Goal: Task Accomplishment & Management: Complete application form

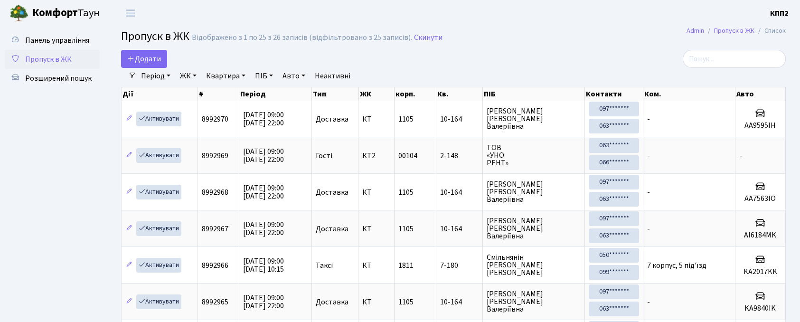
select select "25"
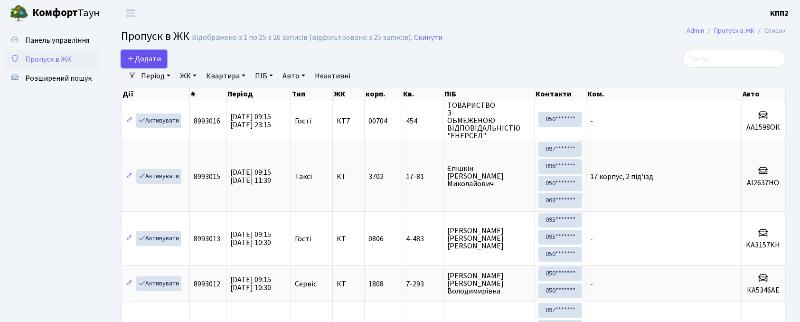
click at [143, 56] on span "Додати" at bounding box center [144, 59] width 34 height 10
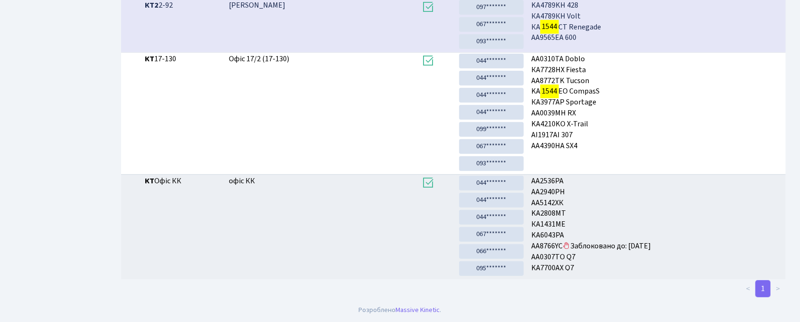
scroll to position [51, 0]
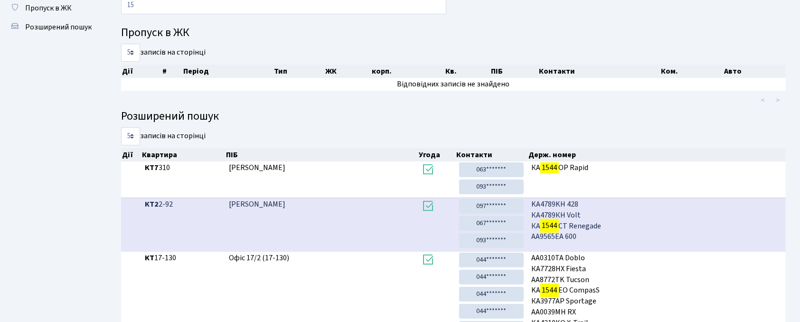
type input "1"
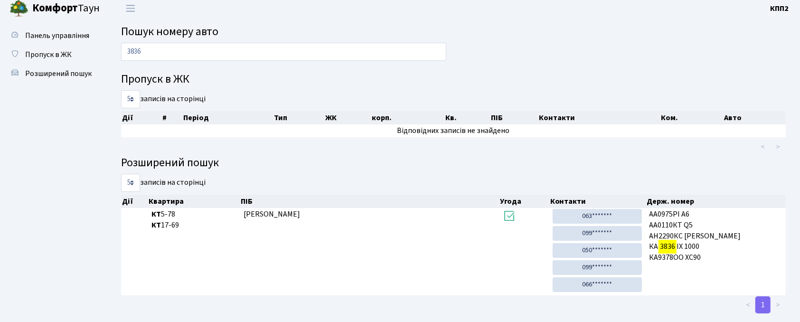
scroll to position [0, 0]
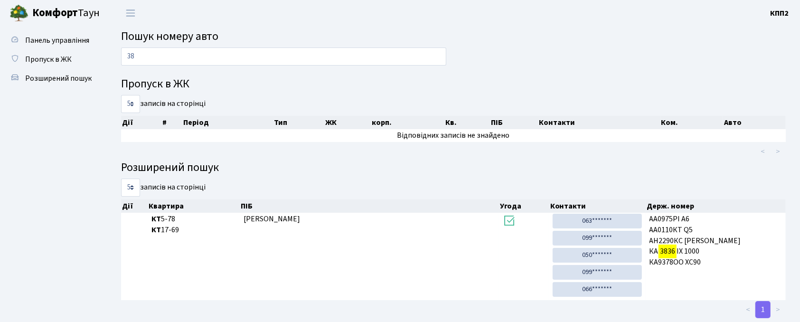
type input "3"
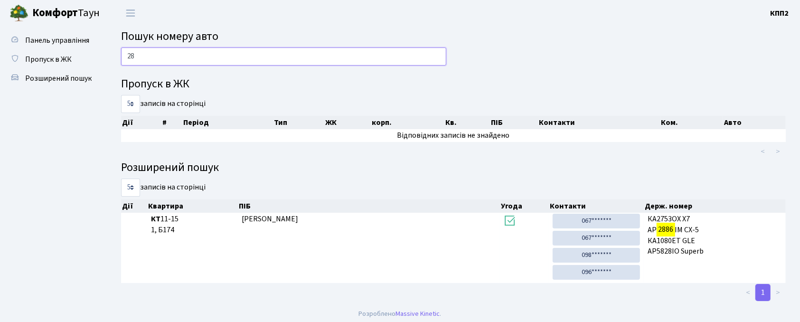
type input "2"
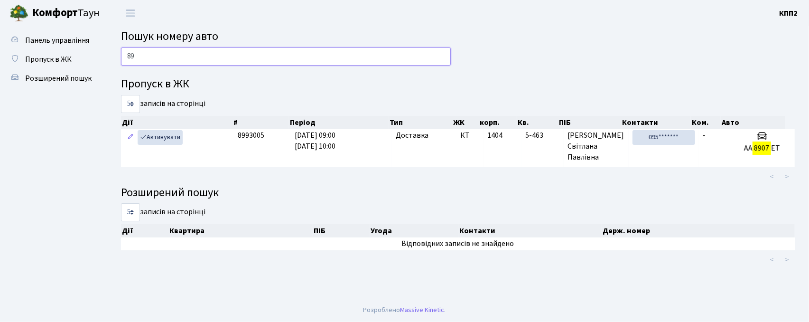
type input "8"
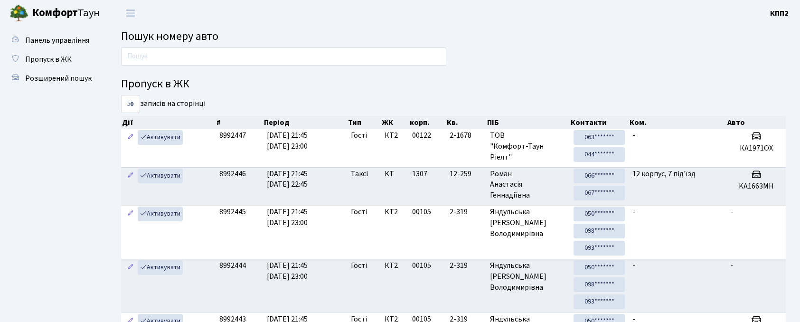
scroll to position [51, 0]
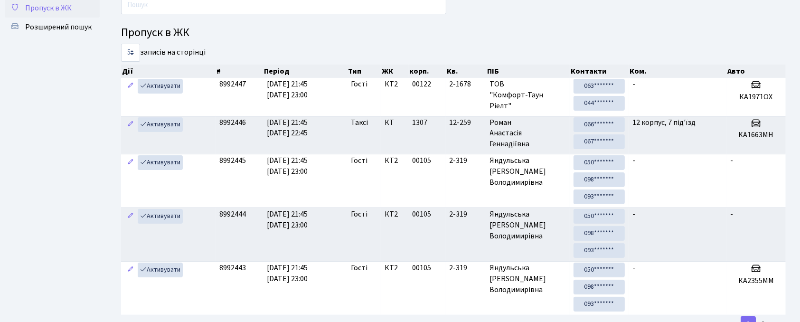
click at [65, 8] on span "Пропуск в ЖК" at bounding box center [48, 8] width 47 height 10
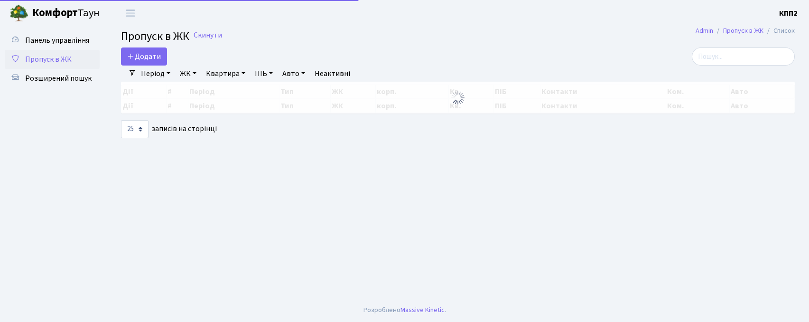
select select "25"
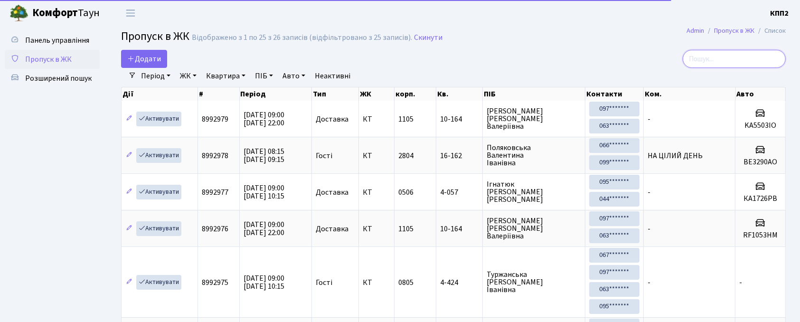
click at [721, 56] on input "search" at bounding box center [733, 59] width 103 height 18
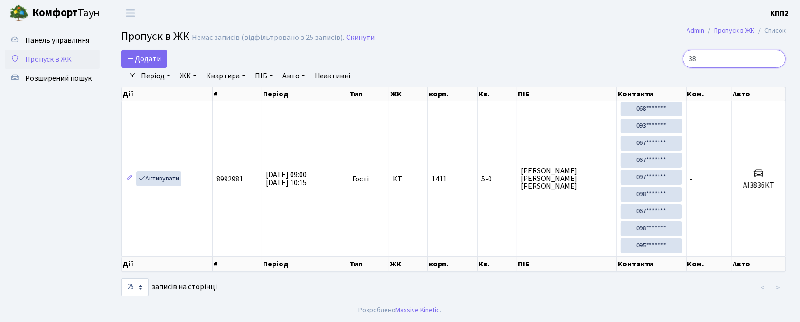
type input "3"
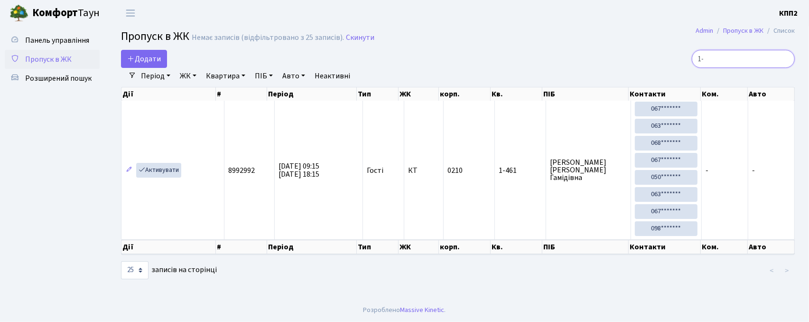
type input "1"
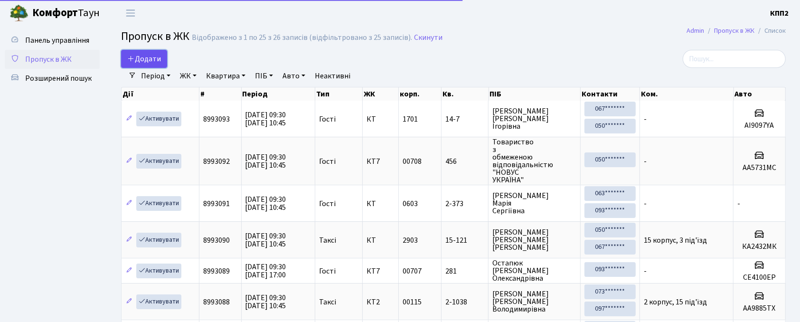
click at [161, 59] on link "Додати" at bounding box center [144, 59] width 46 height 18
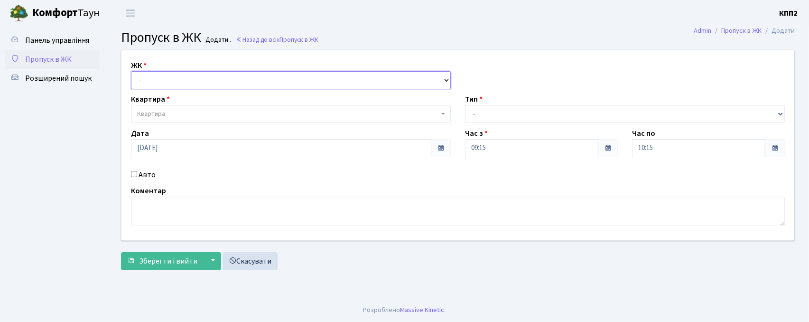
click at [173, 80] on select "- КТ, вул. Регенераторна, 4 КТ2, просп. Соборності, 17 КТ3, вул. Березнева, 16 …" at bounding box center [291, 80] width 320 height 18
select select "271"
click at [131, 71] on select "- КТ, вул. Регенераторна, 4 КТ2, просп. Соборності, 17 КТ3, вул. Березнева, 16 …" at bounding box center [291, 80] width 320 height 18
select select
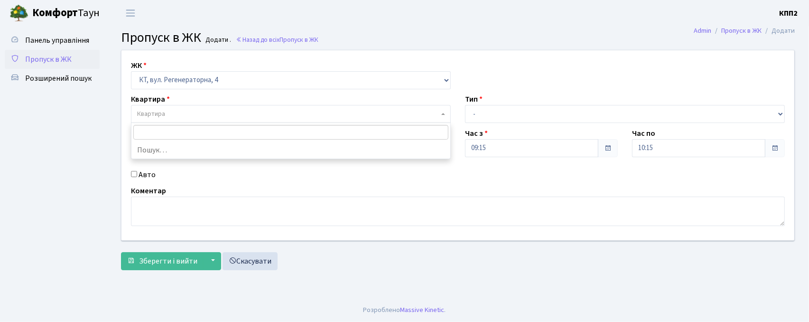
click at [186, 121] on span "Квартира" at bounding box center [291, 114] width 320 height 18
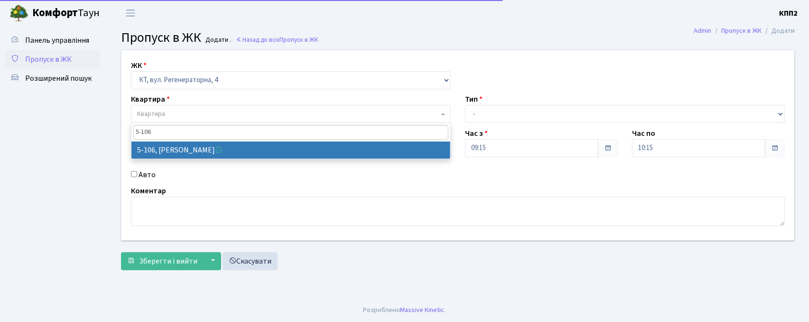
type input "5-106"
select select "2428"
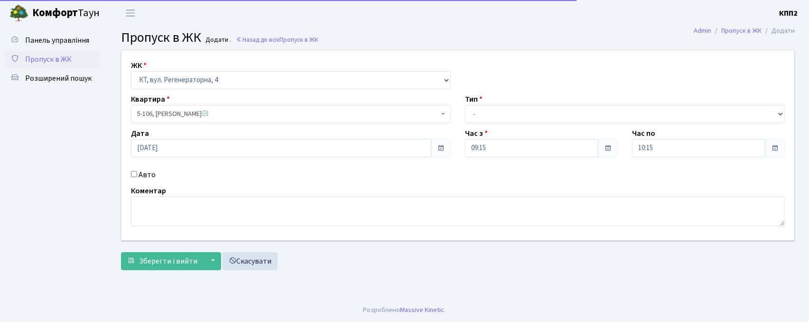
click at [140, 173] on label "Авто" at bounding box center [147, 174] width 17 height 11
click at [137, 173] on input "Авто" at bounding box center [134, 174] width 6 height 6
checkbox input "true"
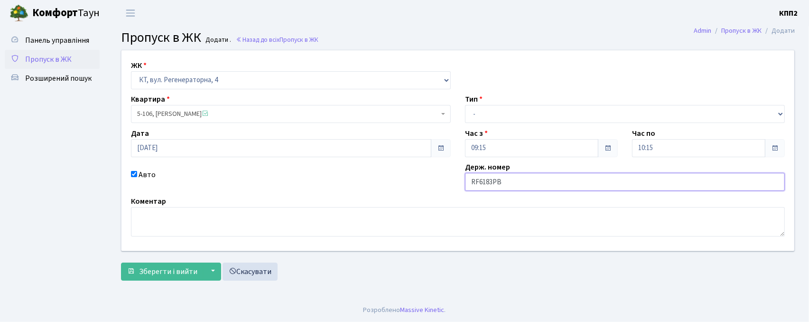
drag, startPoint x: 476, startPoint y: 179, endPoint x: 440, endPoint y: 185, distance: 36.4
click at [440, 185] on div "ЖК - КТ, вул. Регенераторна, 4 КТ2, просп. Соборності, 17 КТ3, вул. Березнева, …" at bounding box center [457, 150] width 687 height 200
click at [475, 179] on input "F6183РВ" at bounding box center [625, 182] width 320 height 18
type input "КА6183РВ"
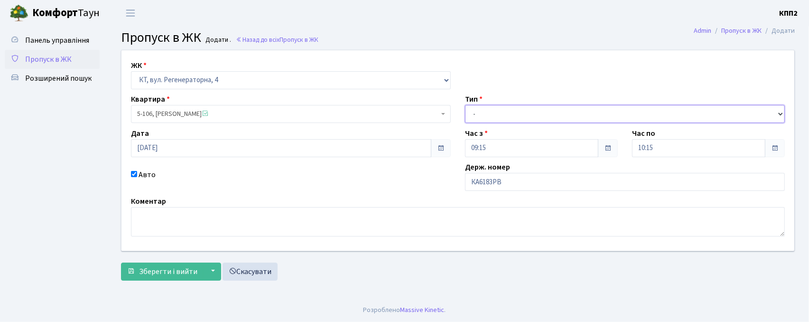
click at [475, 117] on select "- Доставка Таксі Гості Сервіс" at bounding box center [625, 114] width 320 height 18
select select "2"
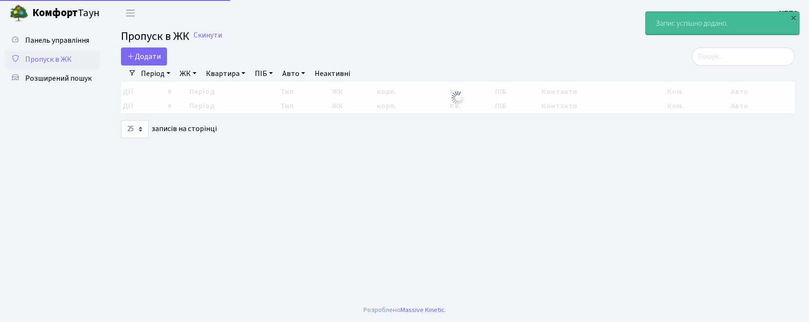
select select "25"
click at [708, 60] on input "search" at bounding box center [743, 56] width 103 height 18
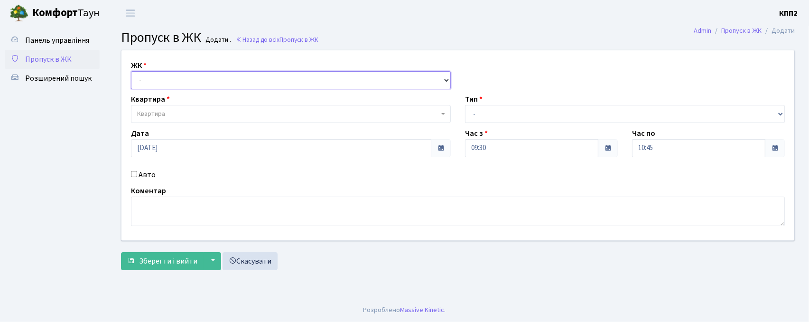
drag, startPoint x: 0, startPoint y: 0, endPoint x: 166, endPoint y: 74, distance: 181.8
click at [166, 74] on select "- КТ, вул. Регенераторна, 4 КТ2, просп. Соборності, 17 КТ3, вул. Березнева, 16 …" at bounding box center [291, 80] width 320 height 18
select select "302"
click at [131, 71] on select "- КТ, вул. Регенераторна, 4 КТ2, просп. Соборності, 17 КТ3, вул. Березнева, 16 …" at bounding box center [291, 80] width 320 height 18
select select
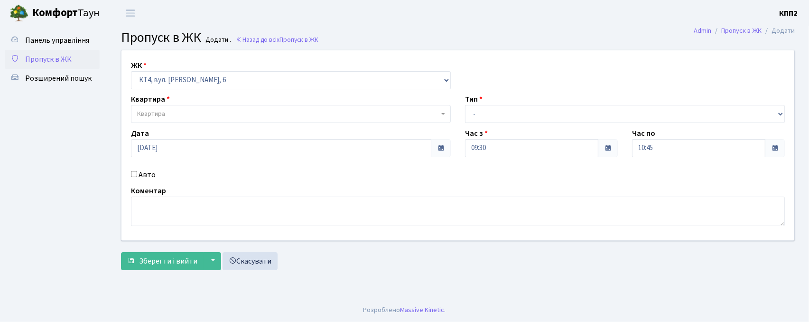
click at [152, 173] on label "Авто" at bounding box center [147, 174] width 17 height 11
click at [137, 173] on input "Авто" at bounding box center [134, 174] width 6 height 6
checkbox input "true"
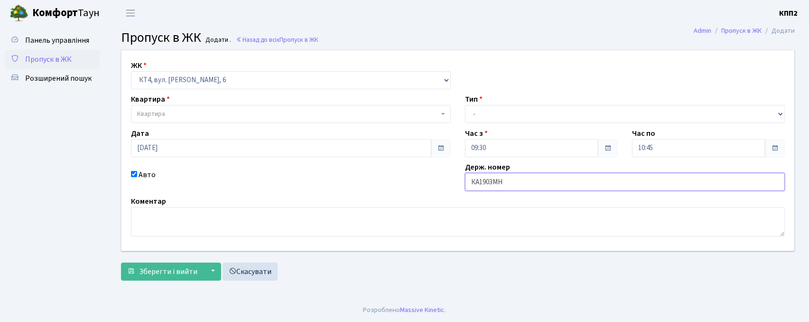
type input "КА1903МН"
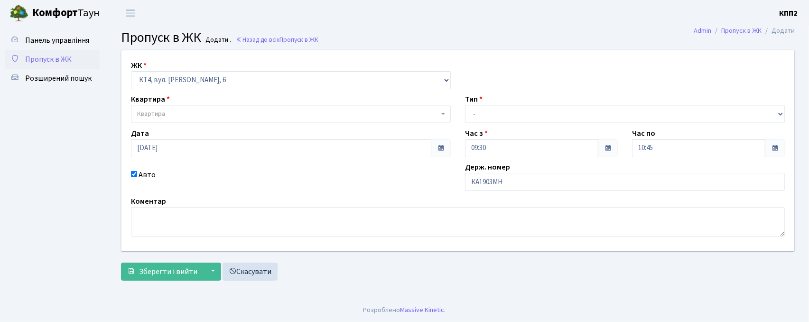
click at [371, 113] on span "Квартира" at bounding box center [288, 113] width 302 height 9
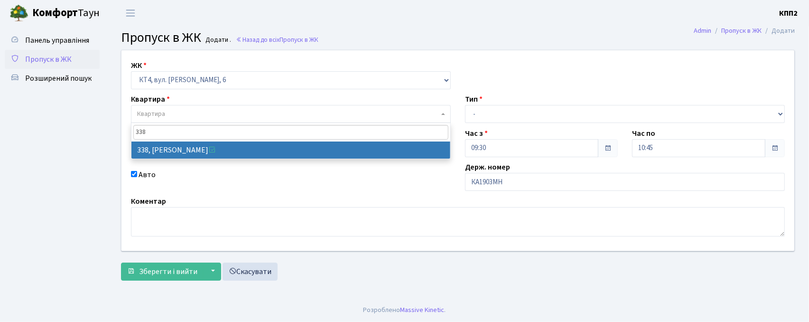
type input "338"
select select "17045"
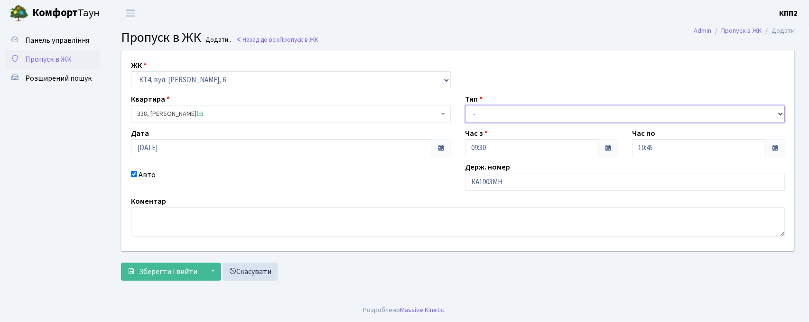
click at [502, 121] on select "- Доставка Таксі Гості Сервіс" at bounding box center [625, 114] width 320 height 18
select select "2"
click at [465, 105] on select "- Доставка Таксі Гості Сервіс" at bounding box center [625, 114] width 320 height 18
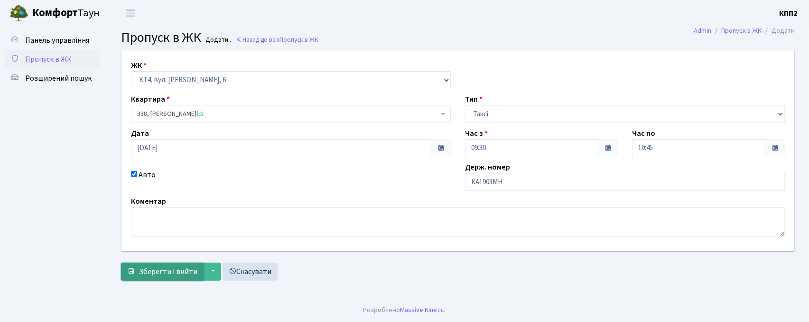
click at [147, 272] on span "Зберегти і вийти" at bounding box center [168, 271] width 58 height 10
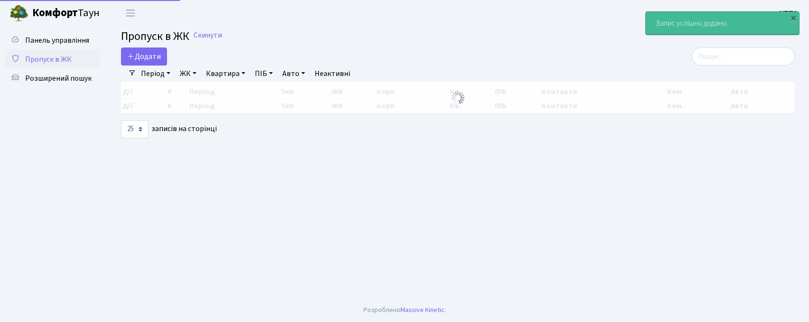
select select "25"
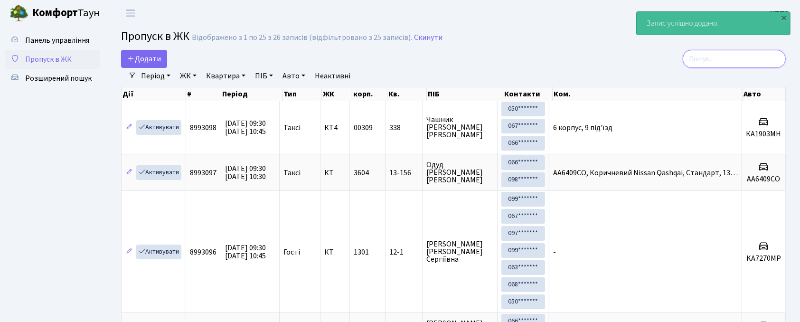
click at [729, 53] on input "search" at bounding box center [733, 59] width 103 height 18
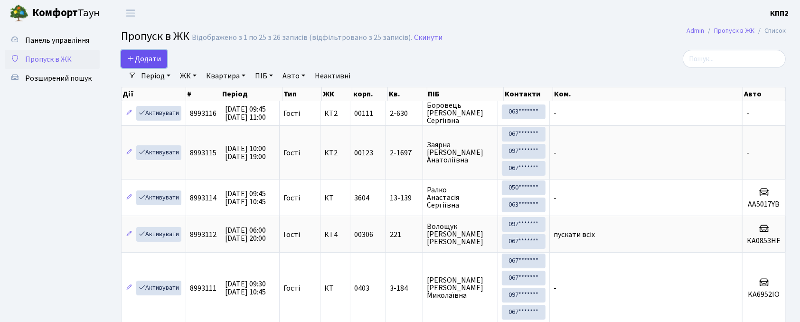
click at [145, 59] on span "Додати" at bounding box center [144, 59] width 34 height 10
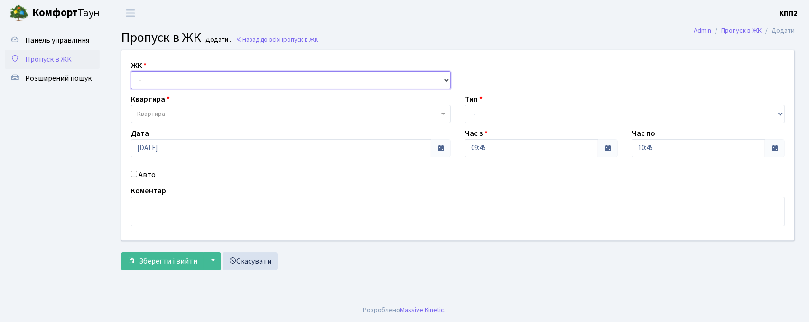
click at [178, 76] on select "- КТ, вул. Регенераторна, 4 КТ2, просп. Соборності, 17 КТ3, вул. Березнева, 16 …" at bounding box center [291, 80] width 320 height 18
select select "271"
click at [131, 71] on select "- КТ, вул. Регенераторна, 4 КТ2, просп. Соборності, 17 КТ3, вул. Березнева, 16 …" at bounding box center [291, 80] width 320 height 18
select select
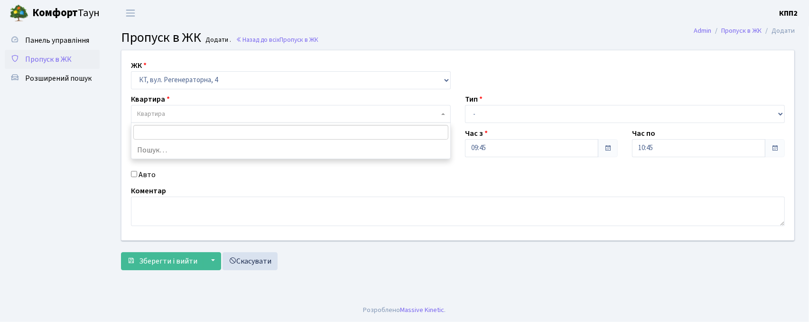
click at [196, 116] on span "Квартира" at bounding box center [288, 113] width 302 height 9
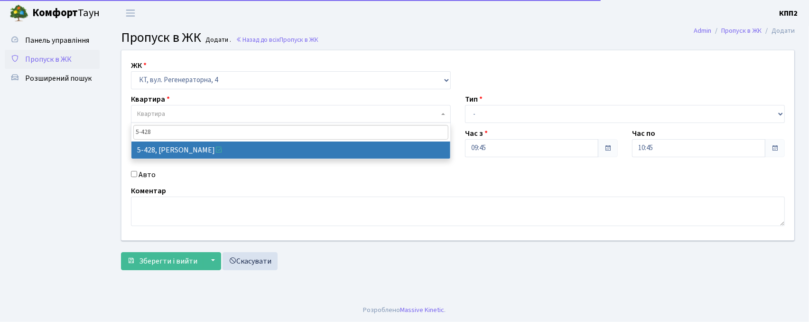
type input "5-428"
select select "2117"
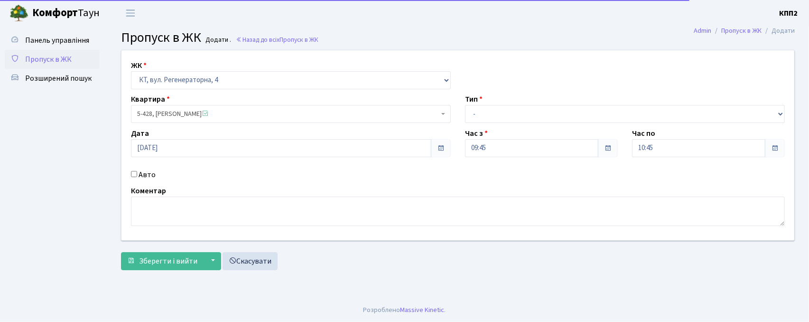
click at [146, 173] on label "Авто" at bounding box center [147, 174] width 17 height 11
click at [137, 173] on input "Авто" at bounding box center [134, 174] width 6 height 6
checkbox input "true"
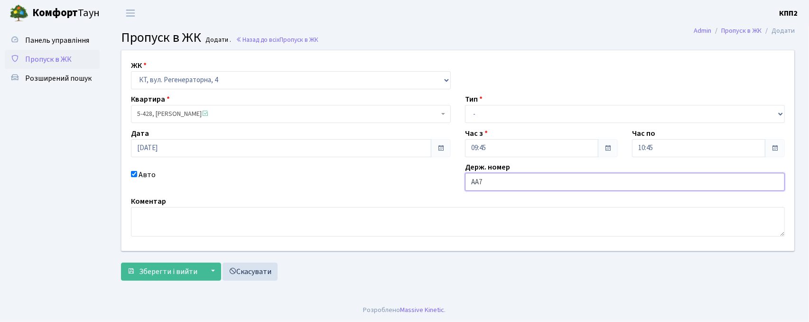
type input "АА73"
click at [121, 262] on button "Зберегти і вийти" at bounding box center [162, 271] width 83 height 18
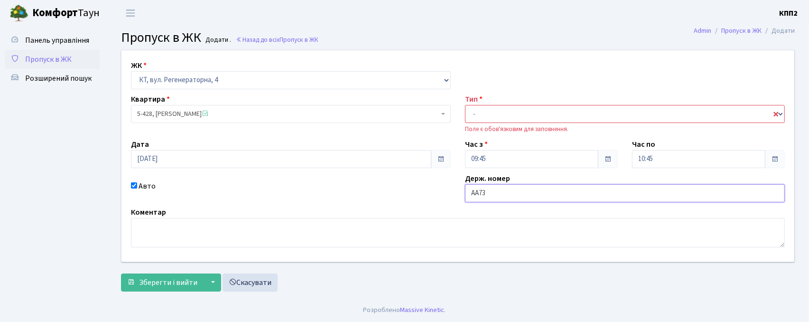
click at [519, 195] on input "АА73" at bounding box center [625, 193] width 320 height 18
type input "АА7341РА"
click at [515, 109] on select "- Доставка Таксі Гості Сервіс" at bounding box center [625, 114] width 320 height 18
select select "3"
click at [465, 105] on select "- Доставка Таксі Гості Сервіс" at bounding box center [625, 114] width 320 height 18
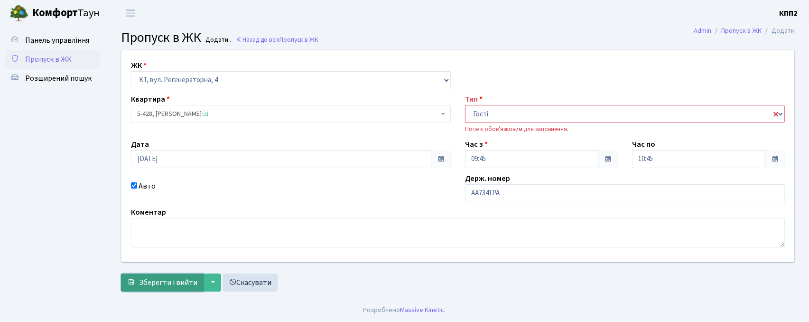
click at [169, 276] on button "Зберегти і вийти" at bounding box center [162, 282] width 83 height 18
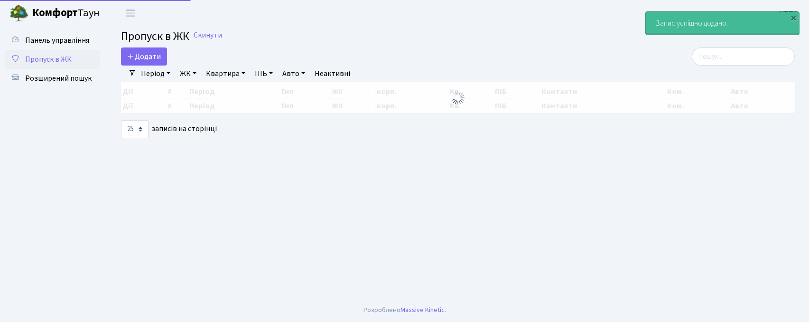
select select "25"
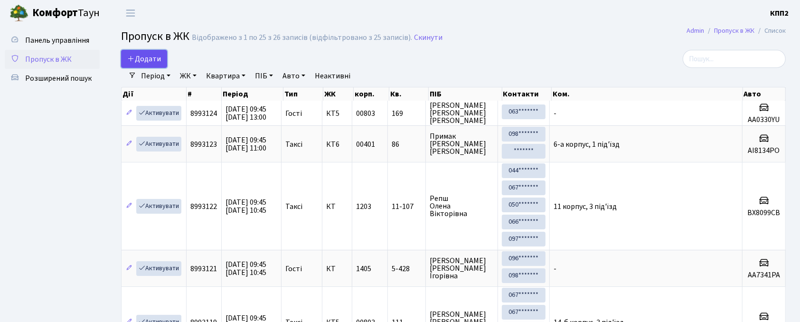
click at [138, 56] on span "Додати" at bounding box center [144, 59] width 34 height 10
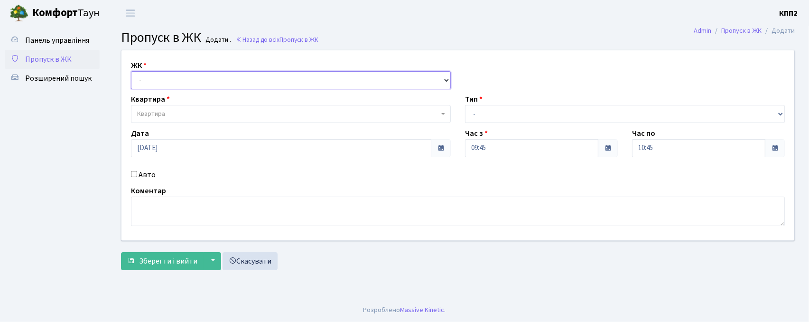
click at [172, 84] on select "- КТ, вул. Регенераторна, 4 КТ2, просп. [STREET_ADDRESS] [STREET_ADDRESS] [PERS…" at bounding box center [291, 80] width 320 height 18
select select "271"
click at [131, 71] on select "- КТ, вул. Регенераторна, 4 КТ2, просп. Соборності, 17 КТ3, вул. Березнева, 16 …" at bounding box center [291, 80] width 320 height 18
select select
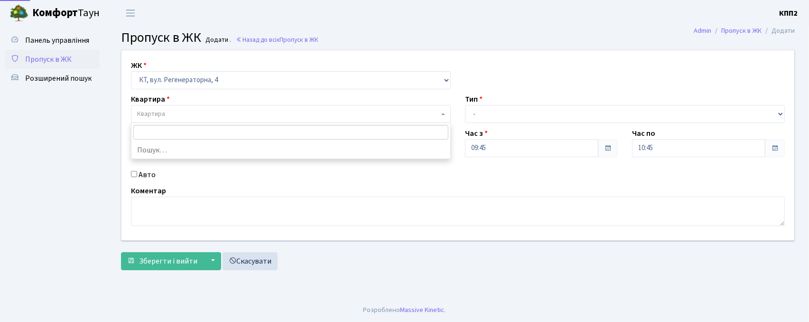
click at [174, 114] on span "Квартира" at bounding box center [288, 113] width 302 height 9
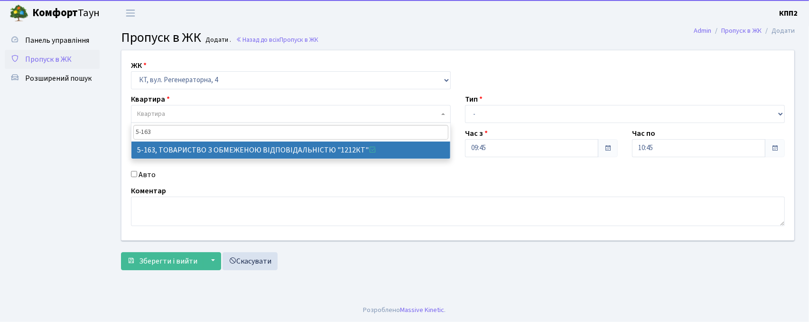
type input "5-163"
select select "2321"
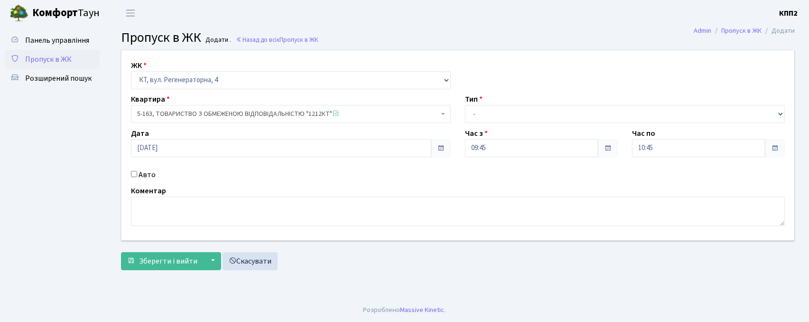
click at [154, 176] on div "Авто" at bounding box center [291, 174] width 334 height 11
click at [151, 175] on label "Авто" at bounding box center [147, 174] width 17 height 11
click at [137, 175] on input "Авто" at bounding box center [134, 174] width 6 height 6
checkbox input "true"
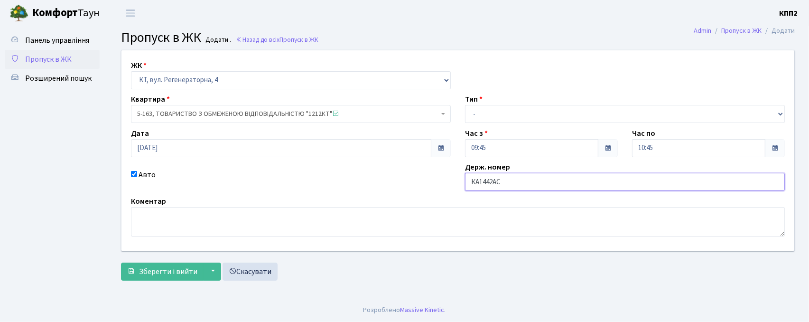
type input "КА1442АС"
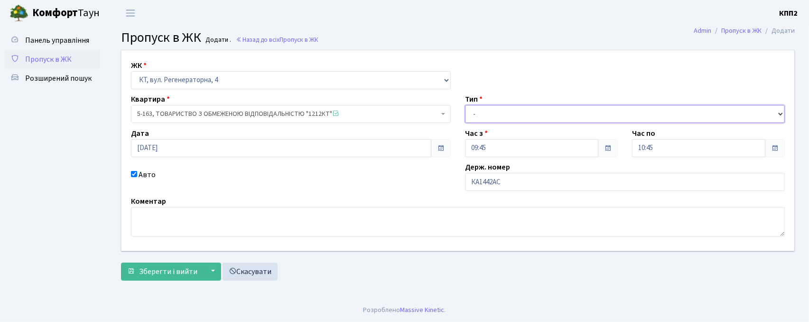
drag, startPoint x: 555, startPoint y: 111, endPoint x: 550, endPoint y: 121, distance: 11.9
click at [555, 116] on select "- Доставка Таксі Гості Сервіс" at bounding box center [625, 114] width 320 height 18
select select "3"
click at [465, 105] on select "- Доставка Таксі Гості Сервіс" at bounding box center [625, 114] width 320 height 18
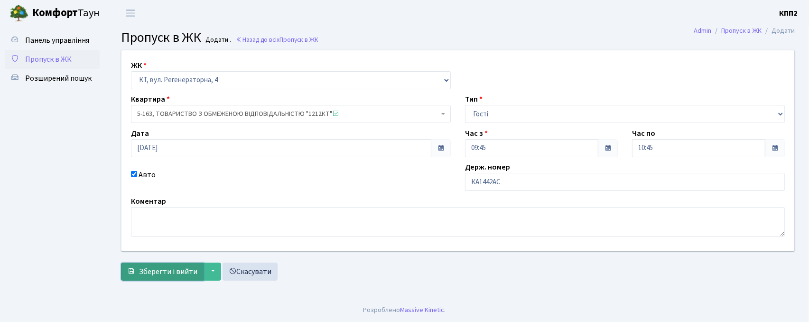
click at [160, 266] on span "Зберегти і вийти" at bounding box center [168, 271] width 58 height 10
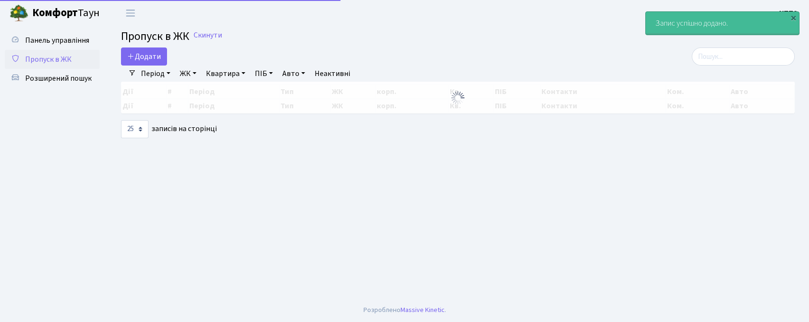
select select "25"
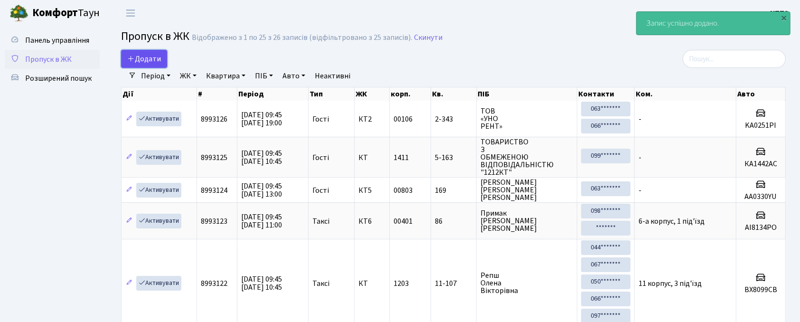
drag, startPoint x: 129, startPoint y: 57, endPoint x: 143, endPoint y: 102, distance: 46.7
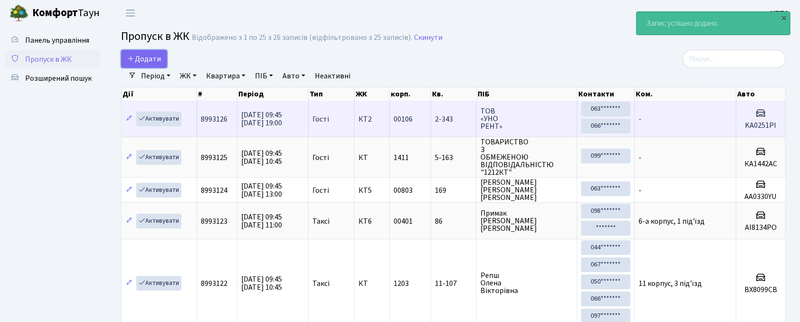
click at [130, 57] on icon at bounding box center [131, 59] width 8 height 8
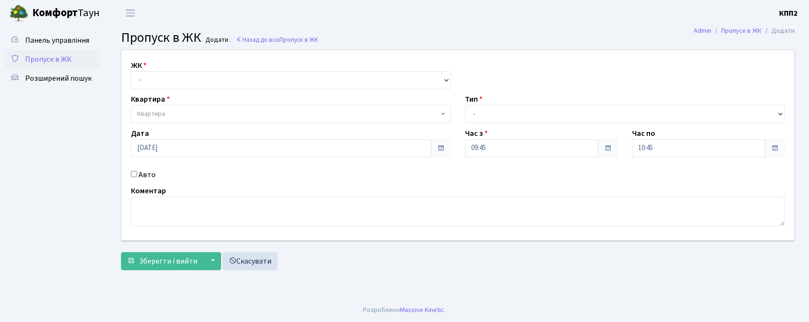
click at [147, 93] on div "ЖК - КТ, вул. Регенераторна, 4 КТ2, просп. Соборності, 17 КТ3, вул. Березнева, …" at bounding box center [457, 145] width 687 height 190
click at [153, 97] on div "ЖК - КТ, вул. Регенераторна, 4 КТ2, просп. Соборності, 17 КТ3, вул. Березнева, …" at bounding box center [457, 145] width 687 height 190
select select "271"
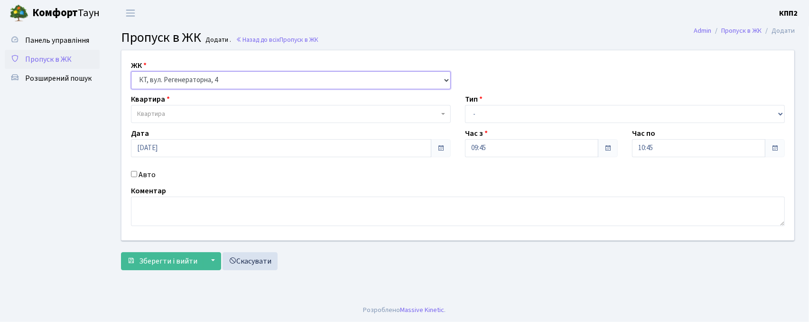
click at [131, 71] on select "- КТ, вул. Регенераторна, 4 КТ2, просп. Соборності, 17 КТ3, вул. Березнева, 16 …" at bounding box center [291, 80] width 320 height 18
select select
click at [149, 173] on label "Авто" at bounding box center [147, 174] width 17 height 11
click at [137, 173] on input "Авто" at bounding box center [134, 174] width 6 height 6
checkbox input "true"
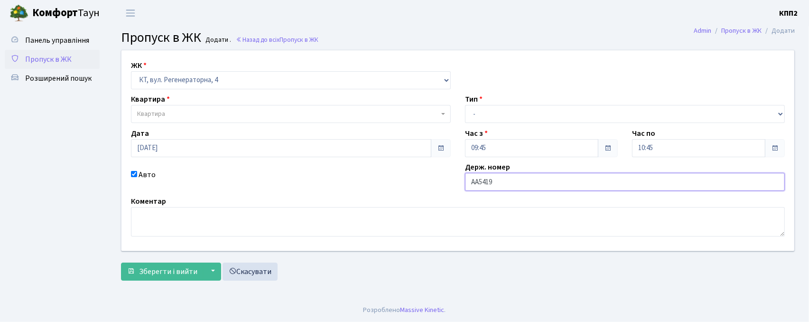
type input "АА5419ОС"
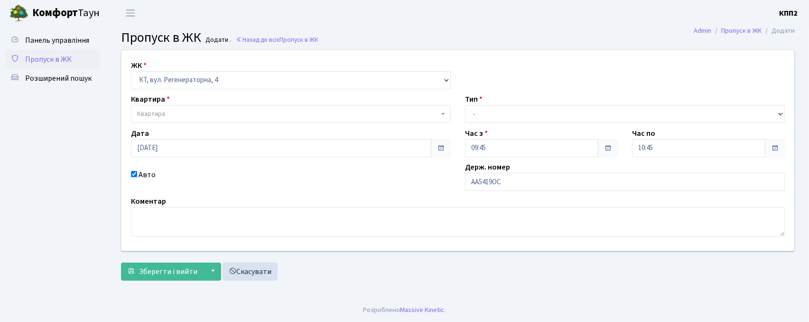
click at [231, 122] on body "Комфорт Таун КПП2 Мій обліковий запис Вийти Панель управління Пропуск в ЖК Розш…" at bounding box center [404, 161] width 809 height 322
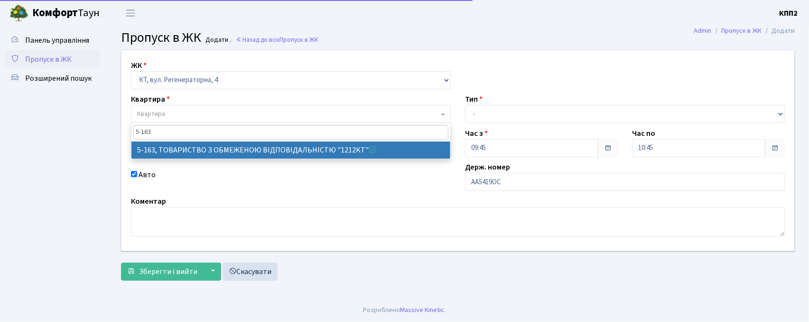
type input "5-163"
click at [276, 140] on span "5-163" at bounding box center [290, 132] width 319 height 19
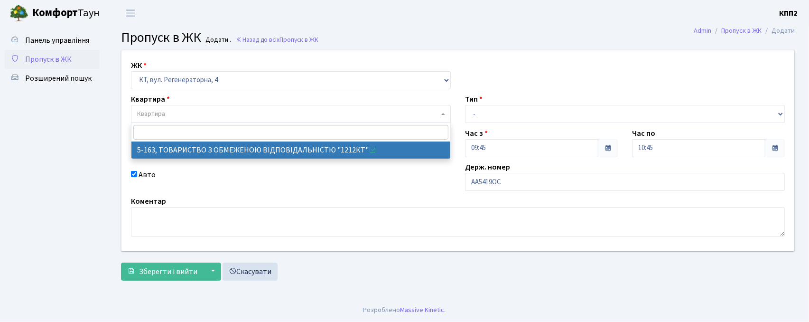
select select "2321"
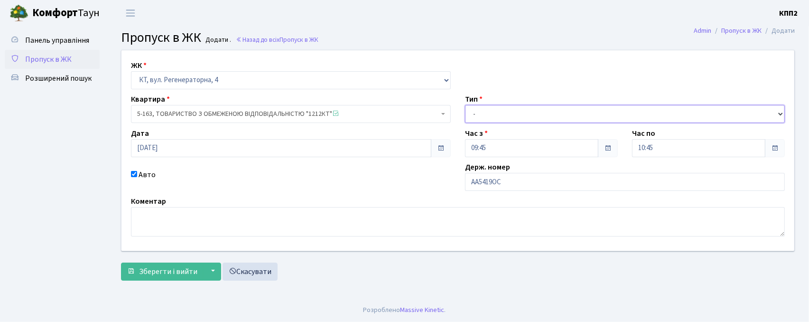
drag, startPoint x: 525, startPoint y: 112, endPoint x: 525, endPoint y: 121, distance: 8.1
click at [525, 112] on select "- Доставка Таксі Гості Сервіс" at bounding box center [625, 114] width 320 height 18
select select "3"
click at [465, 105] on select "- Доставка Таксі Гості Сервіс" at bounding box center [625, 114] width 320 height 18
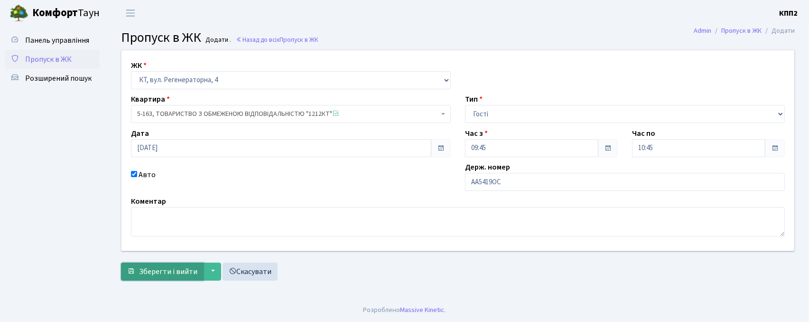
click at [168, 273] on span "Зберегти і вийти" at bounding box center [168, 271] width 58 height 10
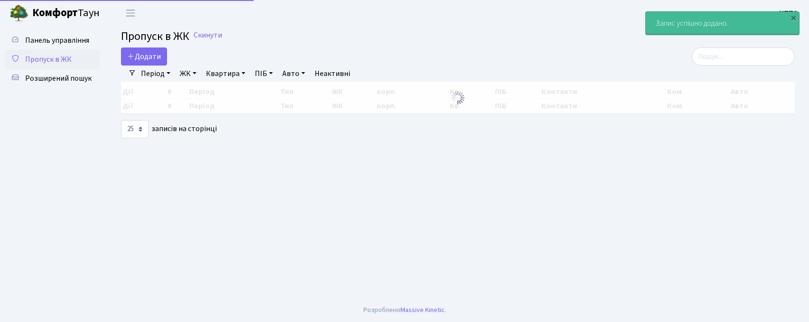
select select "25"
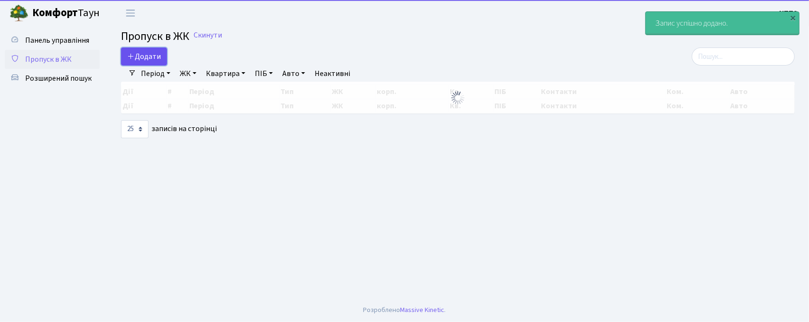
click at [164, 61] on link "Додати" at bounding box center [144, 56] width 46 height 18
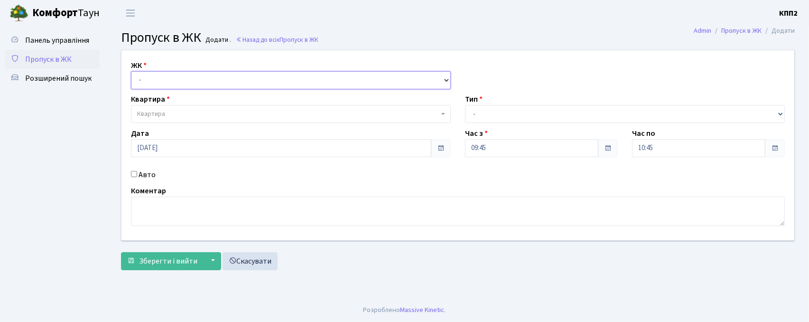
drag, startPoint x: 0, startPoint y: 0, endPoint x: 173, endPoint y: 87, distance: 194.0
click at [173, 85] on select "- КТ, вул. Регенераторна, 4 КТ2, просп. [STREET_ADDRESS] [STREET_ADDRESS] [PERS…" at bounding box center [291, 80] width 320 height 18
select select "271"
click at [131, 71] on select "- КТ, вул. Регенераторна, 4 КТ2, просп. [STREET_ADDRESS] [STREET_ADDRESS] [PERS…" at bounding box center [291, 80] width 320 height 18
select select
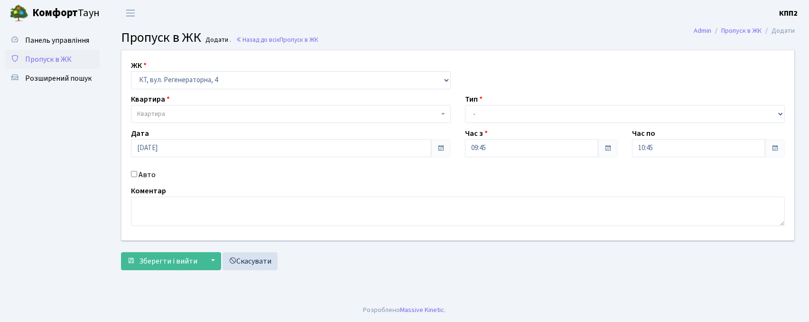
click at [147, 172] on label "Авто" at bounding box center [147, 174] width 17 height 11
click at [137, 172] on input "Авто" at bounding box center [134, 174] width 6 height 6
checkbox input "true"
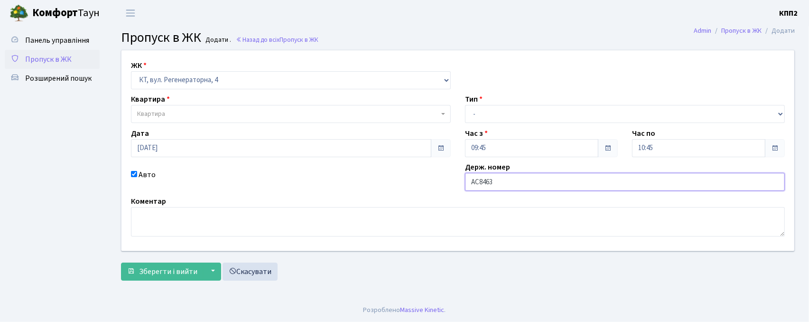
type input "АС8463СН"
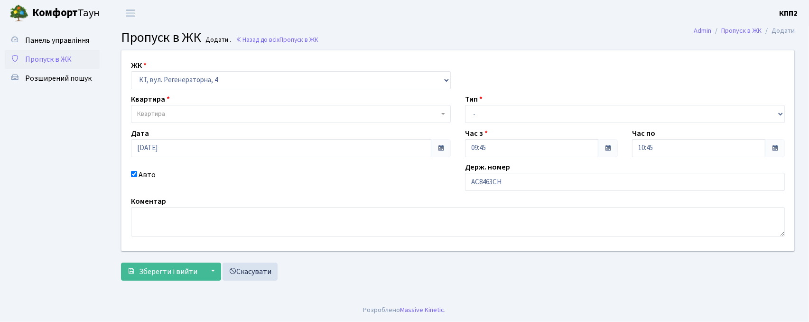
click at [164, 115] on span "Квартира" at bounding box center [151, 113] width 28 height 9
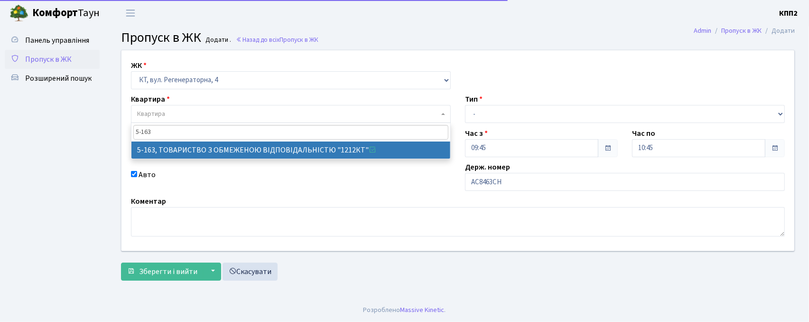
type input "5-163"
select select "2321"
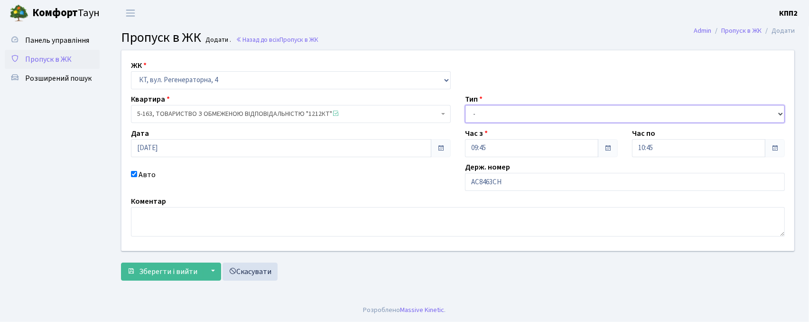
click at [489, 111] on select "- Доставка Таксі Гості Сервіс" at bounding box center [625, 114] width 320 height 18
select select "3"
click at [465, 105] on select "- Доставка Таксі Гості Сервіс" at bounding box center [625, 114] width 320 height 18
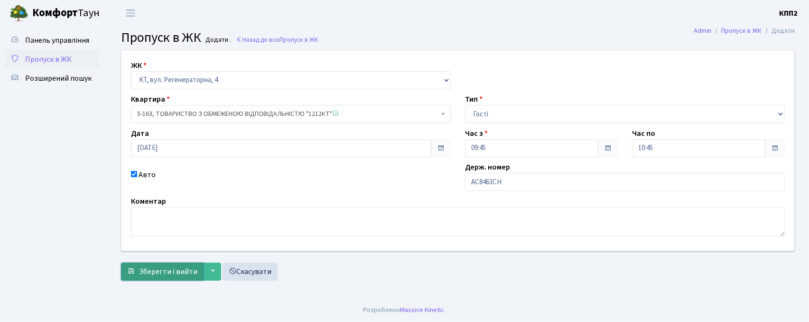
click at [192, 272] on span "Зберегти і вийти" at bounding box center [168, 271] width 58 height 10
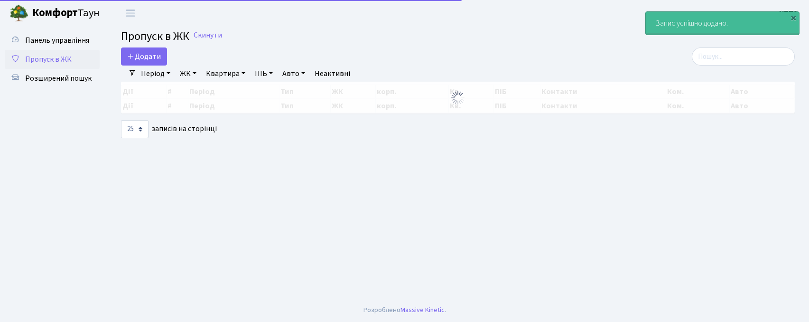
select select "25"
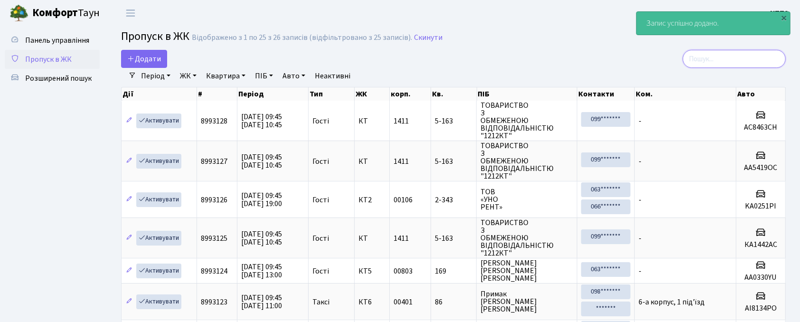
click at [705, 55] on input "search" at bounding box center [733, 59] width 103 height 18
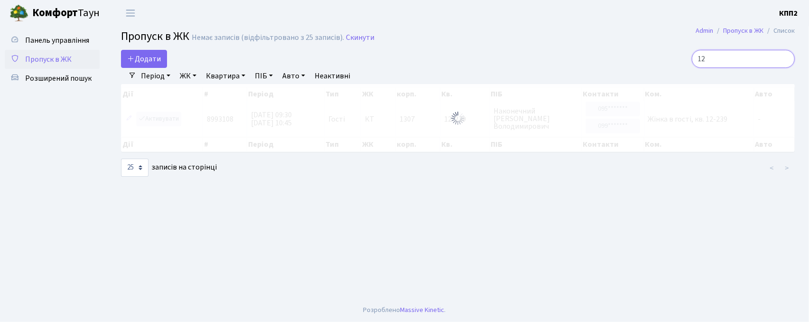
type input "1"
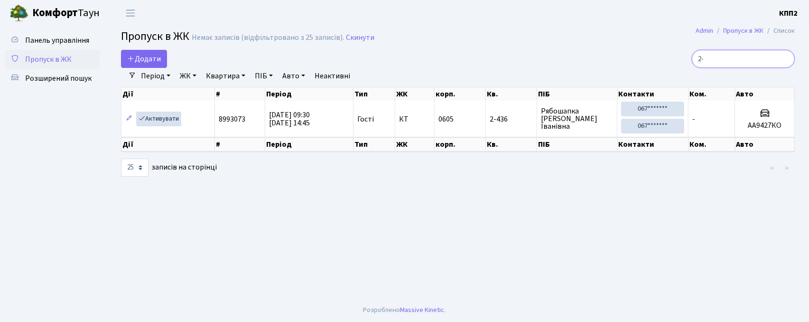
type input "2"
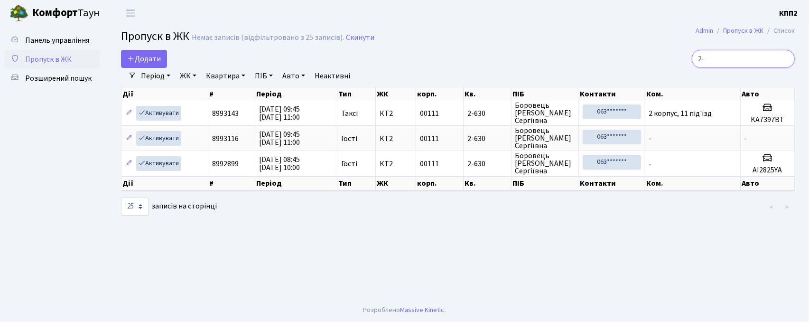
type input "2"
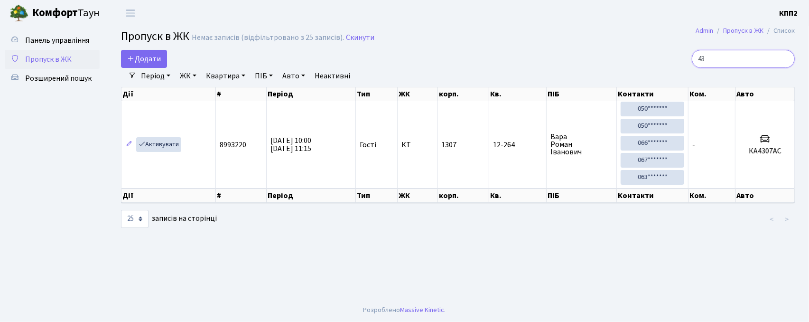
type input "4"
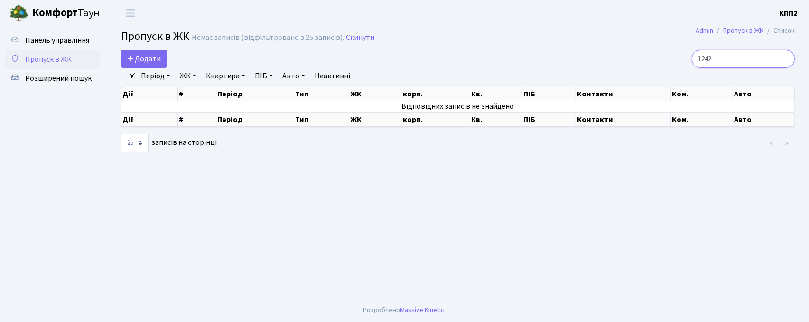
click at [711, 58] on input "1242" at bounding box center [743, 59] width 103 height 18
click at [714, 60] on input "1242" at bounding box center [743, 59] width 103 height 18
type input "1-242"
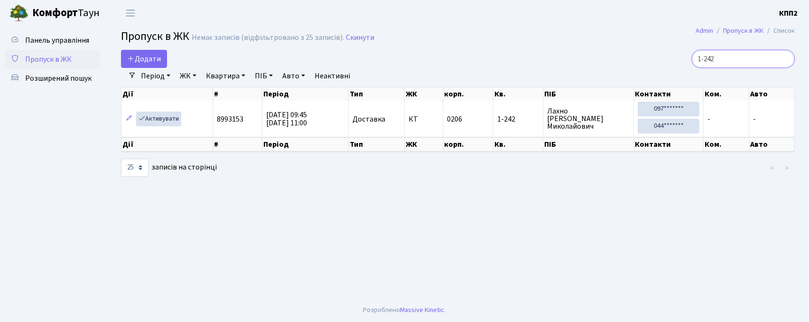
click at [784, 60] on input "1-242" at bounding box center [743, 59] width 103 height 18
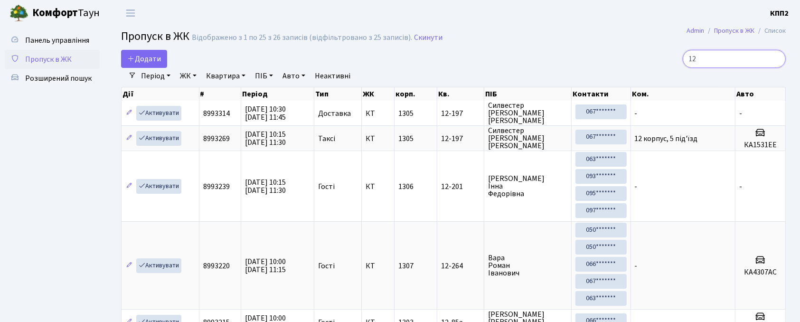
type input "1"
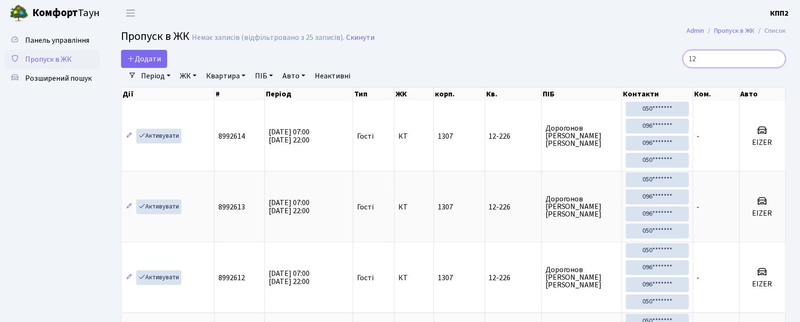
type input "1"
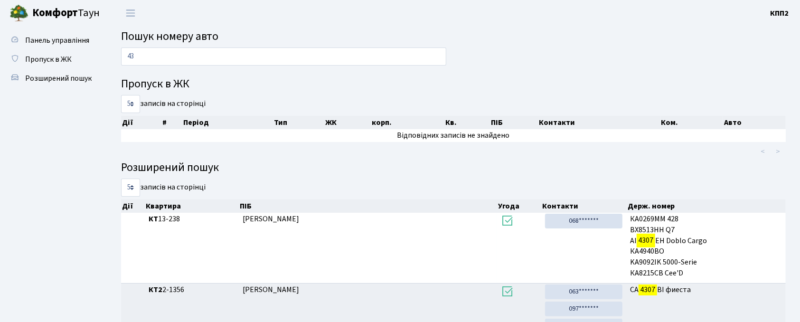
type input "4"
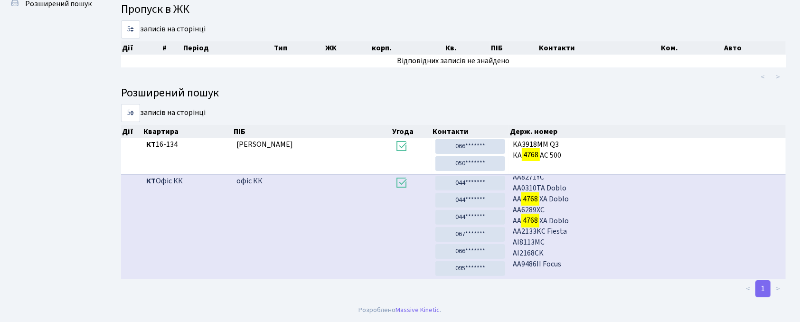
scroll to position [51, 0]
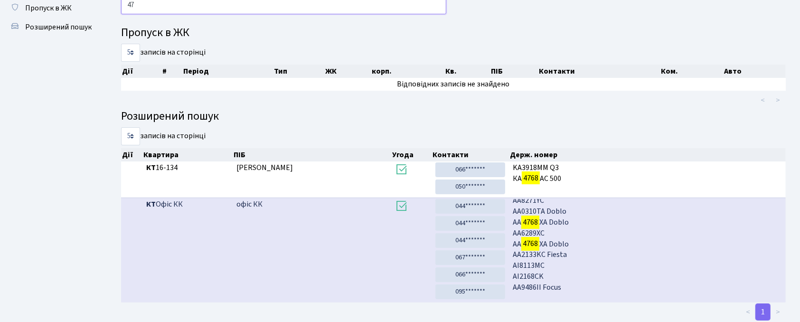
type input "4"
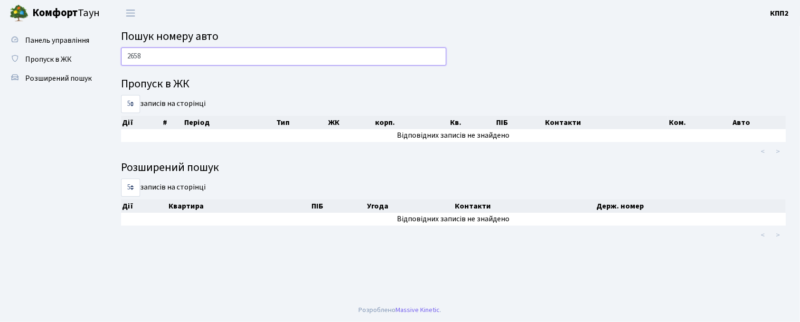
scroll to position [0, 0]
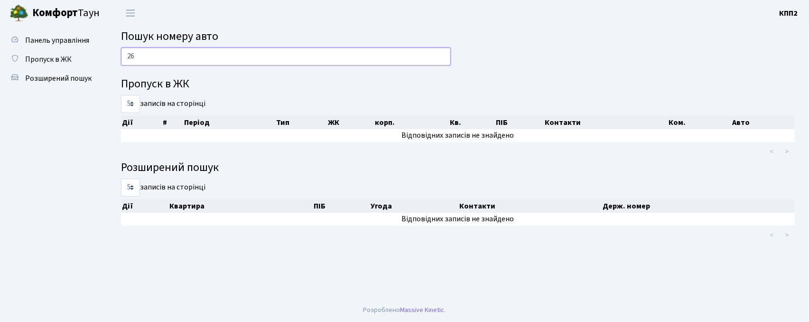
type input "2"
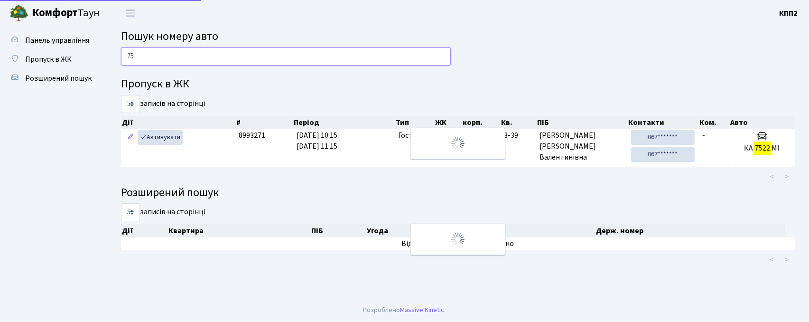
type input "7"
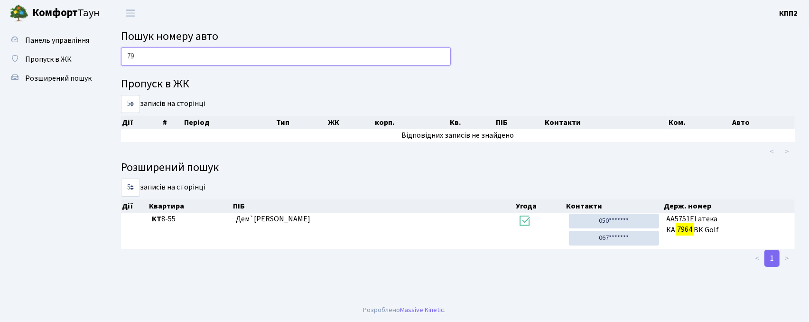
type input "7"
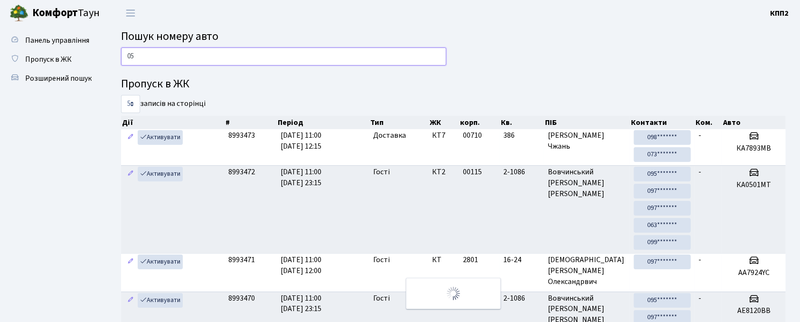
type input "0"
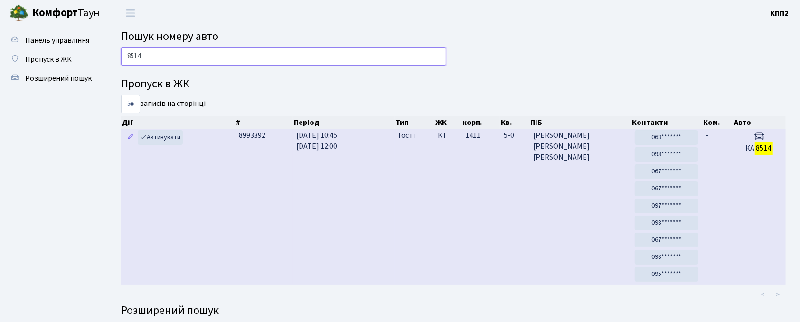
type input "8514"
click at [618, 181] on td "Бродченко Віталій Олександрович" at bounding box center [580, 207] width 102 height 156
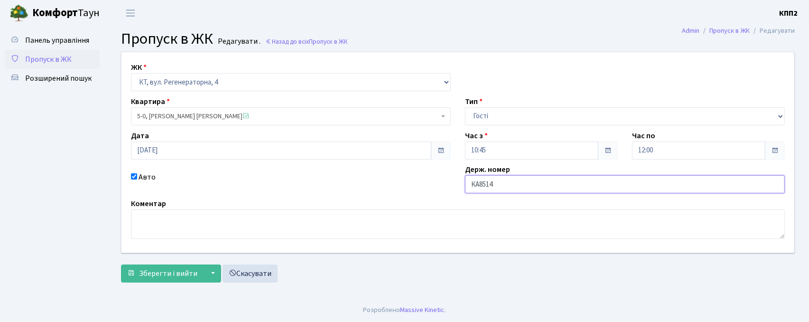
click at [608, 184] on input "КА8514" at bounding box center [625, 184] width 320 height 18
type input "КА8514ММ"
click at [195, 274] on span "Зберегти і вийти" at bounding box center [168, 273] width 58 height 10
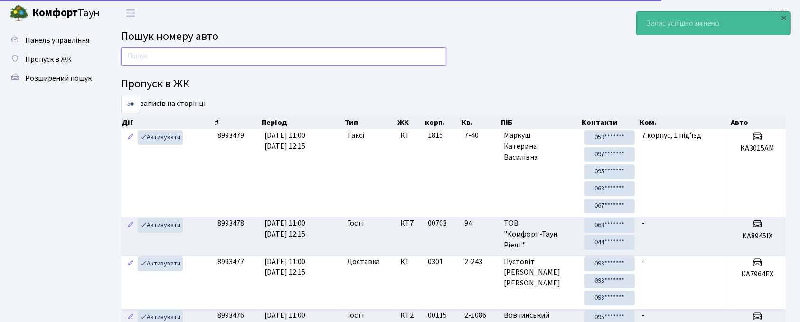
click at [265, 65] on input "text" at bounding box center [283, 56] width 325 height 18
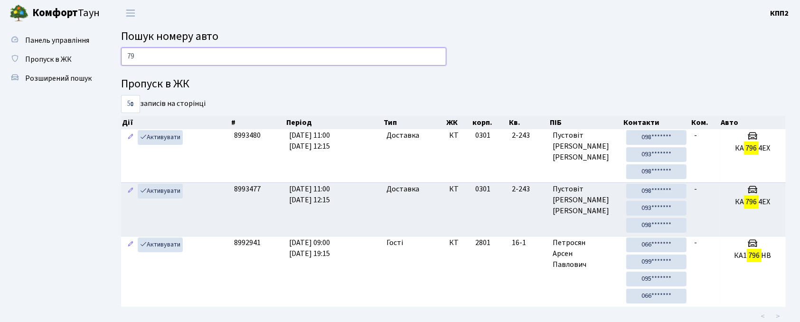
type input "7"
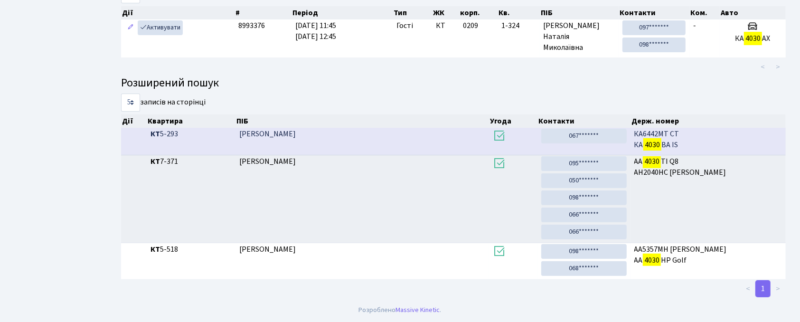
scroll to position [51, 0]
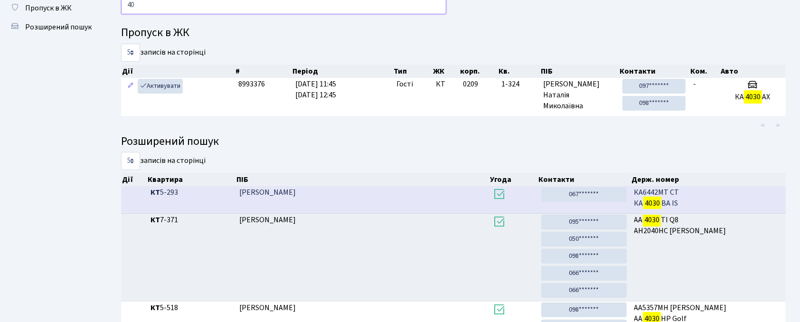
type input "4"
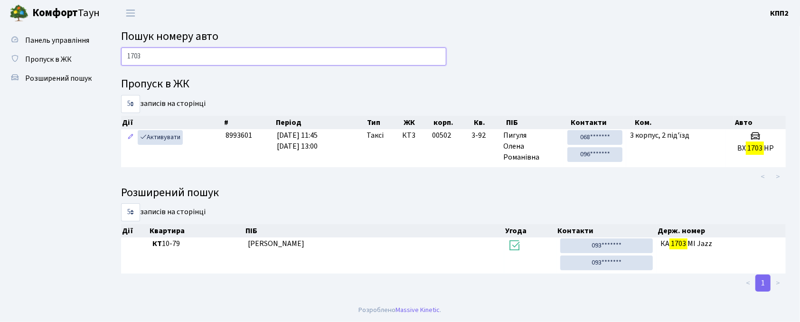
scroll to position [0, 0]
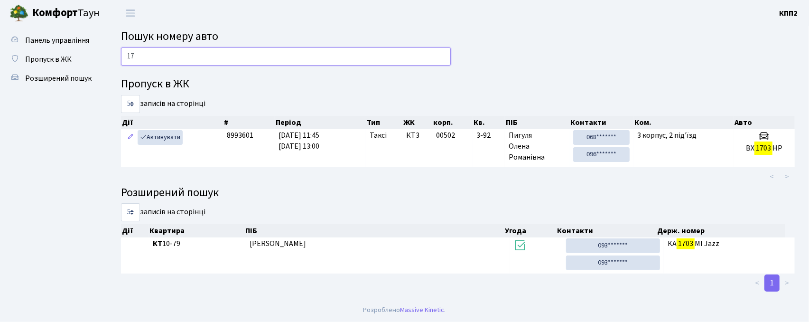
type input "1"
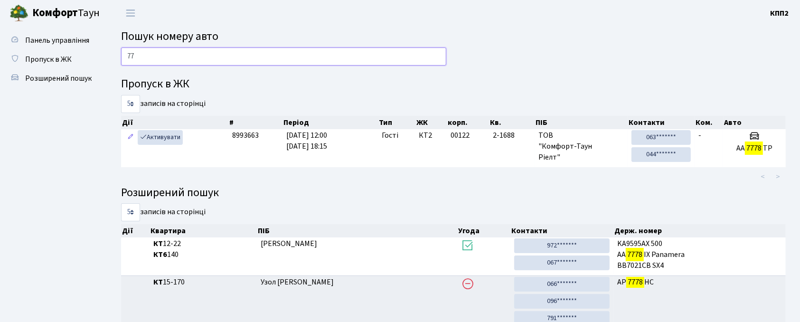
type input "7"
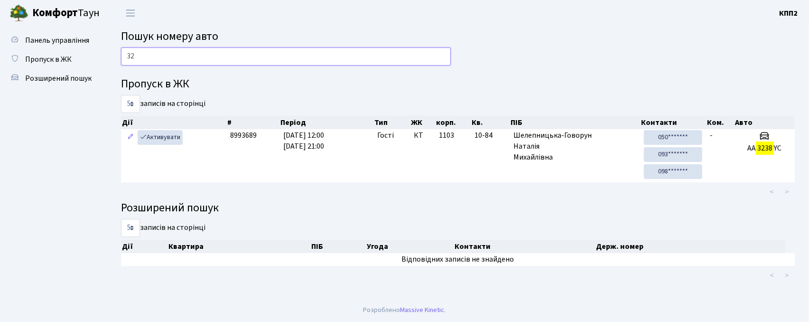
type input "3"
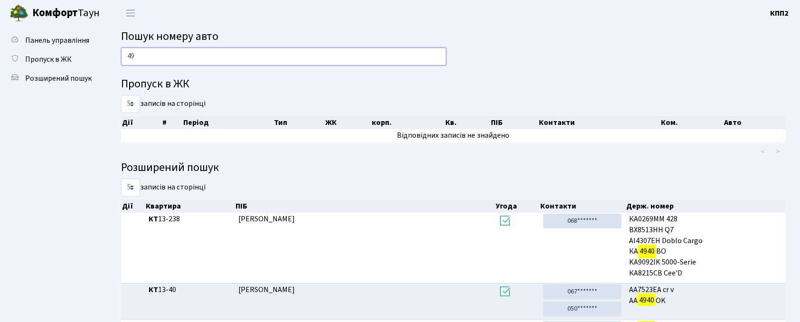
type input "4"
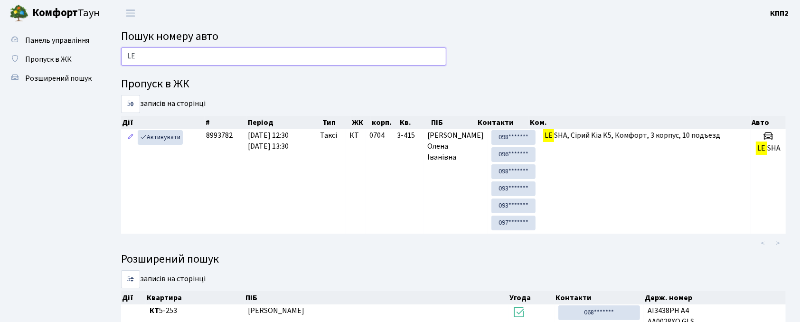
type input "L"
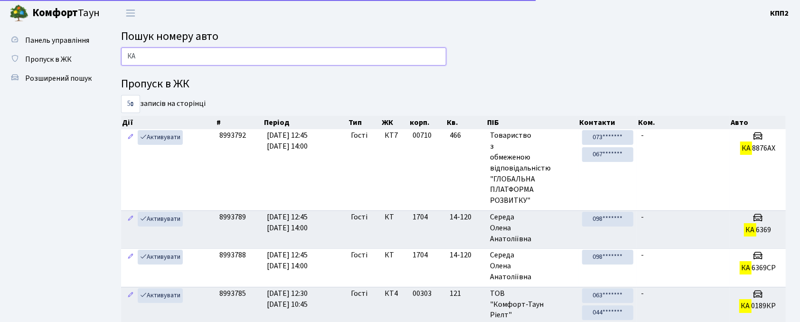
type input "[PERSON_NAME]"
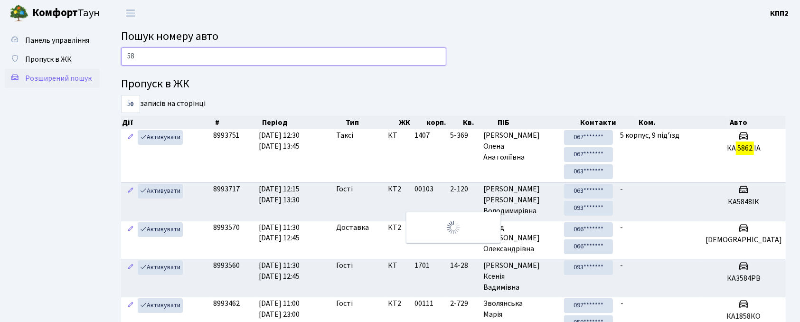
type input "5"
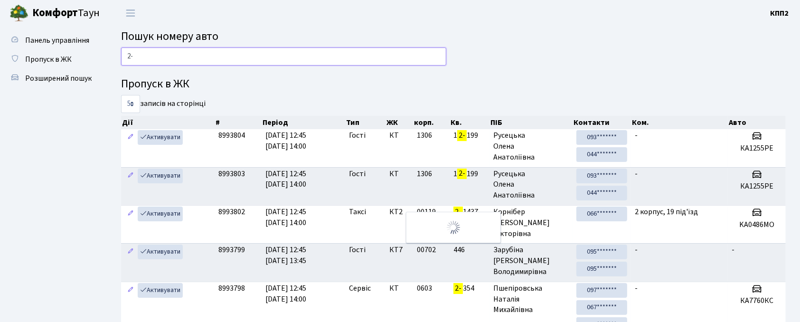
type input "2"
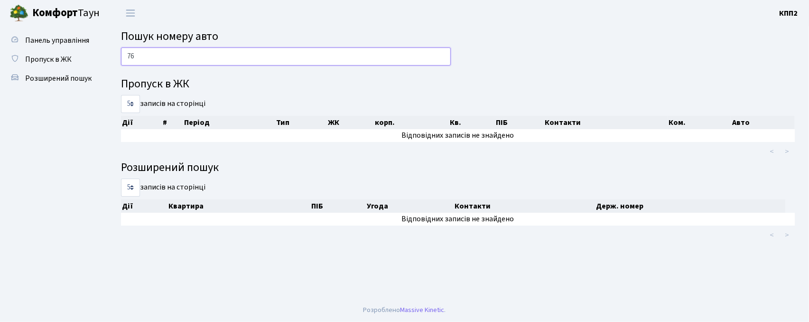
type input "7"
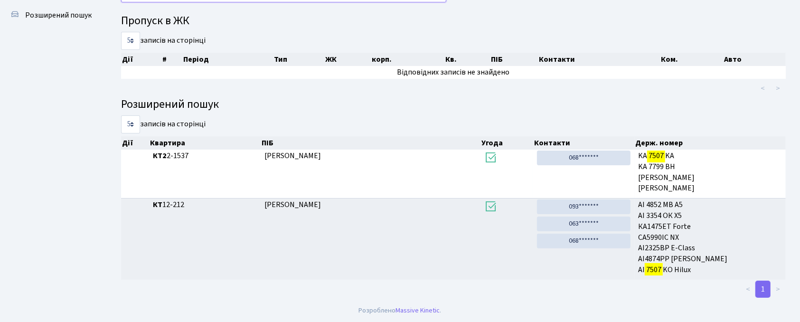
scroll to position [51, 0]
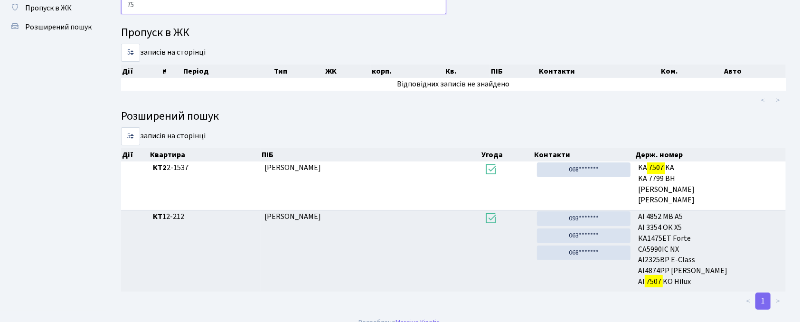
type input "7"
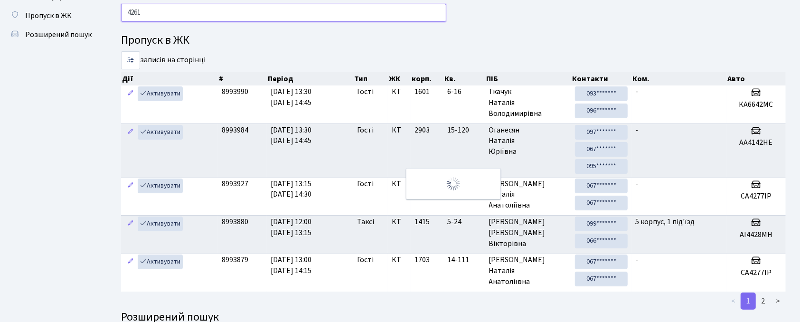
scroll to position [0, 0]
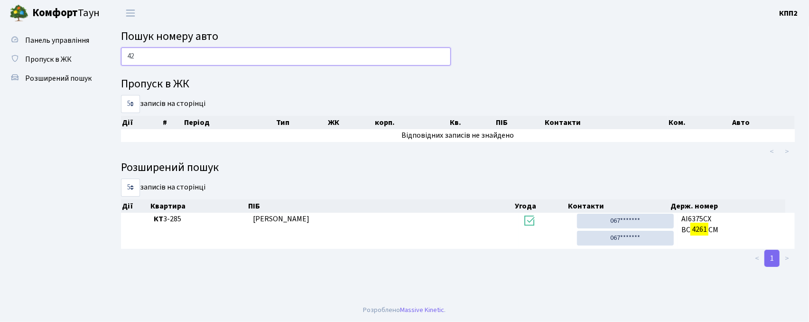
type input "4"
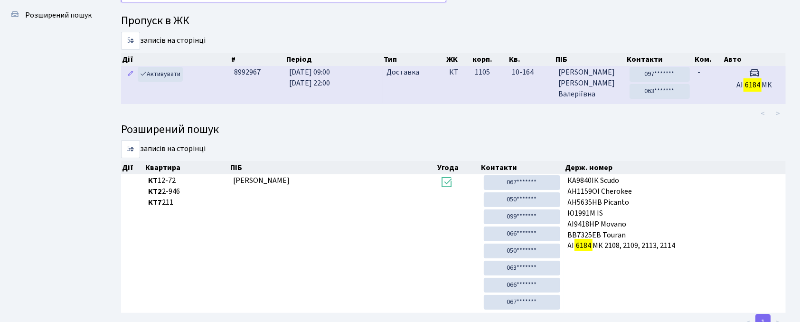
scroll to position [51, 0]
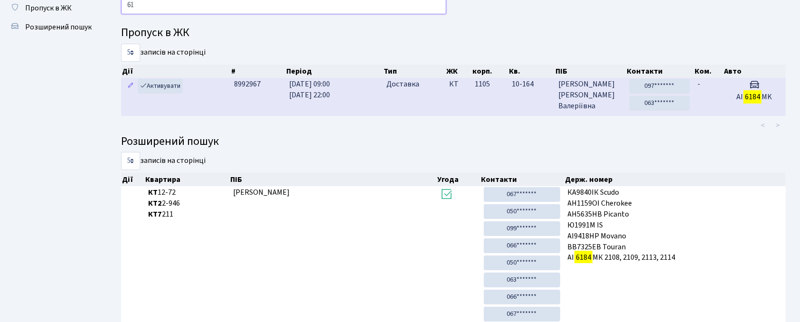
type input "6"
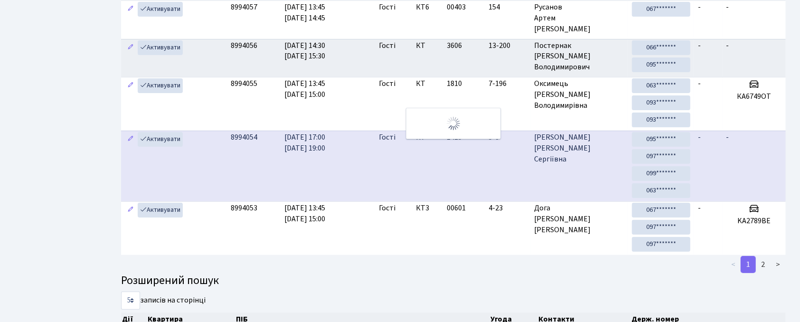
scroll to position [14, 0]
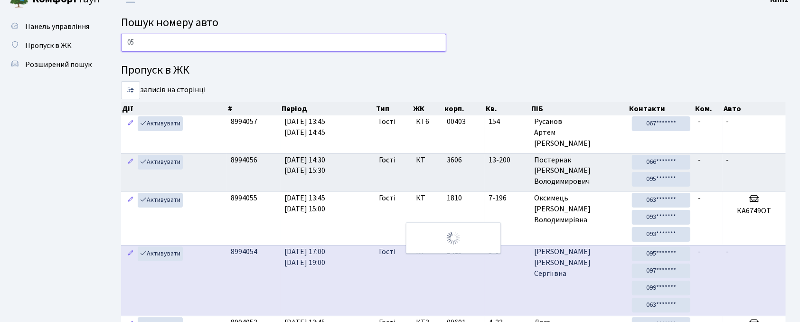
type input "0"
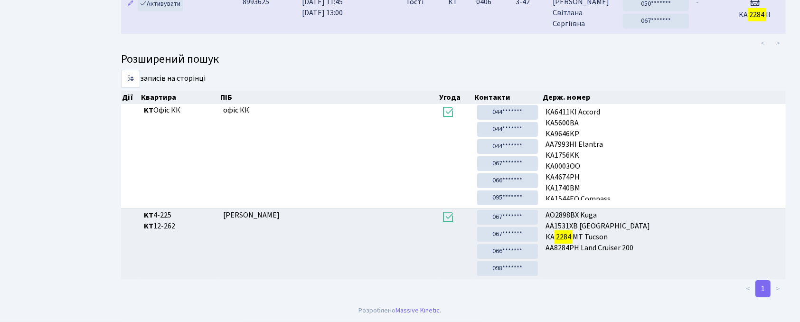
scroll to position [51, 0]
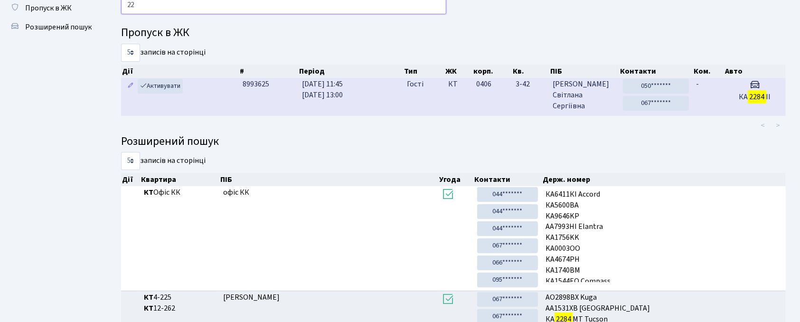
type input "2"
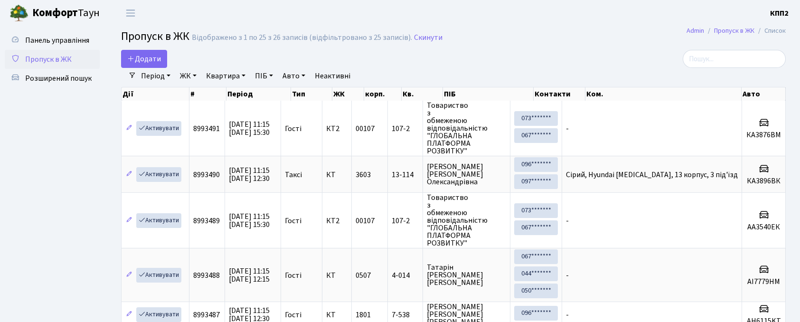
select select "25"
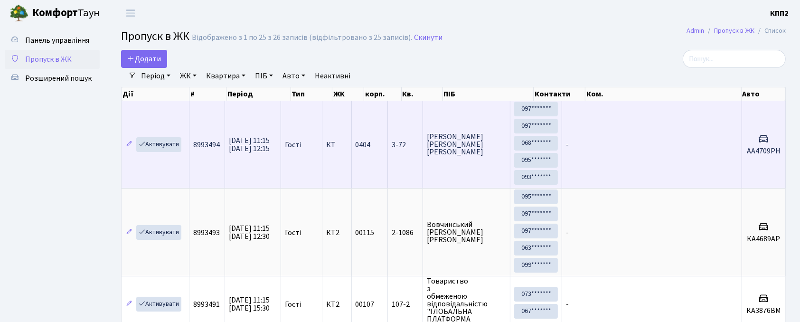
click at [490, 131] on td "Медведєв Євгеній Геннадійович" at bounding box center [466, 144] width 87 height 87
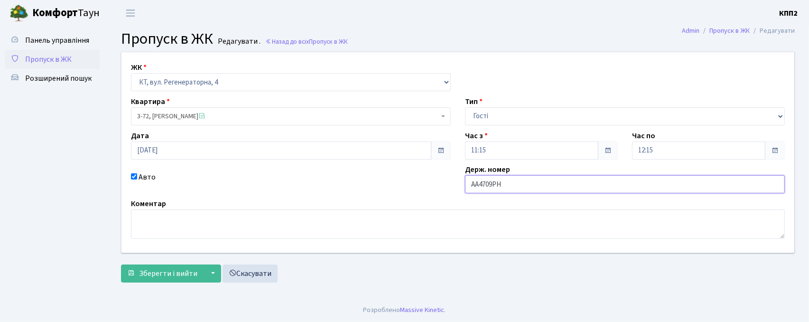
click at [484, 184] on input "АА4709РН" at bounding box center [625, 184] width 320 height 18
click at [486, 183] on input "АА4709РН" at bounding box center [625, 184] width 320 height 18
click at [494, 186] on input "АА4909РН" at bounding box center [625, 184] width 320 height 18
type input "АА4907РН"
click at [187, 270] on span "Зберегти і вийти" at bounding box center [168, 273] width 58 height 10
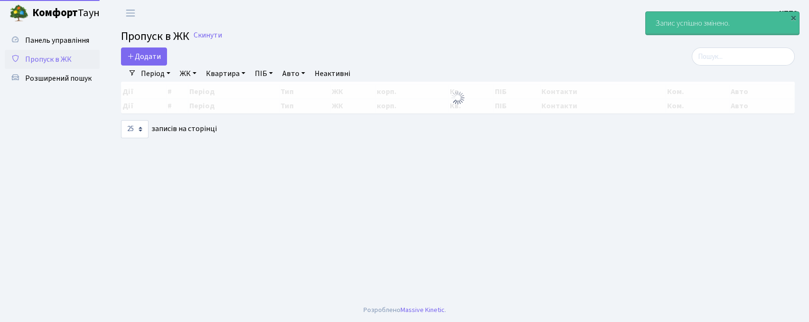
select select "25"
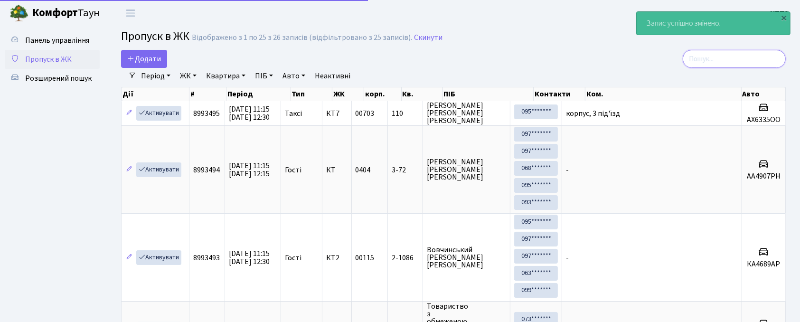
click at [736, 61] on input "search" at bounding box center [733, 59] width 103 height 18
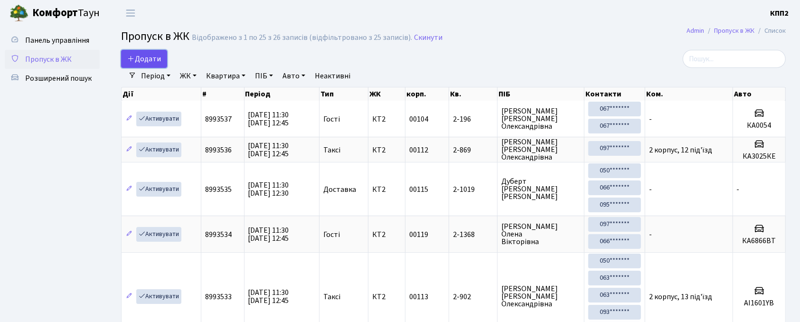
click at [136, 52] on link "Додати" at bounding box center [144, 59] width 46 height 18
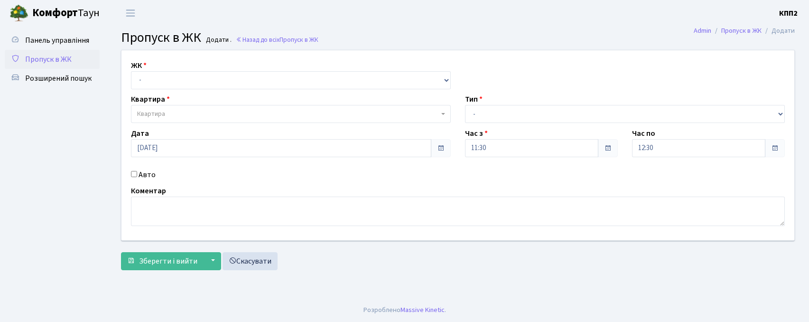
click at [174, 84] on select "- КТ, вул. Регенераторна, 4 КТ2, просп. Соборності, 17 КТ3, вул. Березнева, 16 …" at bounding box center [291, 80] width 320 height 18
select select "302"
click at [131, 71] on select "- КТ, вул. Регенераторна, 4 КТ2, просп. Соборності, 17 КТ3, вул. Березнева, 16 …" at bounding box center [291, 80] width 320 height 18
select select
click at [183, 115] on span "Квартира" at bounding box center [288, 113] width 302 height 9
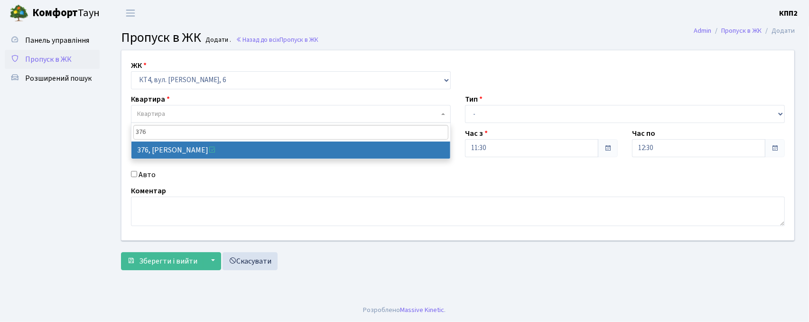
type input "376"
select select "17083"
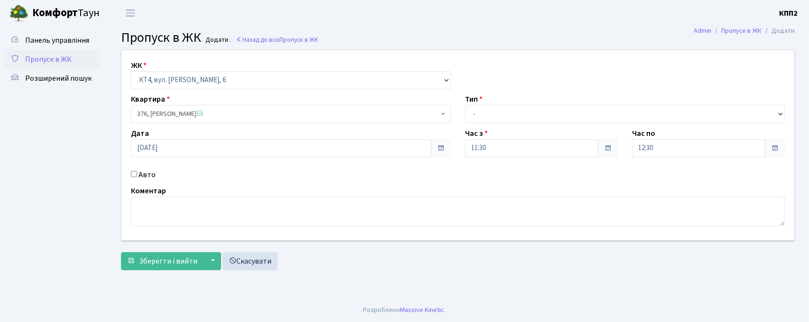
click at [157, 174] on div "Авто" at bounding box center [291, 174] width 334 height 11
click at [150, 175] on label "Авто" at bounding box center [147, 174] width 17 height 11
click at [137, 175] on input "Авто" at bounding box center [134, 174] width 6 height 6
checkbox input "true"
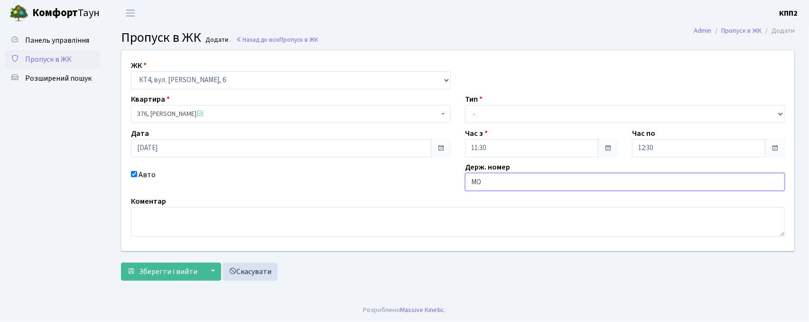
type input "MOTORNY"
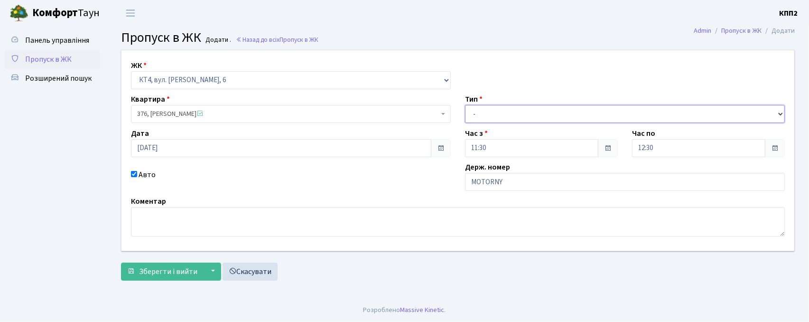
click at [498, 113] on select "- Доставка Таксі Гості Сервіс" at bounding box center [625, 114] width 320 height 18
select select "3"
click at [465, 105] on select "- Доставка Таксі Гості Сервіс" at bounding box center [625, 114] width 320 height 18
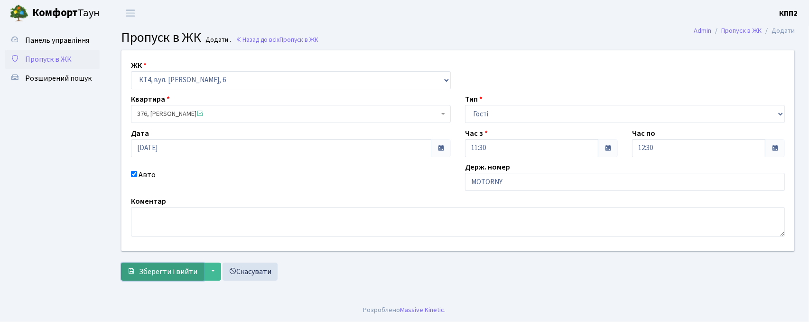
click at [164, 270] on span "Зберегти і вийти" at bounding box center [168, 271] width 58 height 10
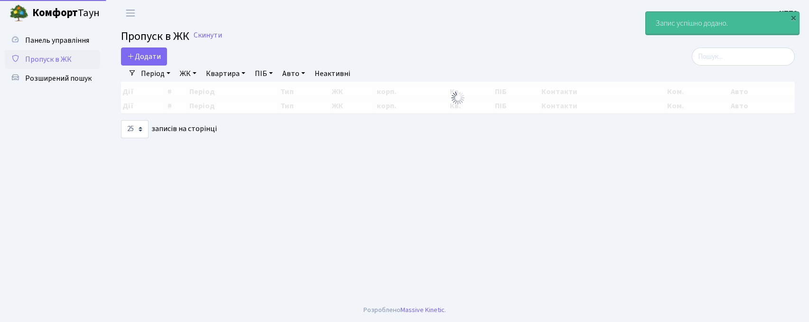
select select "25"
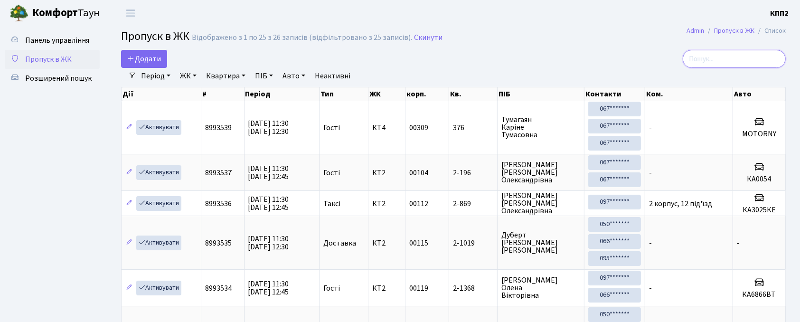
click at [726, 66] on input "search" at bounding box center [733, 59] width 103 height 18
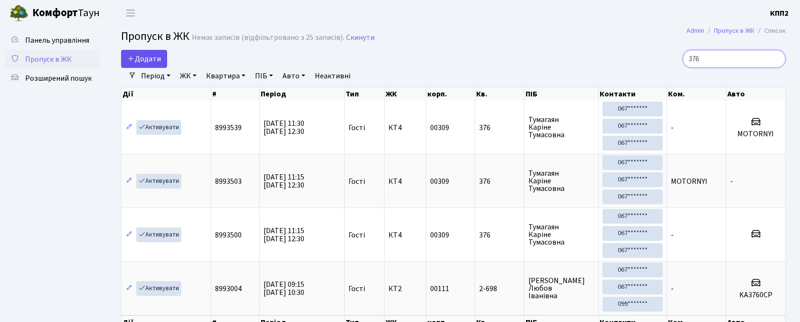
type input "376"
click at [158, 57] on span "Додати" at bounding box center [144, 59] width 34 height 10
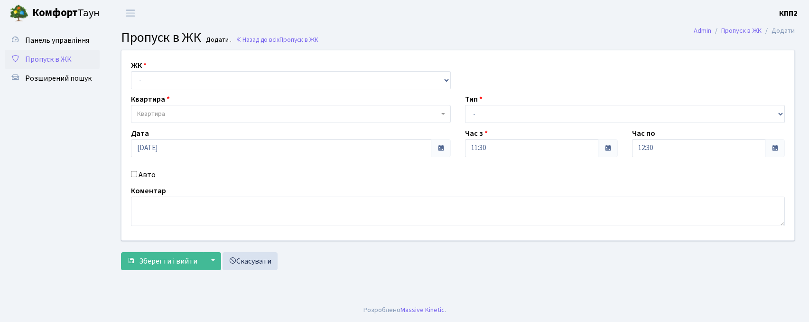
click at [236, 69] on div "ЖК - КТ, вул. Регенераторна, 4 КТ2, просп. [STREET_ADDRESS] [STREET_ADDRESS] [P…" at bounding box center [291, 74] width 334 height 29
click at [238, 85] on select "- КТ, вул. Регенераторна, 4 КТ2, просп. [STREET_ADDRESS] [STREET_ADDRESS] [PERS…" at bounding box center [291, 80] width 320 height 18
select select "271"
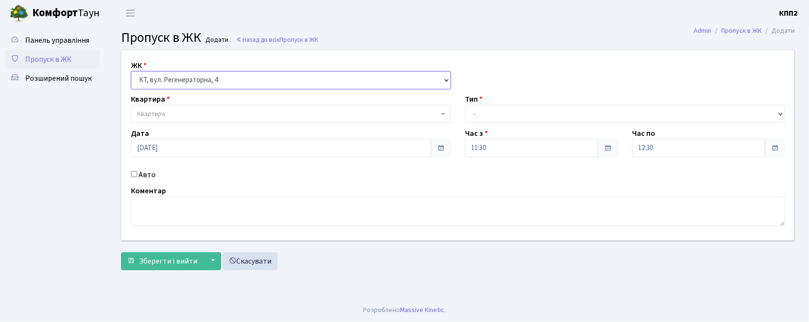
click at [131, 71] on select "- КТ, вул. Регенераторна, 4 КТ2, просп. [STREET_ADDRESS] [STREET_ADDRESS] [PERS…" at bounding box center [291, 80] width 320 height 18
select select
click at [245, 114] on span "Квартира" at bounding box center [288, 113] width 302 height 9
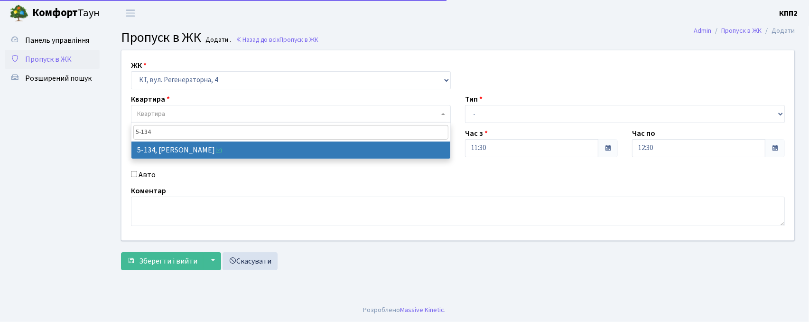
type input "5-134"
select select "2394"
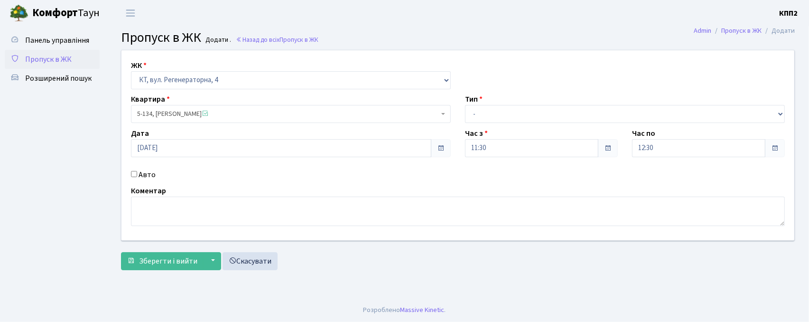
click at [142, 174] on label "Авто" at bounding box center [147, 174] width 17 height 11
click at [137, 174] on input "Авто" at bounding box center [134, 174] width 6 height 6
checkbox input "true"
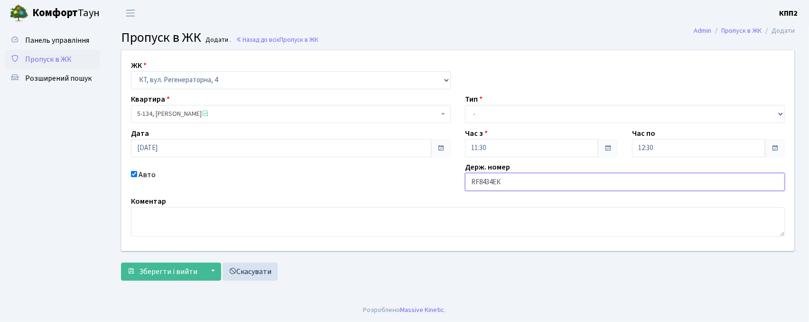
click at [477, 185] on input "RF8434ЕК" at bounding box center [625, 182] width 320 height 18
click at [121, 262] on button "Зберегти і вийти" at bounding box center [162, 271] width 83 height 18
type input "8434ЕК"
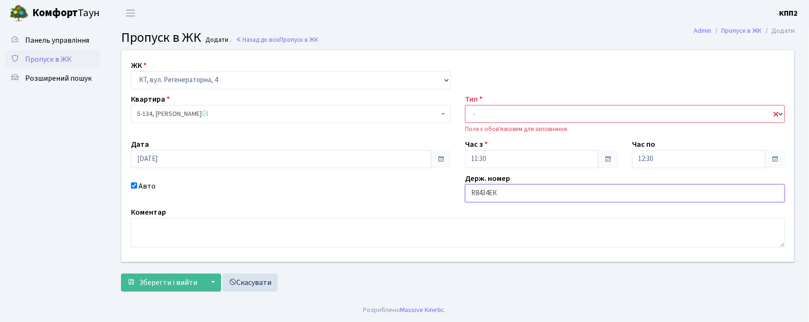
click at [475, 196] on input "R8434ЕК" at bounding box center [625, 193] width 320 height 18
type input "КА8434ЕК"
click at [504, 114] on select "- Доставка Таксі Гості Сервіс" at bounding box center [625, 114] width 320 height 18
select select "2"
click at [465, 105] on select "- Доставка Таксі Гості Сервіс" at bounding box center [625, 114] width 320 height 18
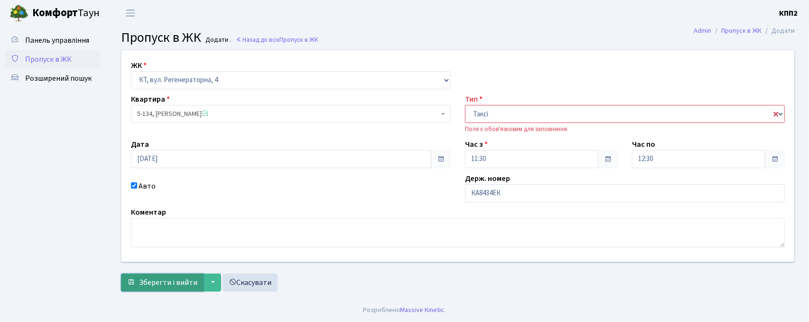
drag, startPoint x: 137, startPoint y: 279, endPoint x: 141, endPoint y: 276, distance: 5.1
click at [139, 279] on button "Зберегти і вийти" at bounding box center [162, 282] width 83 height 18
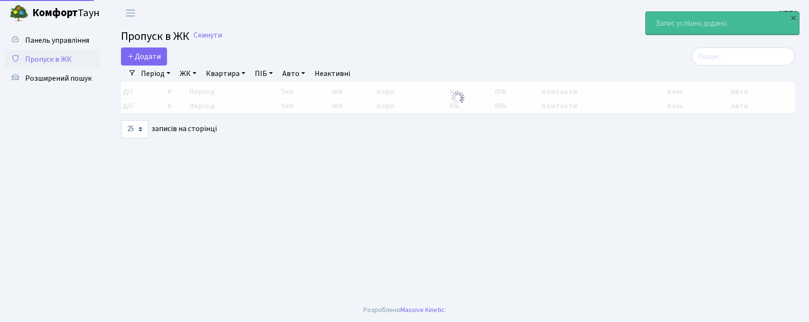
select select "25"
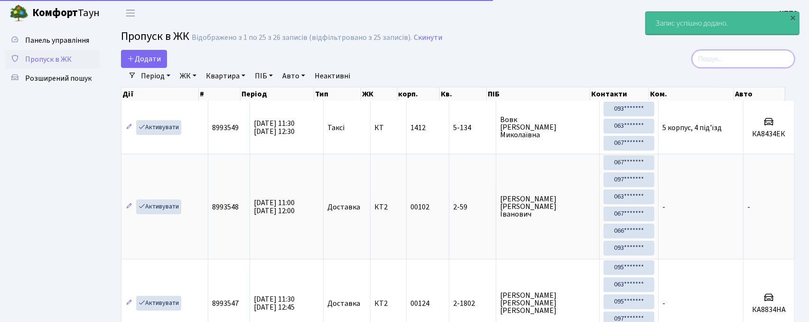
click at [729, 64] on input "search" at bounding box center [743, 59] width 103 height 18
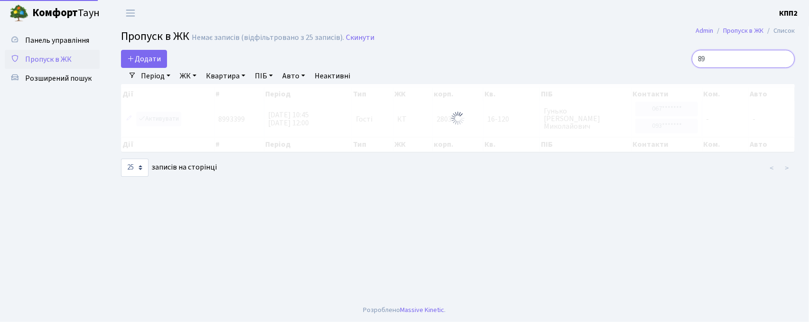
type input "8"
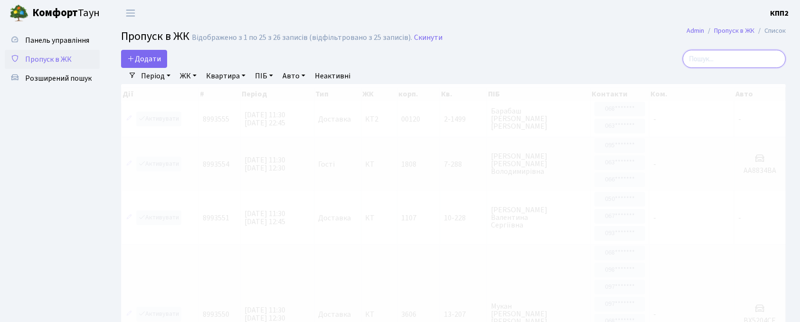
type input "-"
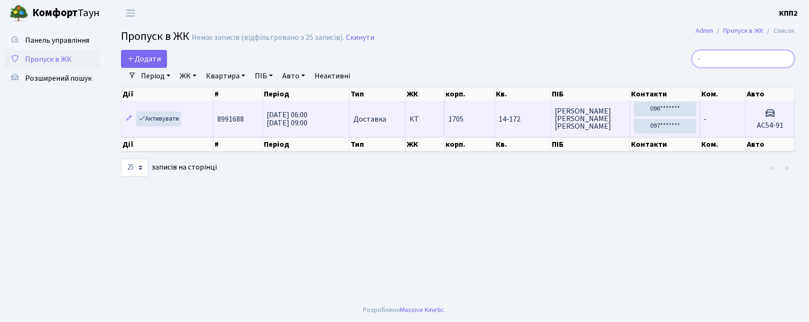
type input "-"
click at [734, 102] on td "-" at bounding box center [723, 119] width 46 height 36
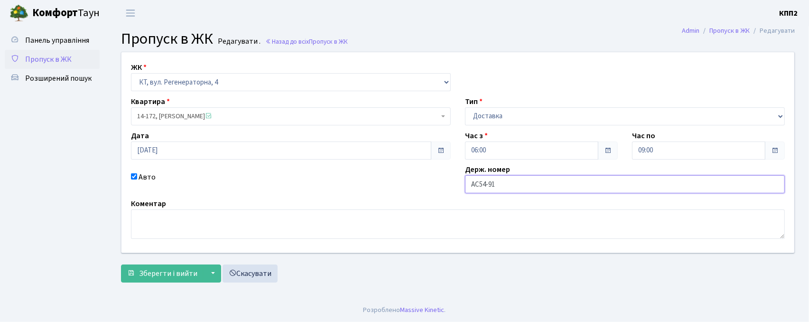
click at [488, 185] on input "АС54-91" at bounding box center [625, 184] width 320 height 18
type input "АС5491"
click at [150, 279] on span "Зберегти і вийти" at bounding box center [168, 273] width 58 height 10
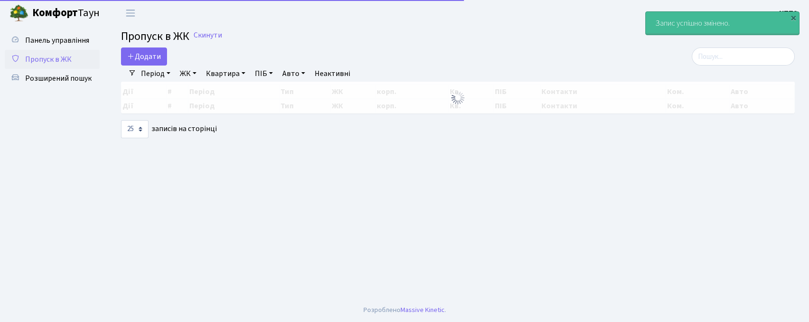
select select "25"
drag, startPoint x: 768, startPoint y: 49, endPoint x: 762, endPoint y: 51, distance: 6.5
click at [769, 50] on main "Admin Пропуск в ЖК Список Пропуск в ЖК Скинути Додати Фільтри Період 19.09.2025…" at bounding box center [458, 162] width 702 height 272
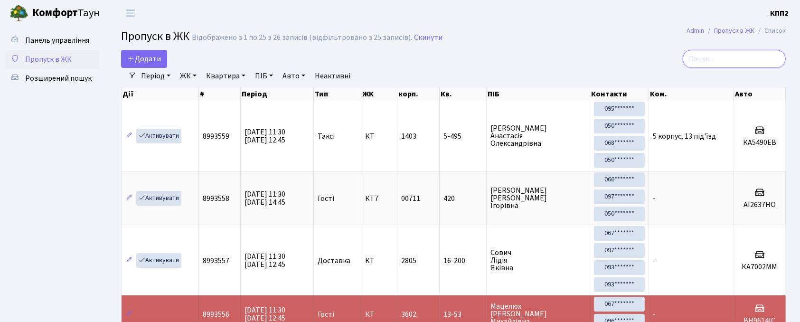
click at [705, 61] on input "search" at bounding box center [733, 59] width 103 height 18
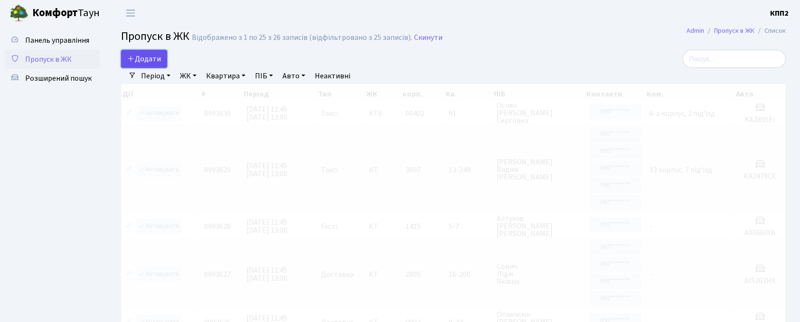
click at [150, 53] on link "Додати" at bounding box center [144, 59] width 46 height 18
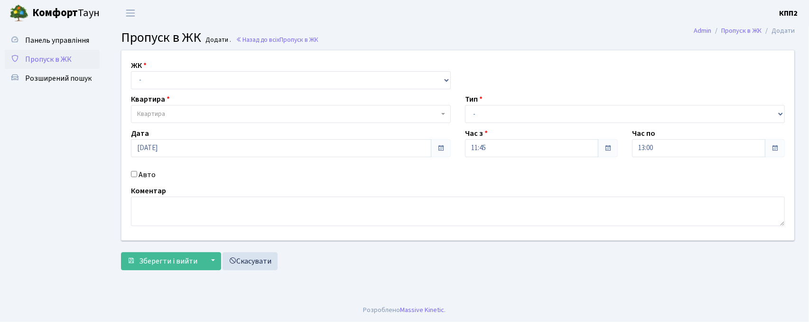
select select "271"
click at [131, 71] on select "- КТ, вул. Регенераторна, 4 КТ2, просп. [STREET_ADDRESS] [STREET_ADDRESS] [PERS…" at bounding box center [291, 80] width 320 height 18
select select
click at [166, 112] on span "Квартира" at bounding box center [288, 113] width 302 height 9
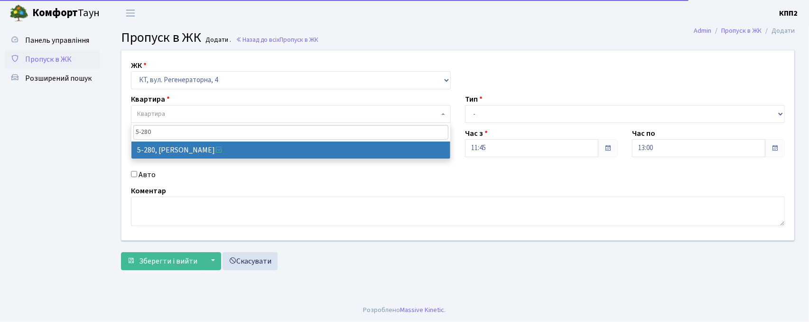
type input "5-280"
select select "2291"
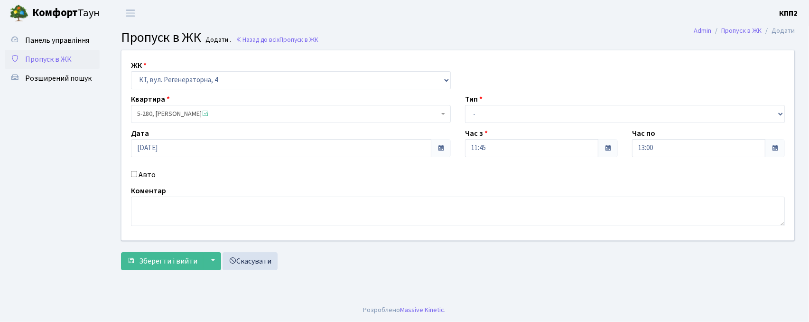
click at [140, 173] on label "Авто" at bounding box center [147, 174] width 17 height 11
click at [137, 173] on input "Авто" at bounding box center [134, 174] width 6 height 6
checkbox input "true"
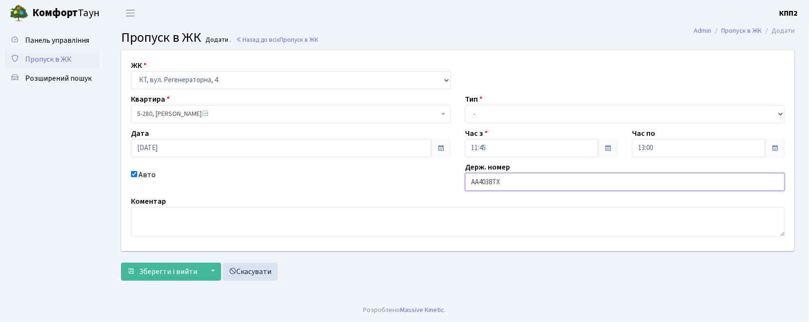
type input "АА4038ТХ"
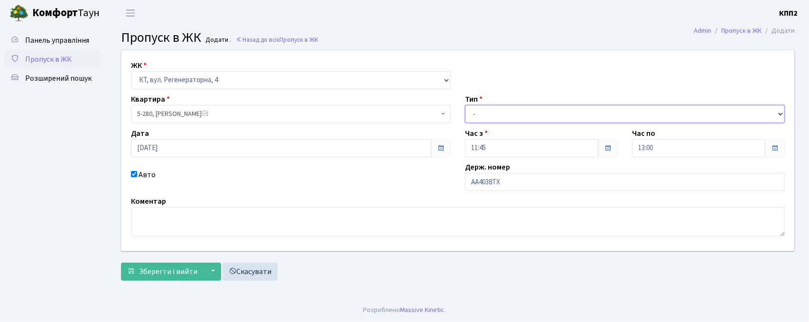
click at [545, 112] on select "- Доставка Таксі Гості Сервіс" at bounding box center [625, 114] width 320 height 18
select select "3"
click at [465, 105] on select "- Доставка Таксі Гості Сервіс" at bounding box center [625, 114] width 320 height 18
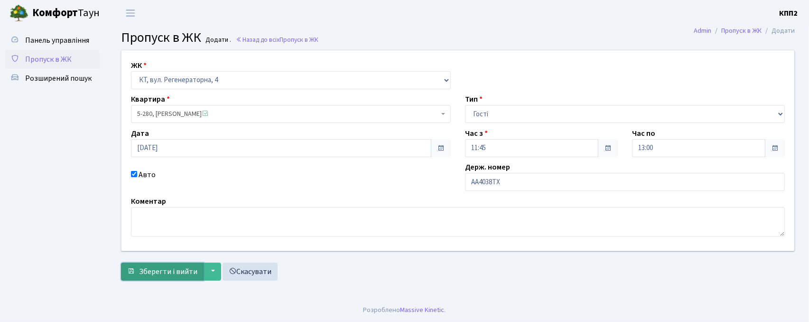
click at [155, 268] on span "Зберегти і вийти" at bounding box center [168, 271] width 58 height 10
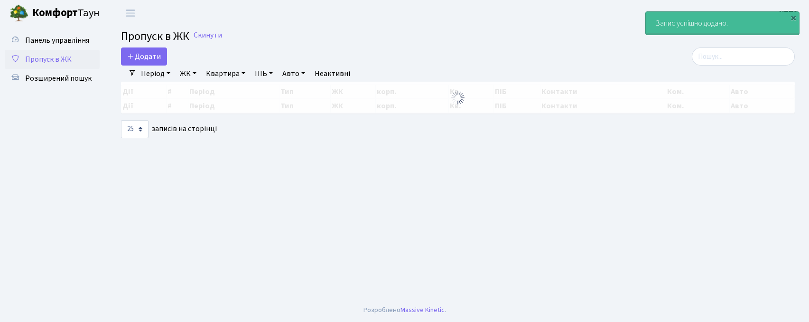
select select "25"
click at [745, 60] on input "search" at bounding box center [743, 56] width 103 height 18
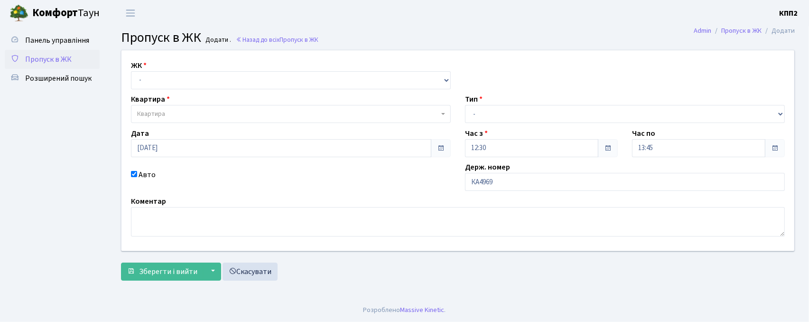
type input "КА4969НЕ"
click at [168, 77] on select "- КТ, вул. Регенераторна, 4 КТ2, просп. [STREET_ADDRESS] [STREET_ADDRESS] [PERS…" at bounding box center [291, 80] width 320 height 18
select select "271"
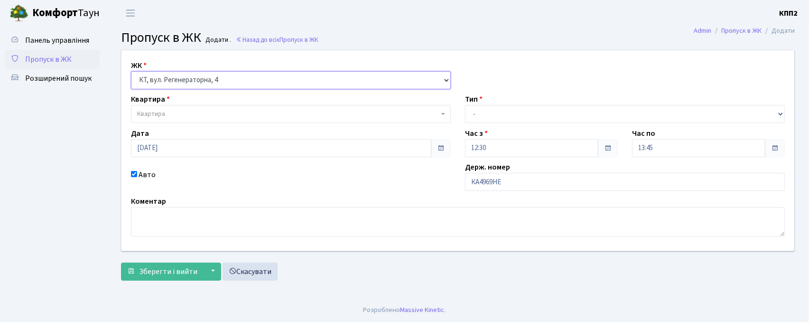
click at [131, 71] on select "- КТ, вул. Регенераторна, 4 КТ2, просп. [STREET_ADDRESS] [STREET_ADDRESS] [PERS…" at bounding box center [291, 80] width 320 height 18
select select
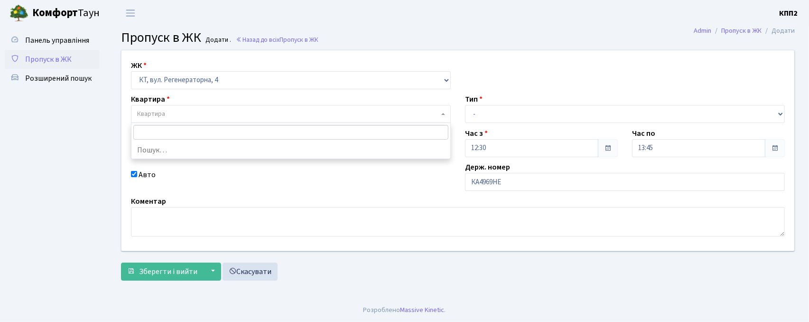
click at [172, 107] on span "Квартира" at bounding box center [291, 114] width 320 height 18
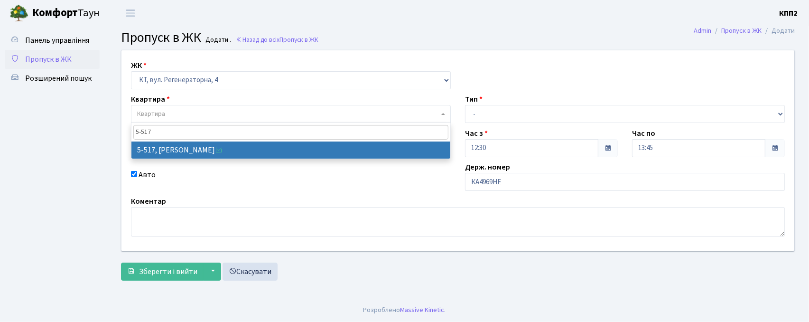
type input "5-517"
select select "2045"
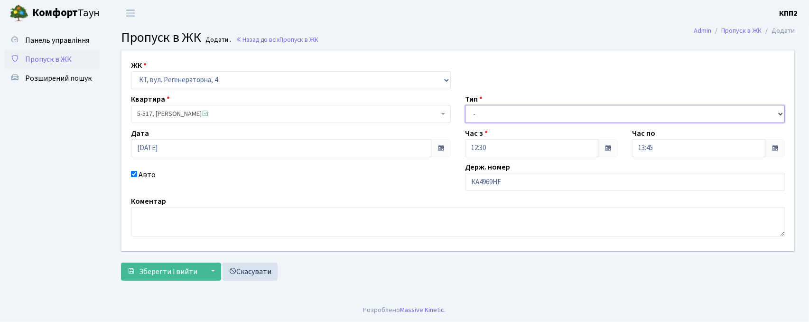
click at [479, 111] on select "- Доставка Таксі Гості Сервіс" at bounding box center [625, 114] width 320 height 18
select select "3"
click at [465, 105] on select "- Доставка Таксі Гості Сервіс" at bounding box center [625, 114] width 320 height 18
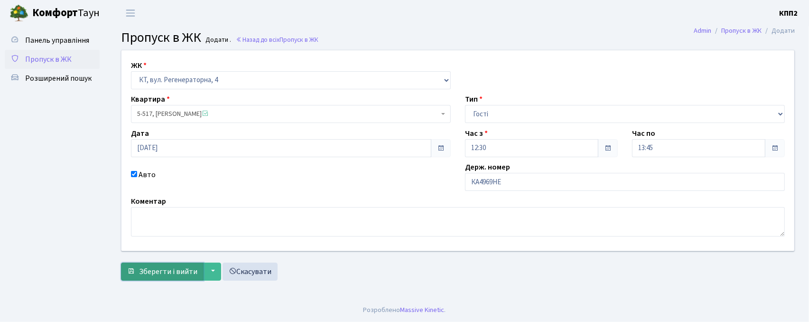
click at [173, 275] on span "Зберегти і вийти" at bounding box center [168, 271] width 58 height 10
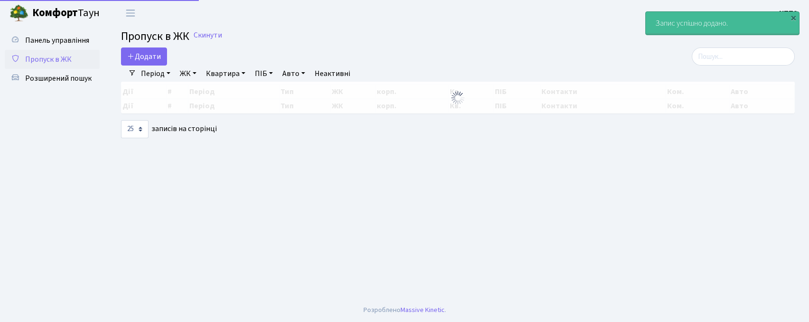
select select "25"
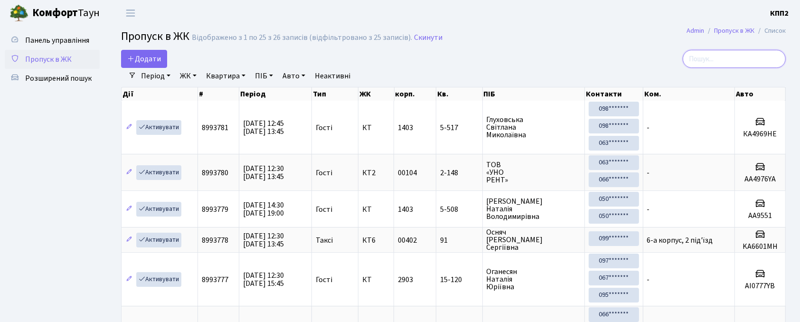
click at [707, 57] on input "search" at bounding box center [733, 59] width 103 height 18
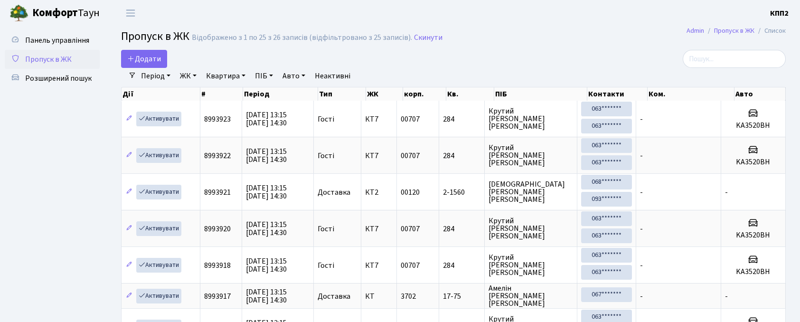
select select "25"
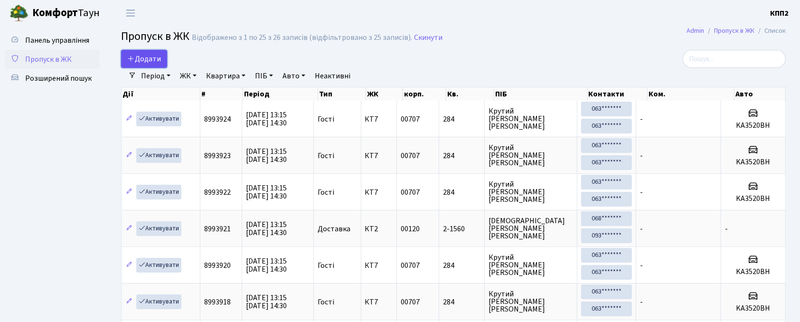
click at [143, 57] on span "Додати" at bounding box center [144, 59] width 34 height 10
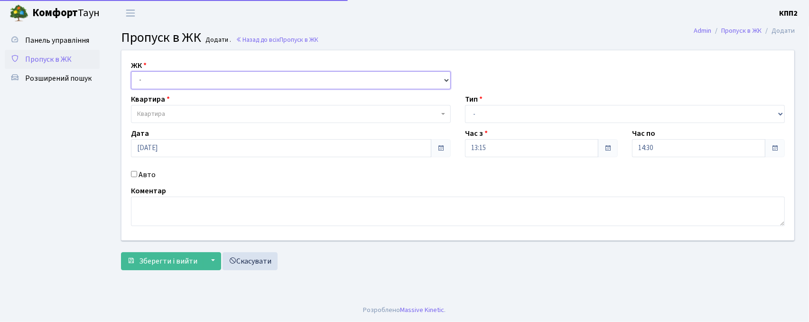
click at [149, 84] on select "- КТ, вул. Регенераторна, 4 КТ2, просп. Соборності, 17 КТ3, вул. Березнева, 16 …" at bounding box center [291, 80] width 320 height 18
select select "271"
click at [131, 71] on select "- КТ, вул. Регенераторна, 4 КТ2, просп. Соборності, 17 КТ3, вул. Березнева, 16 …" at bounding box center [291, 80] width 320 height 18
select select
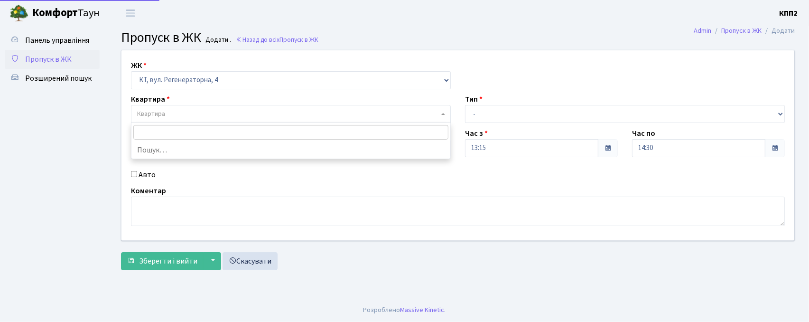
click at [160, 116] on span "Квартира" at bounding box center [151, 113] width 28 height 9
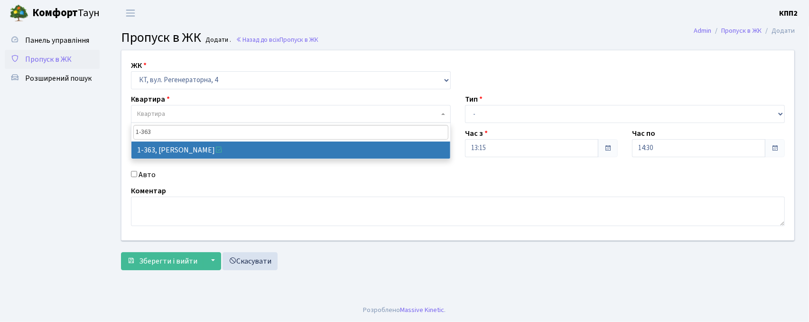
type input "1-363"
select select "363"
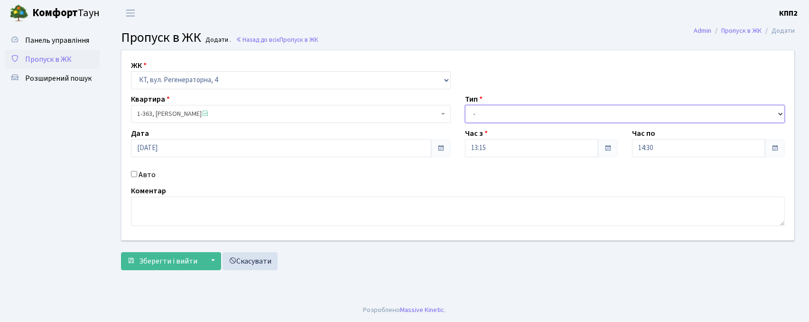
click at [510, 115] on select "- Доставка Таксі Гості Сервіс" at bounding box center [625, 114] width 320 height 18
select select "3"
click at [465, 105] on select "- Доставка Таксі Гості Сервіс" at bounding box center [625, 114] width 320 height 18
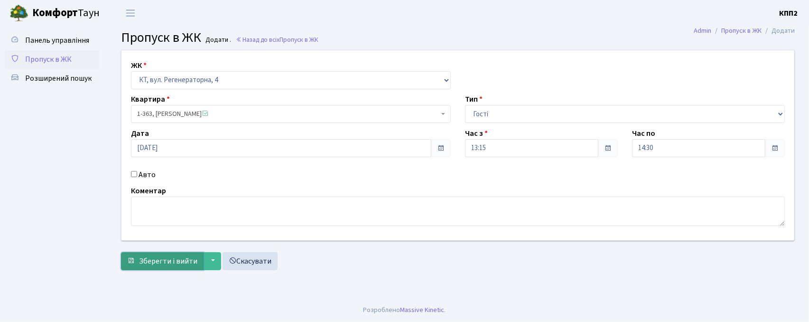
click at [152, 259] on span "Зберегти і вийти" at bounding box center [168, 261] width 58 height 10
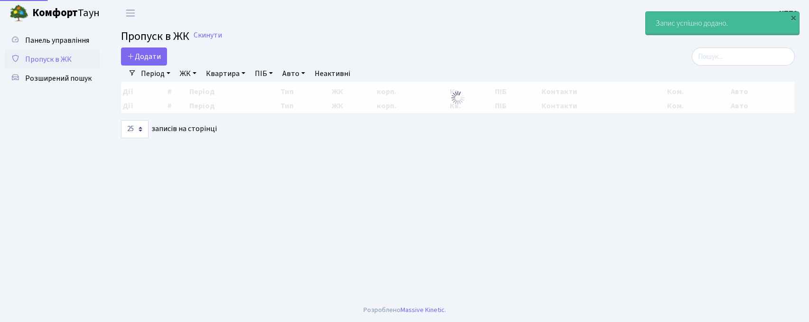
select select "25"
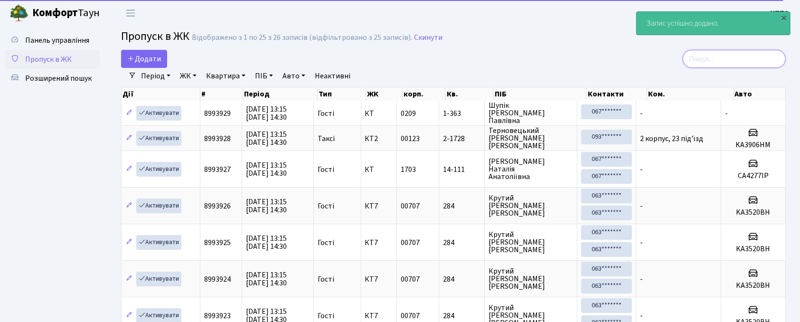
drag, startPoint x: 716, startPoint y: 59, endPoint x: 558, endPoint y: 30, distance: 160.1
click at [716, 58] on input "search" at bounding box center [733, 59] width 103 height 18
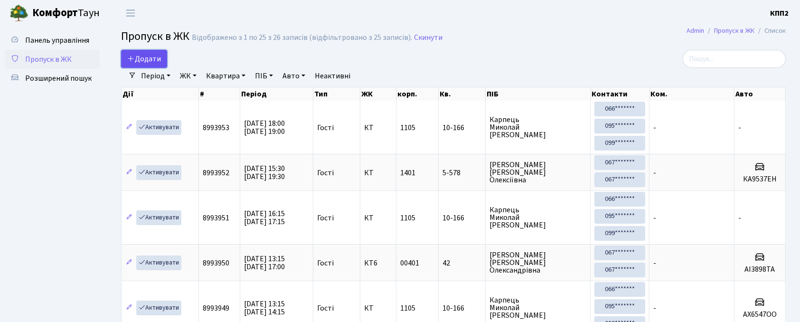
click at [147, 59] on span "Додати" at bounding box center [144, 59] width 34 height 10
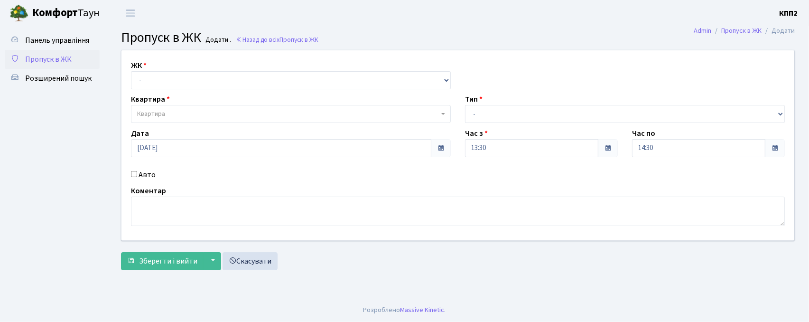
select select "271"
click at [131, 71] on select "- КТ, вул. Регенераторна, 4 КТ2, просп. [STREET_ADDRESS] [STREET_ADDRESS] [PERS…" at bounding box center [291, 80] width 320 height 18
select select
click at [177, 113] on span "Квартира" at bounding box center [288, 113] width 302 height 9
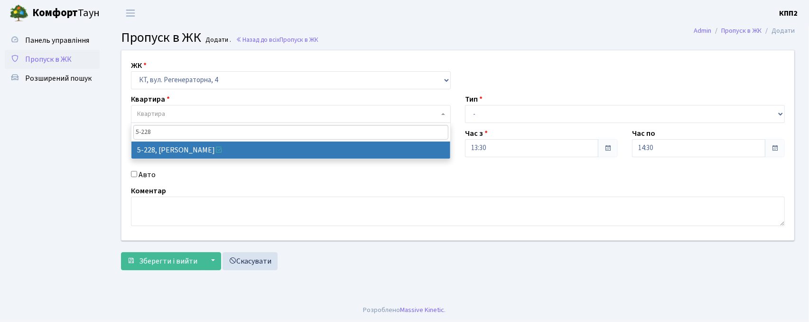
type input "5-228"
select select "2306"
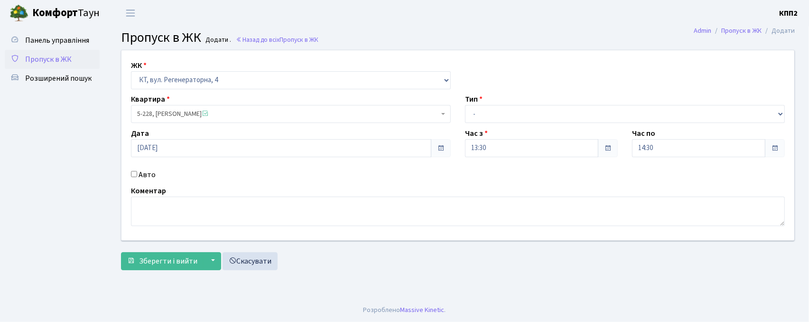
click at [147, 174] on label "Авто" at bounding box center [147, 174] width 17 height 11
click at [137, 174] on input "Авто" at bounding box center [134, 174] width 6 height 6
checkbox input "true"
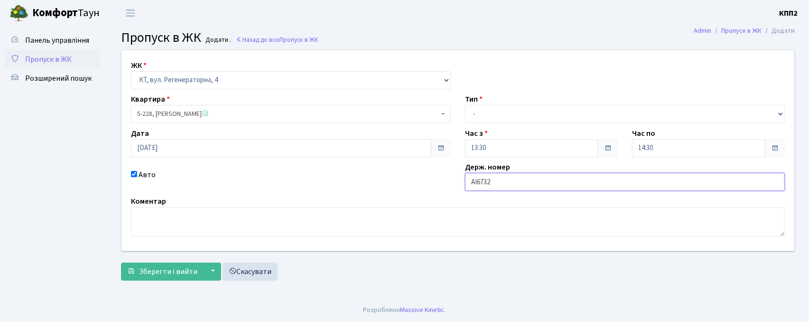
type input "АІ6732ЕМ"
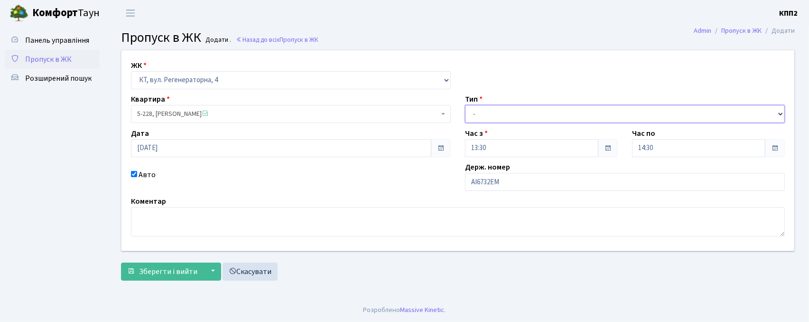
drag, startPoint x: 505, startPoint y: 107, endPoint x: 507, endPoint y: 120, distance: 13.0
click at [505, 107] on select "- Доставка Таксі Гості Сервіс" at bounding box center [625, 114] width 320 height 18
select select "3"
click at [465, 105] on select "- Доставка Таксі Гості Сервіс" at bounding box center [625, 114] width 320 height 18
click at [185, 261] on form "ЖК - КТ, вул. Регенераторна, 4 КТ2, просп. Соборності, 17 КТ3, вул. Березнева, …" at bounding box center [458, 165] width 674 height 231
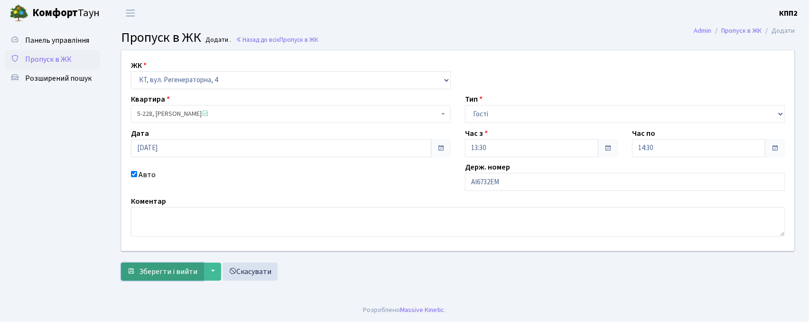
click at [185, 268] on span "Зберегти і вийти" at bounding box center [168, 271] width 58 height 10
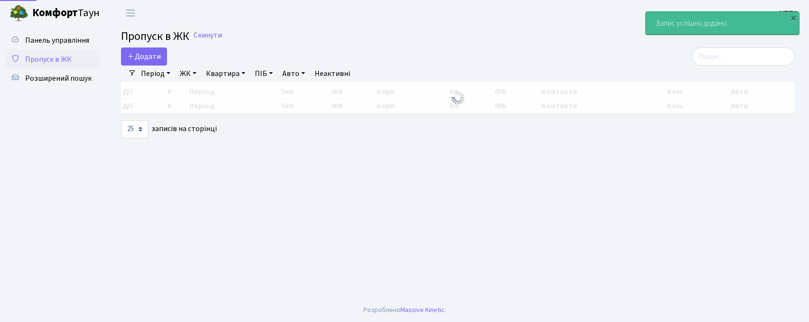
select select "25"
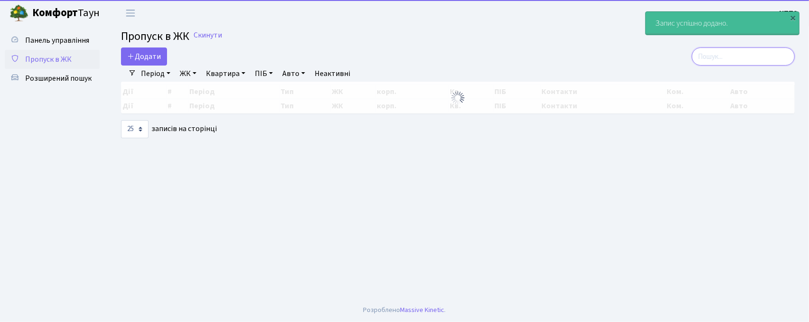
click at [765, 54] on input "search" at bounding box center [743, 56] width 103 height 18
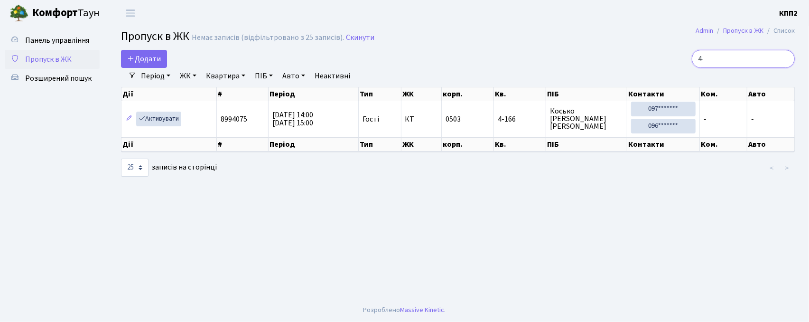
type input "4"
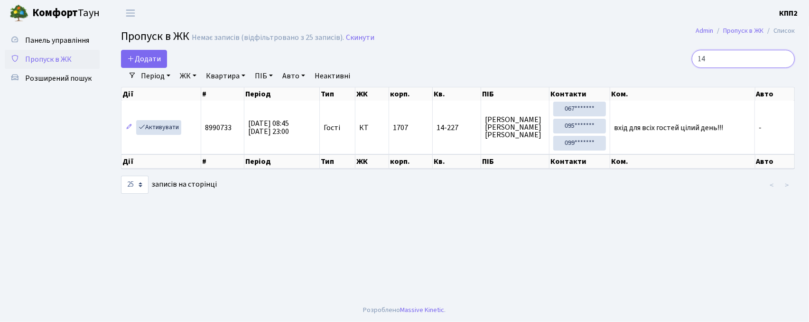
type input "1"
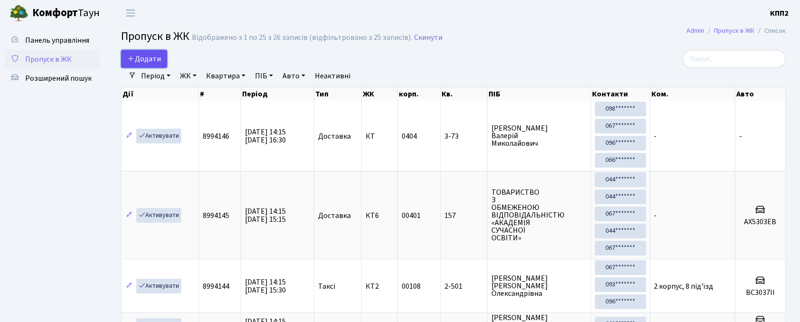
click at [145, 63] on span "Додати" at bounding box center [144, 59] width 34 height 10
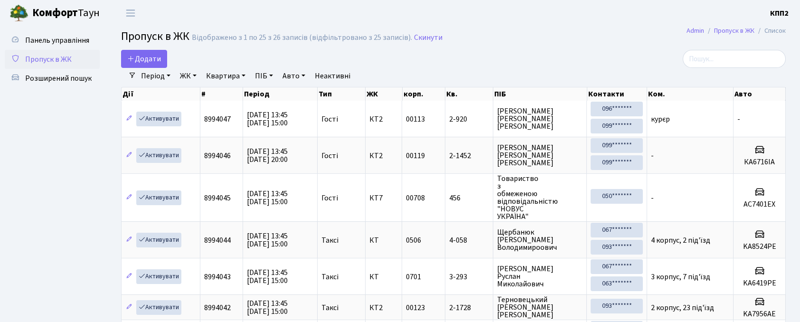
select select "25"
click at [81, 78] on span "Розширений пошук" at bounding box center [58, 78] width 66 height 10
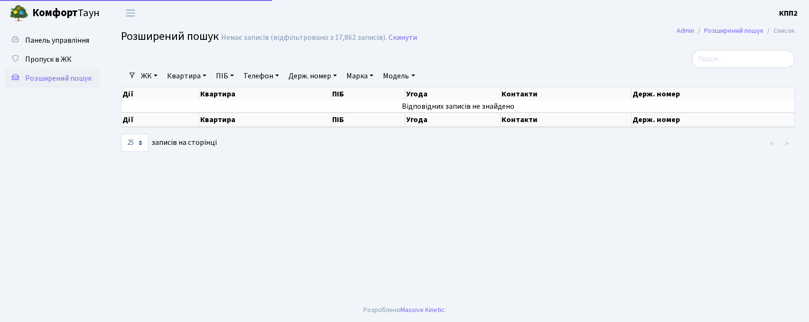
select select "25"
click at [184, 73] on link "Квартира" at bounding box center [186, 76] width 47 height 16
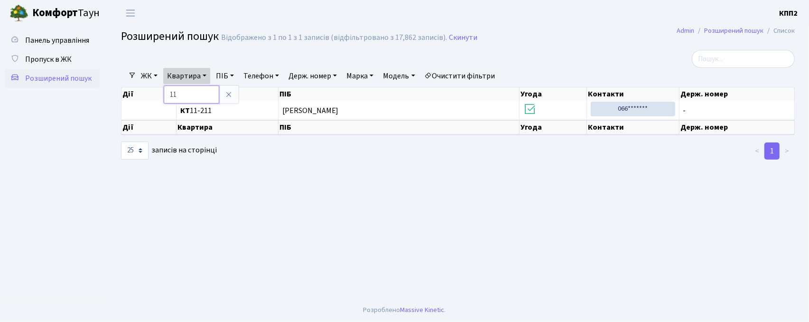
type input "1"
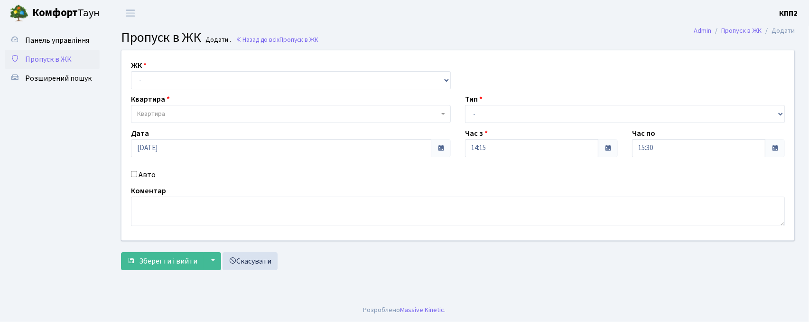
click at [149, 177] on label "Авто" at bounding box center [147, 174] width 17 height 11
click at [137, 177] on input "Авто" at bounding box center [134, 174] width 6 height 6
checkbox input "true"
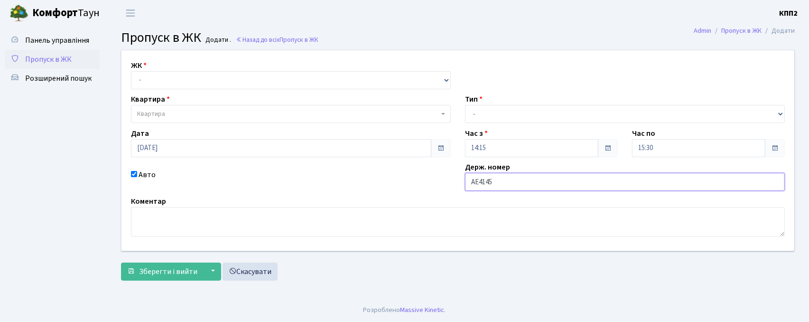
type input "АЕ4145ОВ"
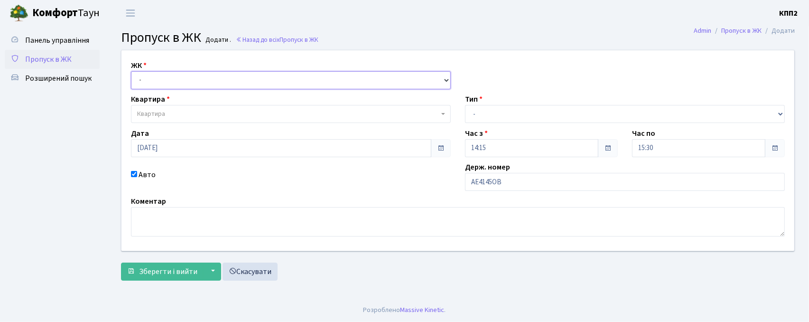
click at [242, 79] on select "- КТ, вул. Регенераторна, 4 КТ2, просп. Соборності, 17 КТ3, вул. Березнева, 16 …" at bounding box center [291, 80] width 320 height 18
select select "271"
click at [131, 71] on select "- КТ, вул. Регенераторна, 4 КТ2, просп. Соборності, 17 КТ3, вул. Березнева, 16 …" at bounding box center [291, 80] width 320 height 18
select select
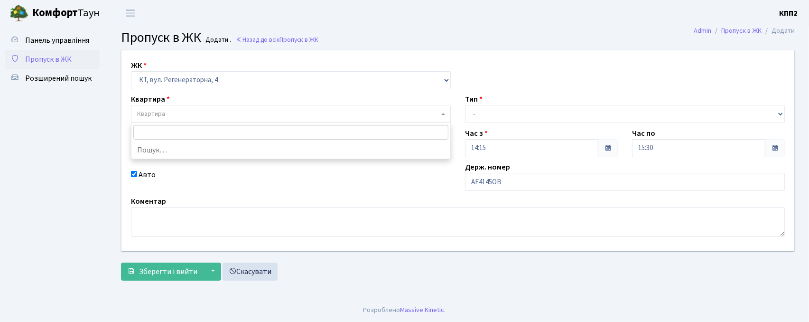
click at [214, 116] on span "Квартира" at bounding box center [288, 113] width 302 height 9
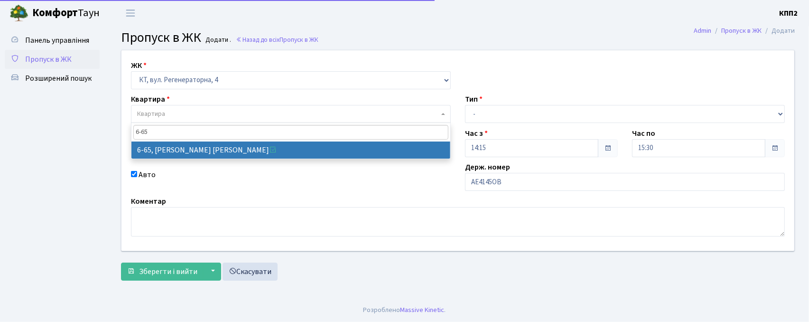
type input "6-65"
select select "5290"
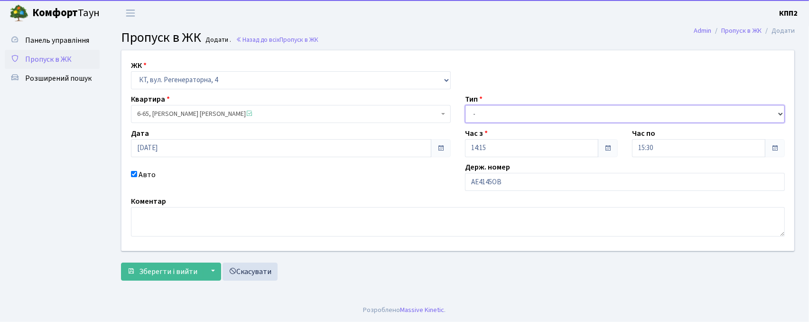
click at [530, 120] on select "- Доставка Таксі Гості Сервіс" at bounding box center [625, 114] width 320 height 18
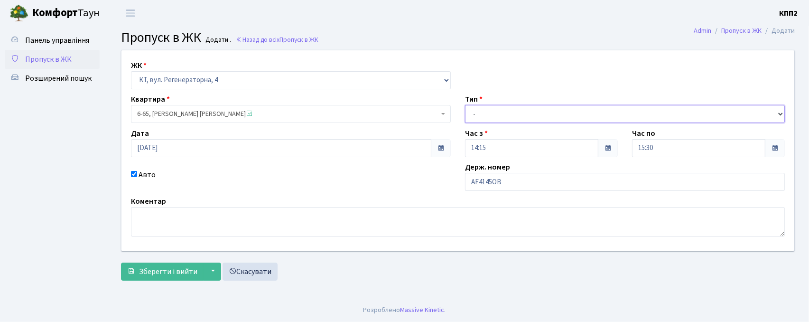
select select "3"
click at [465, 105] on select "- Доставка Таксі Гості Сервіс" at bounding box center [625, 114] width 320 height 18
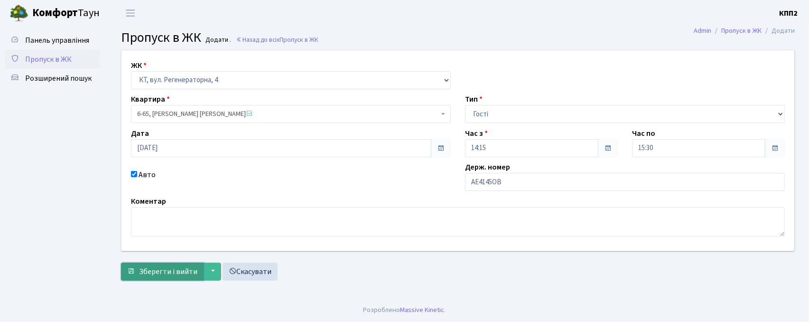
click at [185, 272] on span "Зберегти і вийти" at bounding box center [168, 271] width 58 height 10
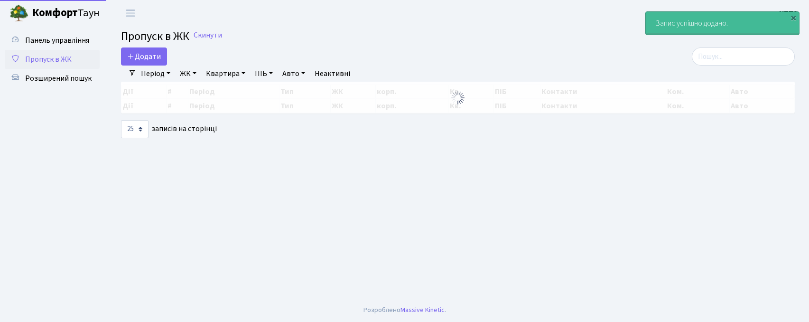
select select "25"
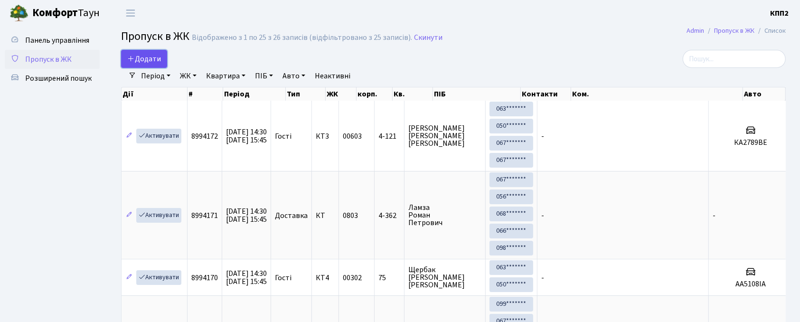
click at [130, 58] on icon at bounding box center [131, 59] width 8 height 8
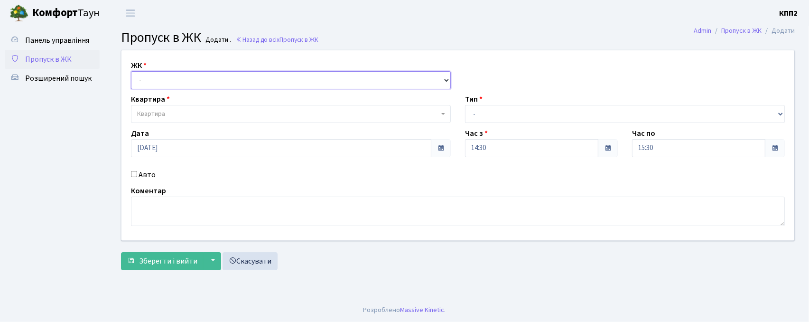
drag, startPoint x: 0, startPoint y: 0, endPoint x: 158, endPoint y: 76, distance: 175.1
click at [158, 76] on select "- КТ, вул. Регенераторна, 4 КТ2, просп. [STREET_ADDRESS] [STREET_ADDRESS] [PERS…" at bounding box center [291, 80] width 320 height 18
select select "271"
click at [131, 71] on select "- КТ, вул. Регенераторна, 4 КТ2, просп. Соборності, 17 КТ3, вул. Березнева, 16 …" at bounding box center [291, 80] width 320 height 18
select select
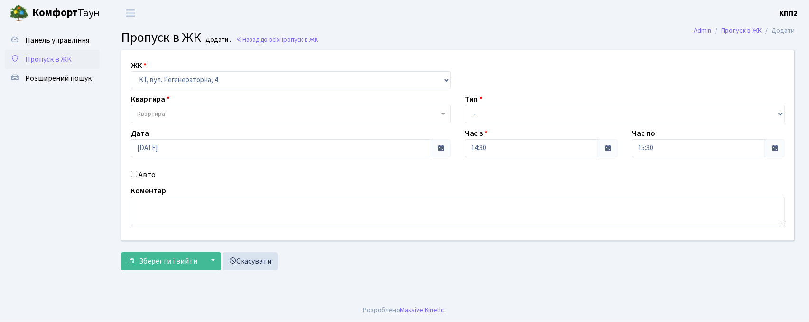
click at [170, 115] on span "Квартира" at bounding box center [288, 113] width 302 height 9
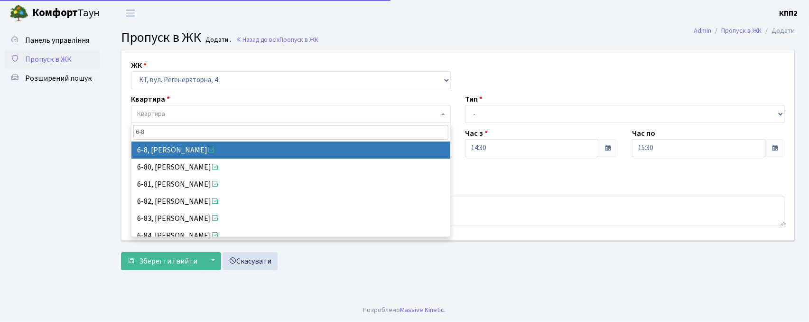
type input "6-8"
select select "5188"
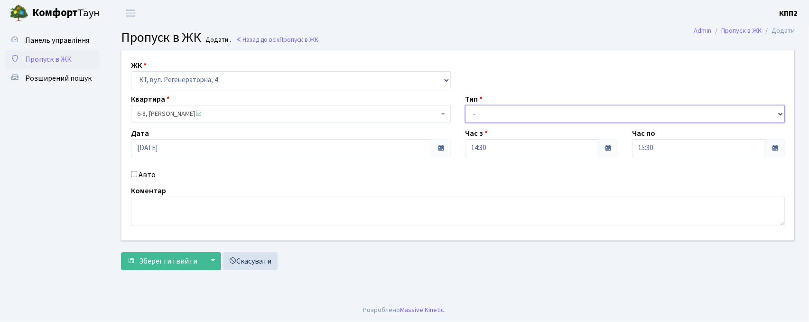
drag, startPoint x: 475, startPoint y: 117, endPoint x: 475, endPoint y: 121, distance: 4.8
click at [475, 117] on select "- Доставка Таксі Гості Сервіс" at bounding box center [625, 114] width 320 height 18
select select "3"
click at [465, 105] on select "- Доставка Таксі Гості Сервіс" at bounding box center [625, 114] width 320 height 18
click at [143, 175] on label "Авто" at bounding box center [147, 174] width 17 height 11
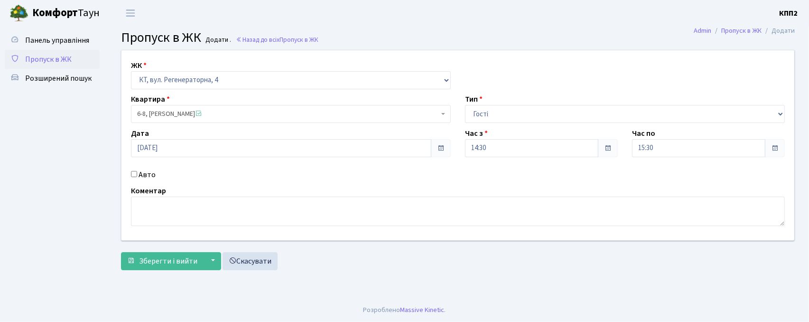
click at [137, 175] on input "Авто" at bounding box center [134, 174] width 6 height 6
checkbox input "true"
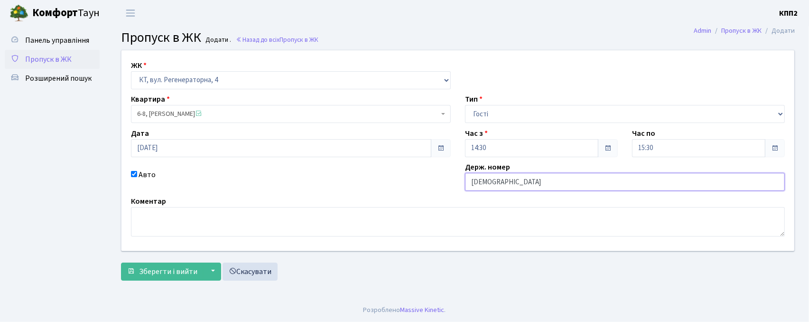
type input "[DEMOGRAPHIC_DATA]"
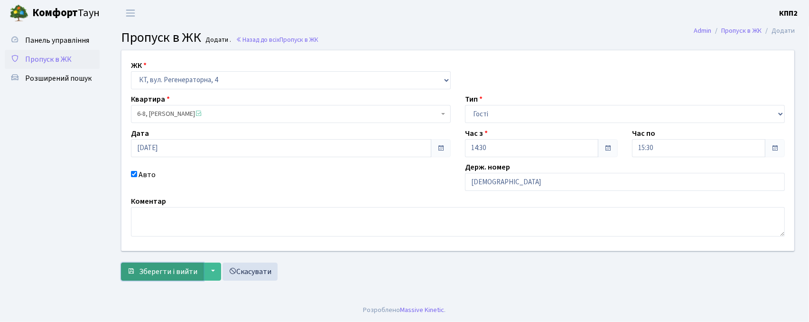
click at [146, 275] on span "Зберегти і вийти" at bounding box center [168, 271] width 58 height 10
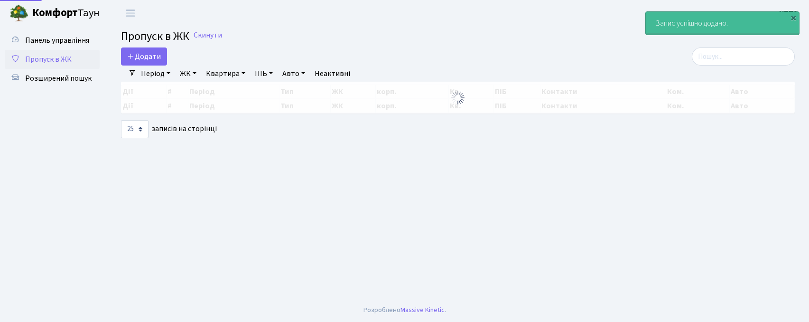
select select "25"
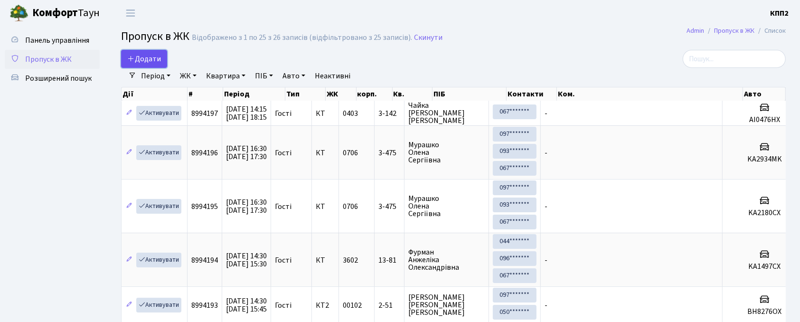
click at [158, 56] on span "Додати" at bounding box center [144, 59] width 34 height 10
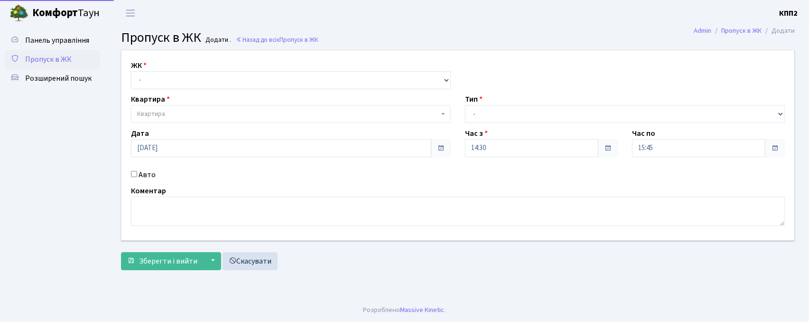
select select "271"
click at [131, 71] on select "- КТ, вул. Регенераторна, 4 КТ2, просп. Соборності, 17 КТ3, вул. Березнева, 16 …" at bounding box center [291, 80] width 320 height 18
select select
click at [185, 113] on span "Квартира" at bounding box center [288, 113] width 302 height 9
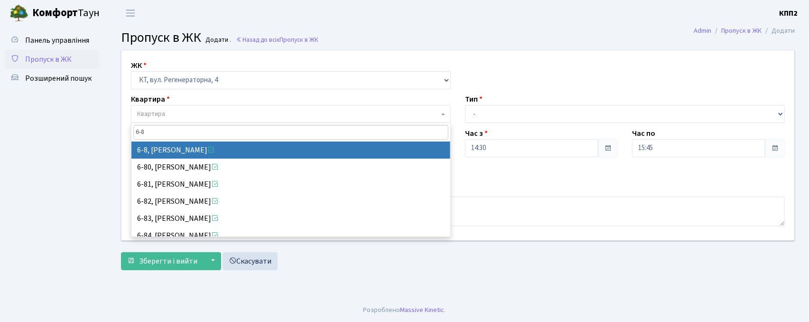
type input "6-8"
select select "5188"
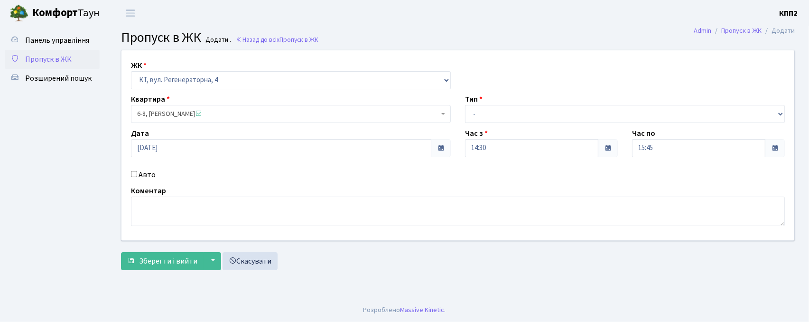
click at [150, 177] on label "Авто" at bounding box center [147, 174] width 17 height 11
click at [137, 177] on input "Авто" at bounding box center [134, 174] width 6 height 6
checkbox input "true"
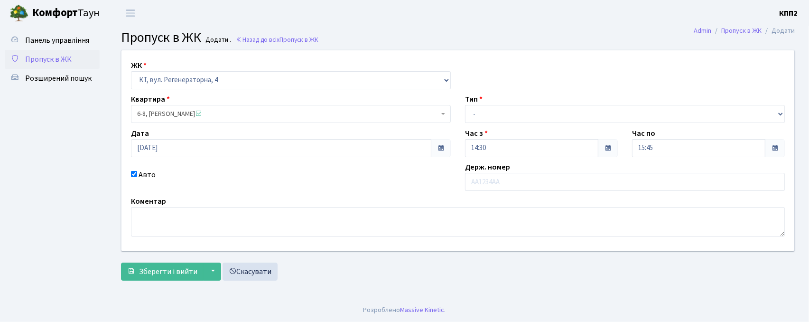
click at [63, 51] on link "Пропуск в ЖК" at bounding box center [52, 59] width 95 height 19
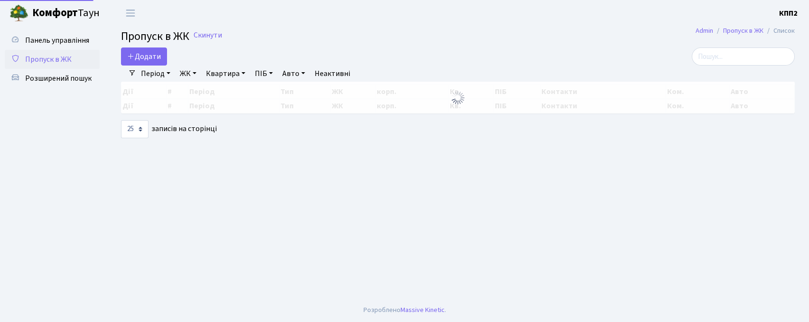
select select "25"
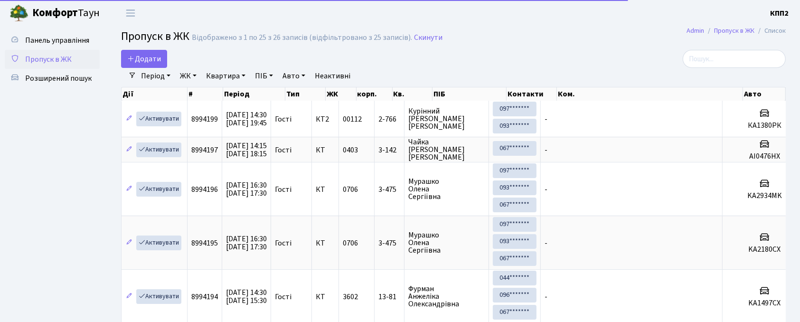
click at [721, 68] on div "Період [DATE] - [DATE] ЖК - КТ, вул. Регенераторна, 4 КТ2, просп. [STREET_ADDRE…" at bounding box center [457, 76] width 642 height 16
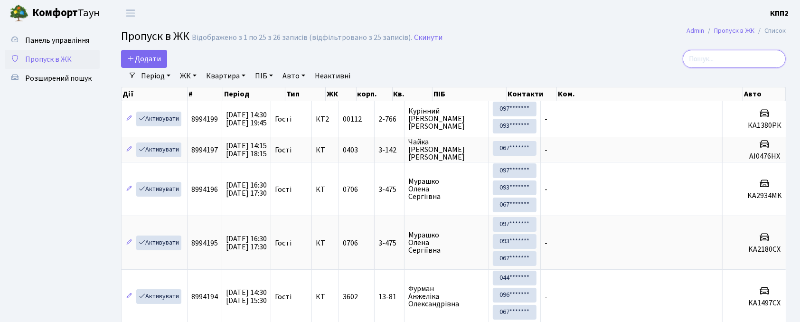
click at [719, 65] on input "search" at bounding box center [733, 59] width 103 height 18
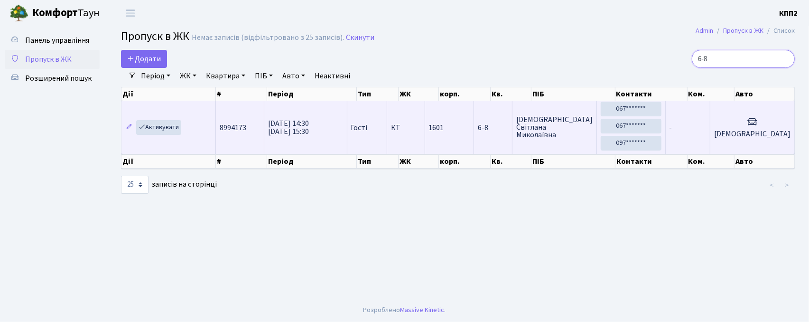
type input "6-8"
click at [710, 131] on td "-" at bounding box center [688, 127] width 45 height 53
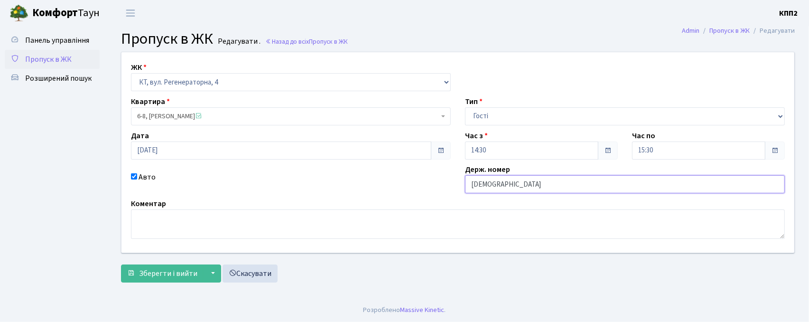
click at [586, 185] on input "[DEMOGRAPHIC_DATA]" at bounding box center [625, 184] width 320 height 18
type input "КА4978ОТ"
click at [176, 274] on span "Зберегти і вийти" at bounding box center [168, 273] width 58 height 10
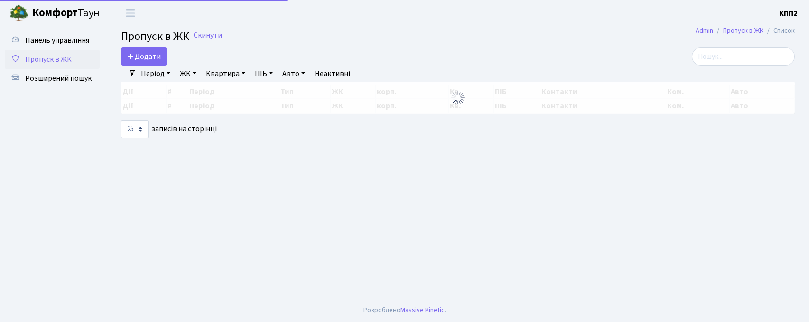
select select "25"
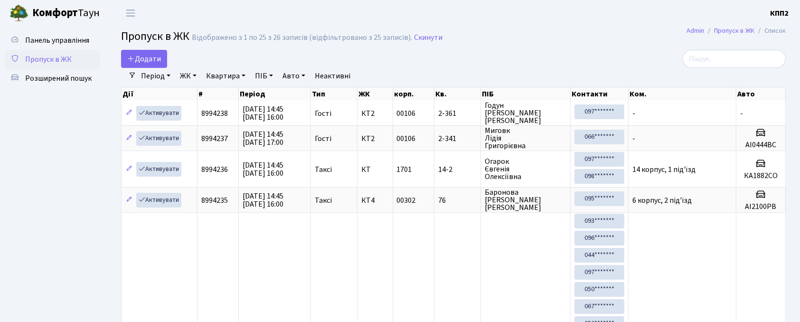
click at [697, 51] on label at bounding box center [733, 59] width 103 height 18
click at [697, 51] on input "search" at bounding box center [733, 59] width 103 height 18
click at [722, 67] on input "search" at bounding box center [733, 59] width 103 height 18
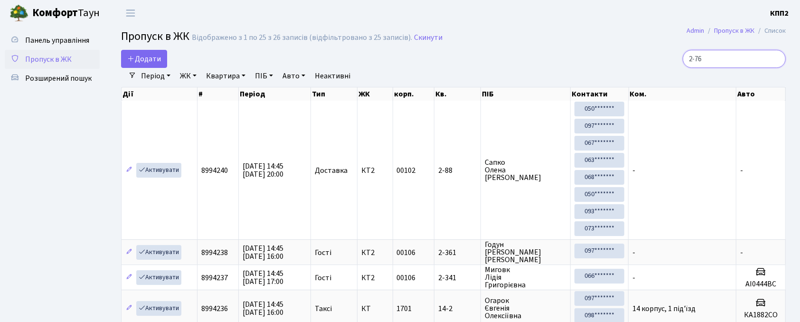
type input "2-767"
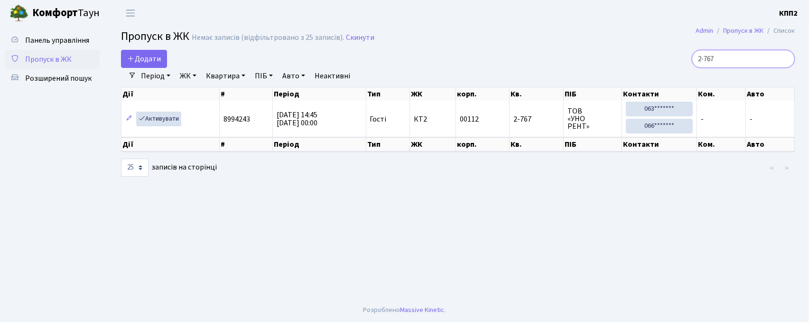
drag, startPoint x: 678, startPoint y: 70, endPoint x: 654, endPoint y: 65, distance: 24.4
click at [654, 65] on div "2-767" at bounding box center [687, 59] width 215 height 18
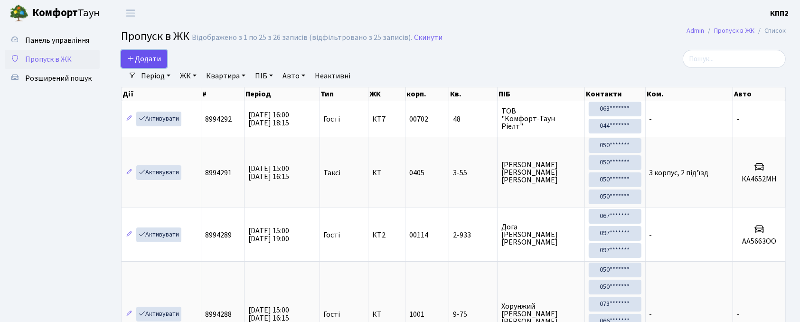
click at [140, 59] on span "Додати" at bounding box center [144, 59] width 34 height 10
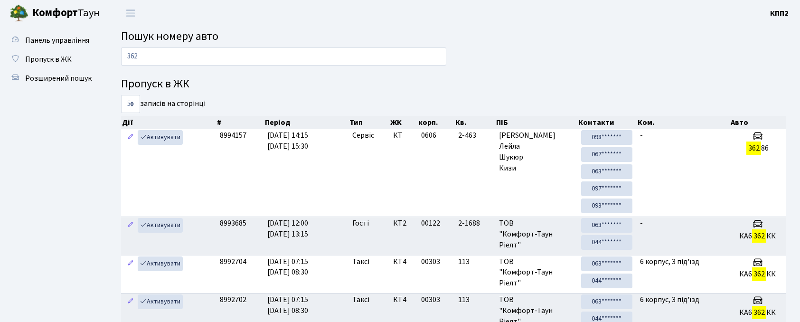
scroll to position [51, 0]
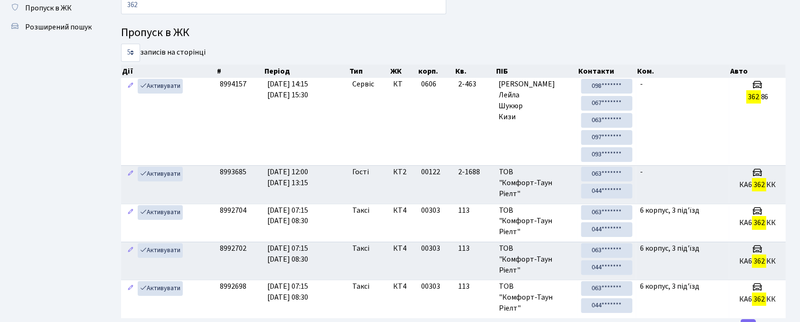
type input "362"
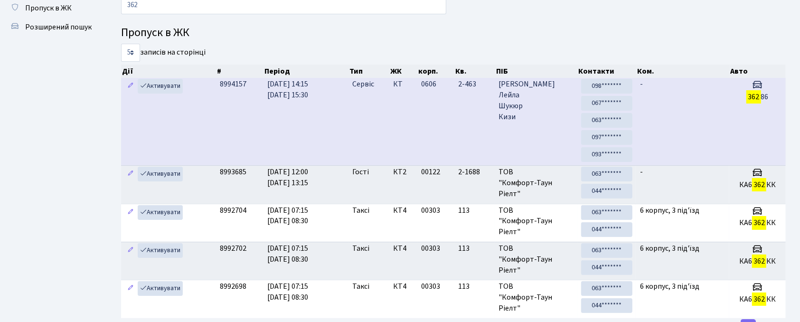
drag, startPoint x: 0, startPoint y: 0, endPoint x: 284, endPoint y: 109, distance: 304.0
click at [284, 109] on td "[DATE] 14:15 [DATE] 15:30" at bounding box center [305, 121] width 84 height 87
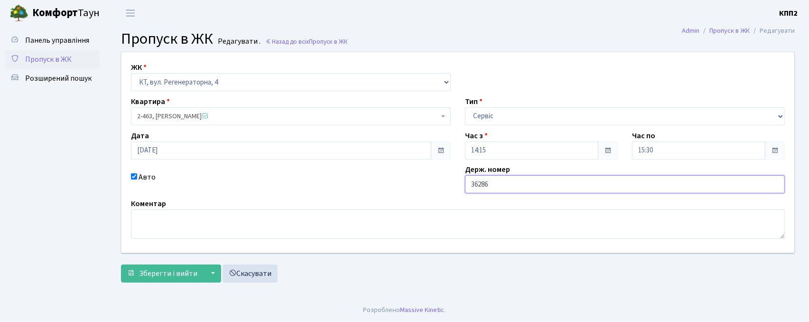
click at [509, 190] on input "36286" at bounding box center [625, 184] width 320 height 18
type input "36286СА"
click at [177, 268] on button "Зберегти і вийти" at bounding box center [162, 273] width 83 height 18
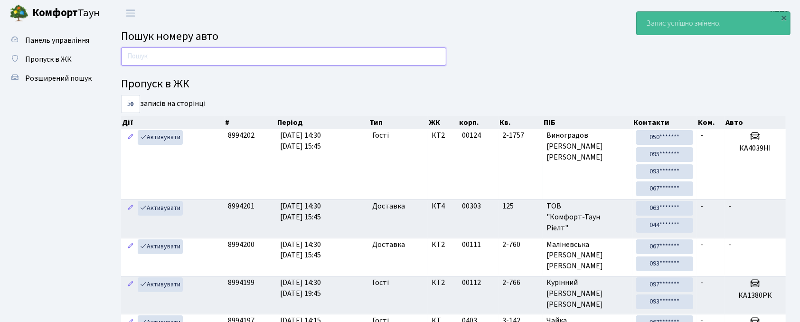
click at [245, 54] on input "text" at bounding box center [283, 56] width 325 height 18
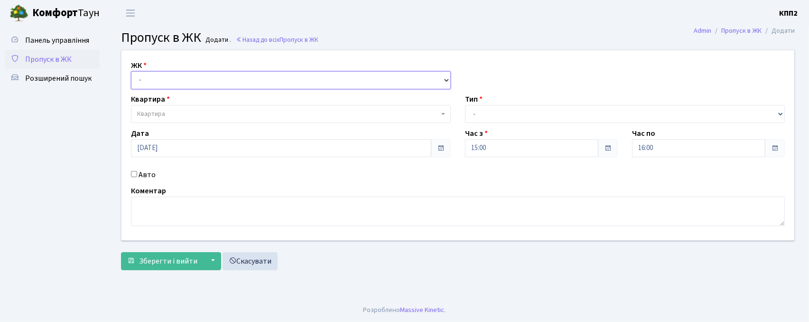
drag, startPoint x: 0, startPoint y: 0, endPoint x: 144, endPoint y: 87, distance: 168.6
click at [144, 87] on select "- КТ, вул. Регенераторна, 4 КТ2, просп. [STREET_ADDRESS] [STREET_ADDRESS] [PERS…" at bounding box center [291, 80] width 320 height 18
select select "271"
click at [131, 71] on select "- КТ, вул. Регенераторна, 4 КТ2, просп. [STREET_ADDRESS] [STREET_ADDRESS] [PERS…" at bounding box center [291, 80] width 320 height 18
select select
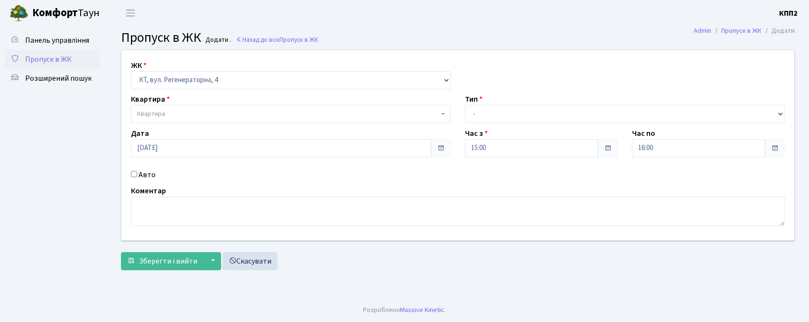
click at [168, 122] on body "[PERSON_NAME] КПП2 Мій обліковий запис Вийти Панель управління Пропуск в ЖК Роз…" at bounding box center [404, 161] width 809 height 322
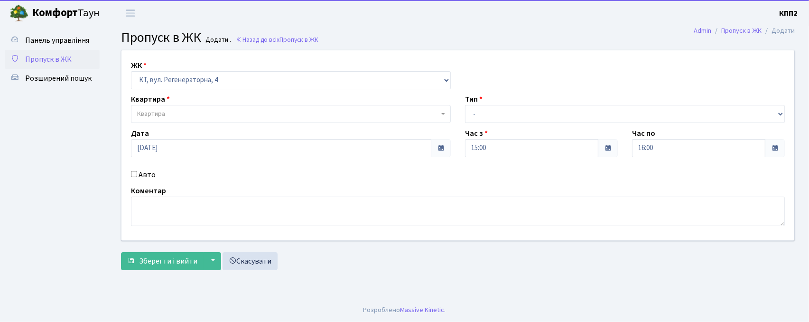
click at [149, 175] on label "Авто" at bounding box center [147, 174] width 17 height 11
click at [137, 175] on input "Авто" at bounding box center [134, 174] width 6 height 6
checkbox input "true"
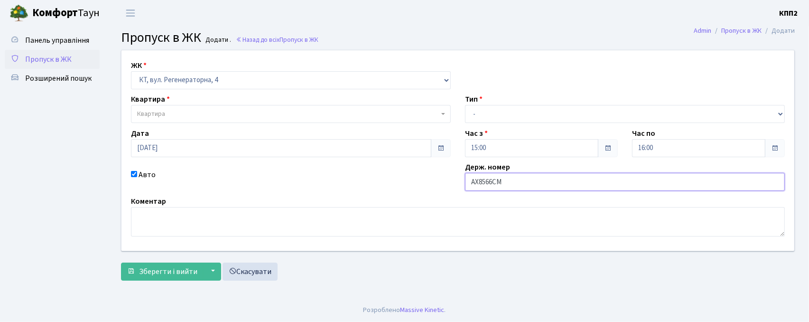
type input "АХ8566СМ"
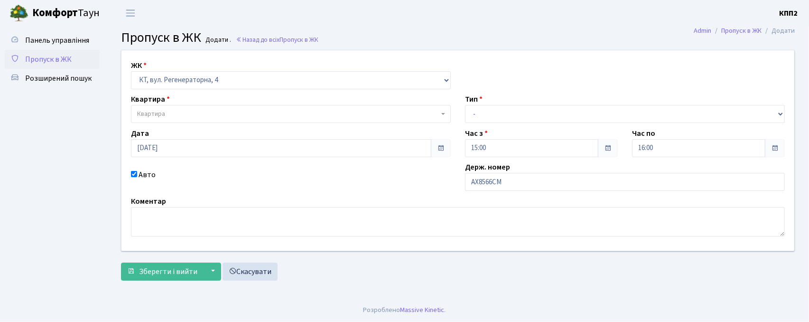
click at [161, 118] on span "Квартира" at bounding box center [151, 113] width 28 height 9
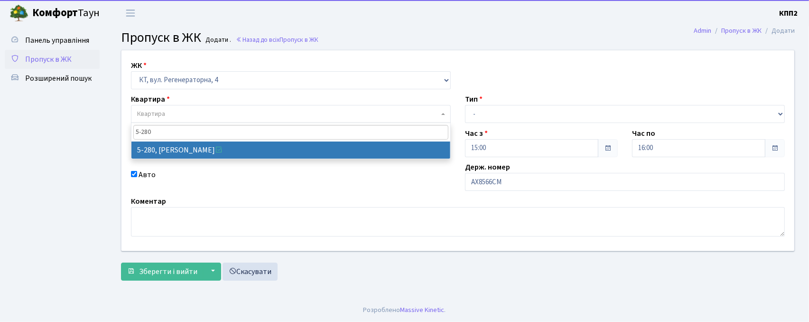
type input "5-280"
select select "2291"
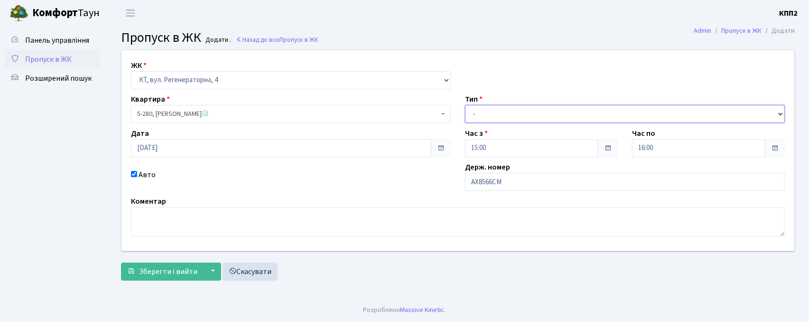
click at [493, 109] on select "- Доставка Таксі Гості Сервіс" at bounding box center [625, 114] width 320 height 18
select select "3"
click at [465, 105] on select "- Доставка Таксі Гості Сервіс" at bounding box center [625, 114] width 320 height 18
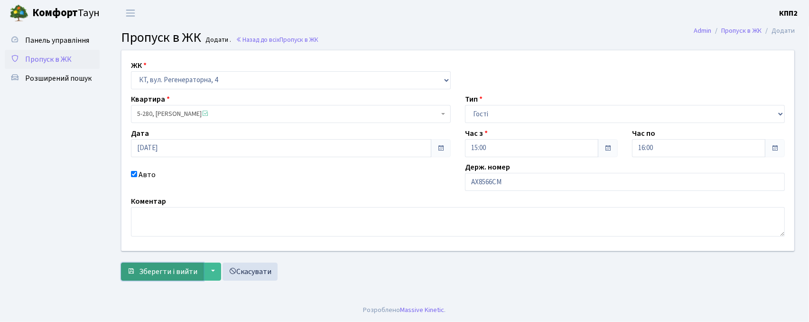
click at [177, 266] on span "Зберегти і вийти" at bounding box center [168, 271] width 58 height 10
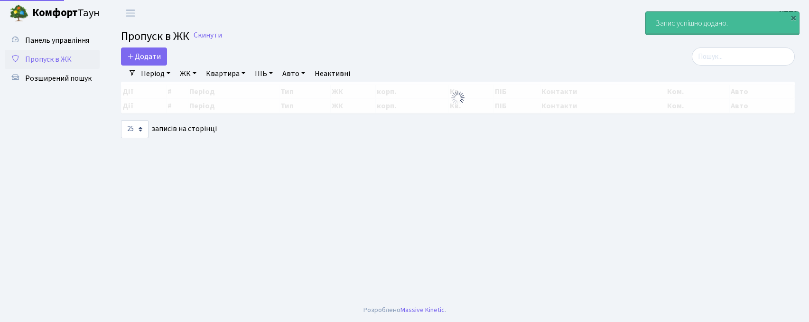
select select "25"
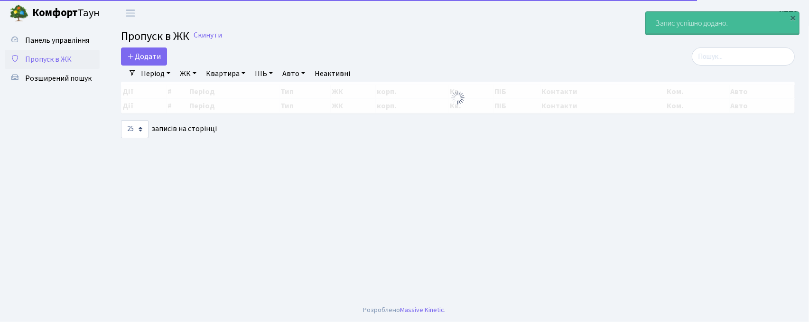
click at [731, 48] on main "Admin Пропуск в ЖК Список Пропуск в ЖК Скинути Додати Фільтри Період 19.09.2025…" at bounding box center [458, 162] width 702 height 272
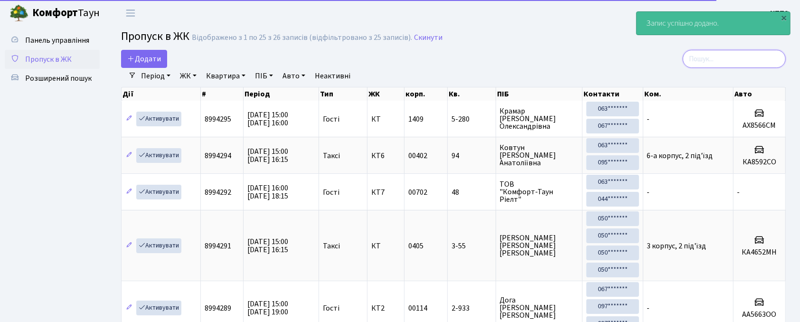
click at [736, 58] on input "search" at bounding box center [733, 59] width 103 height 18
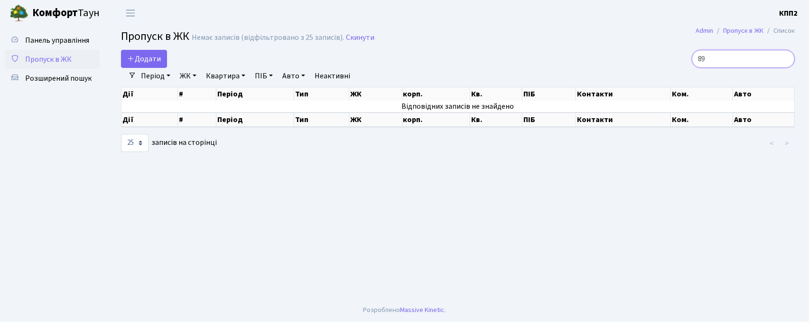
type input "8"
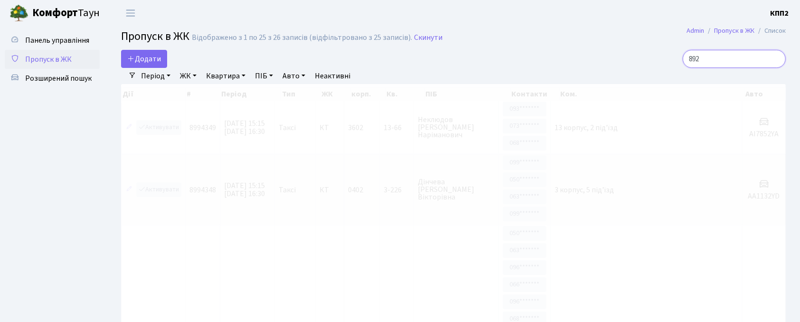
type input "8927"
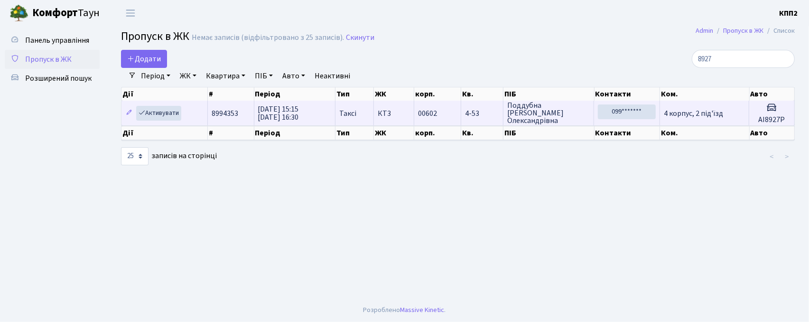
click at [451, 112] on td "00602" at bounding box center [437, 113] width 47 height 25
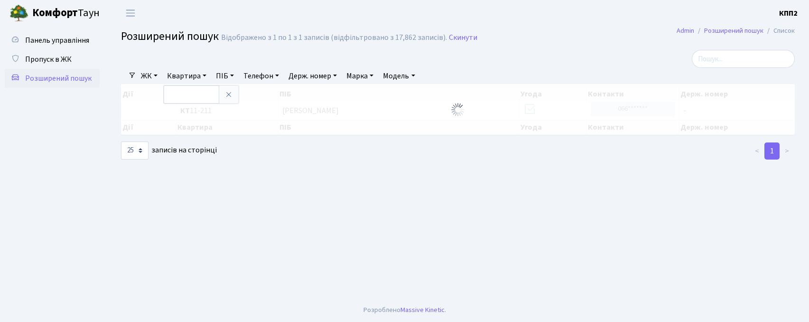
select select "25"
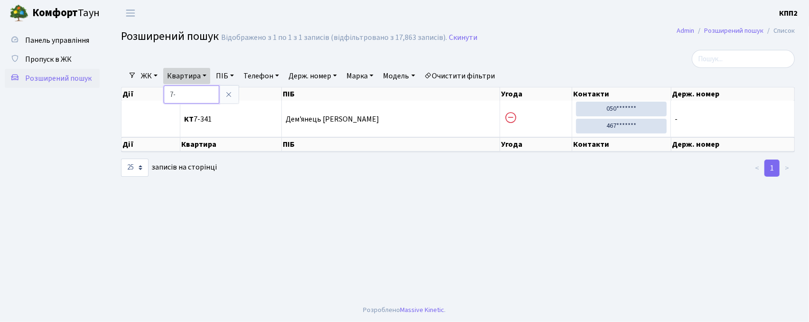
type input "7"
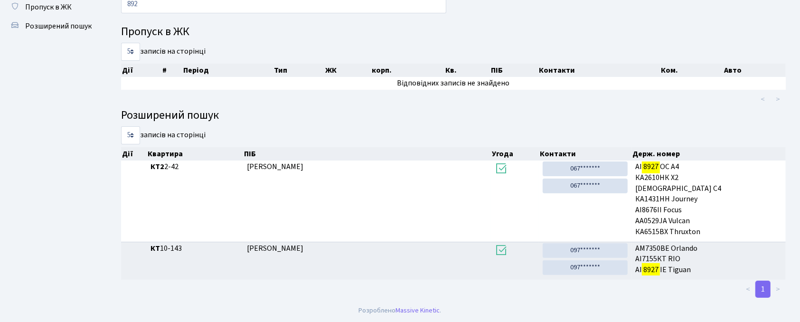
scroll to position [51, 0]
type input "8"
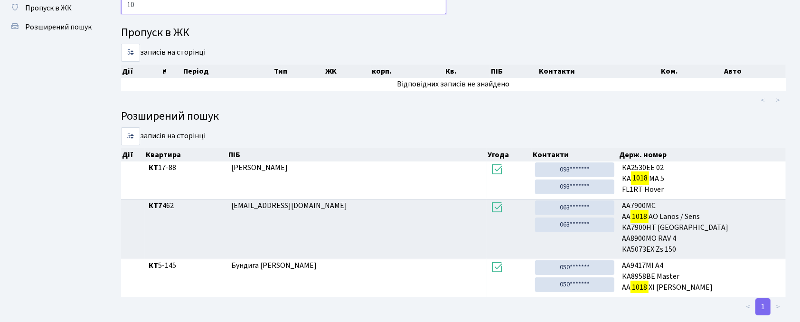
type input "1"
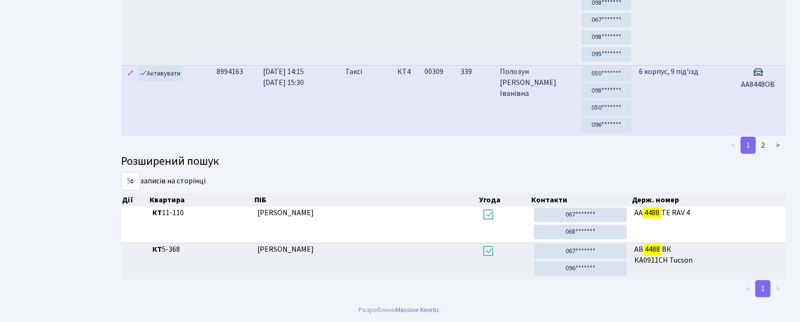
scroll to position [7, 0]
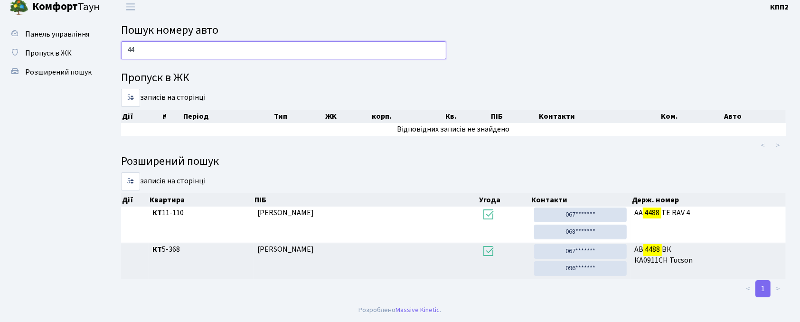
type input "4"
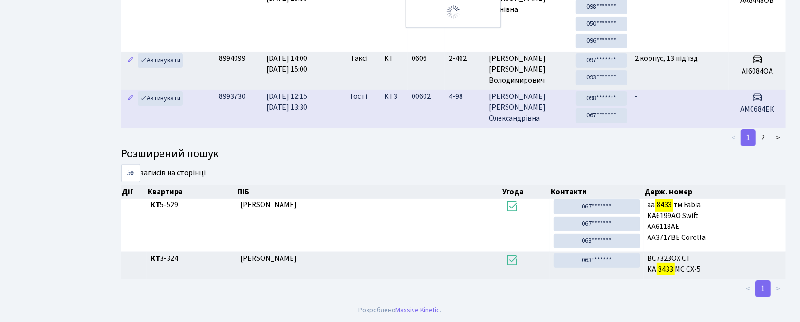
scroll to position [14, 0]
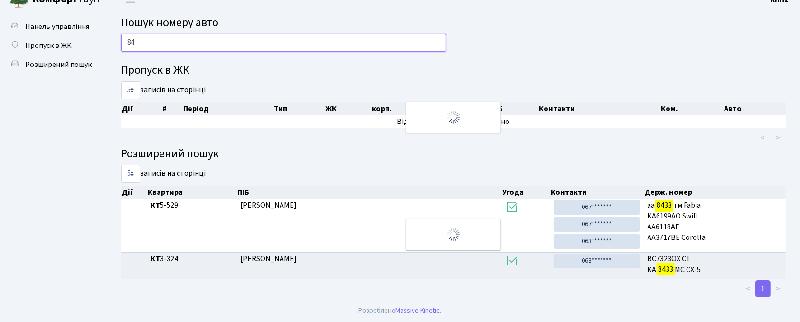
type input "8"
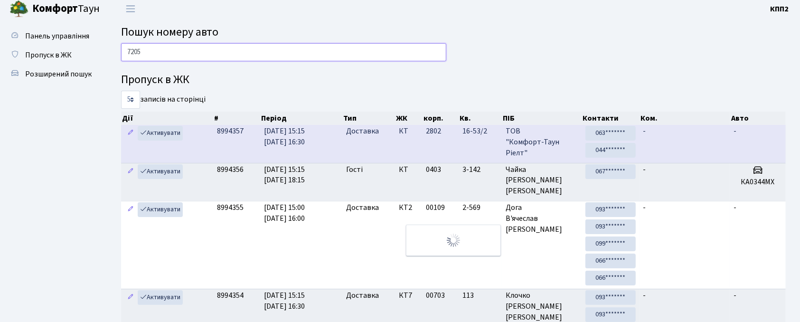
scroll to position [0, 0]
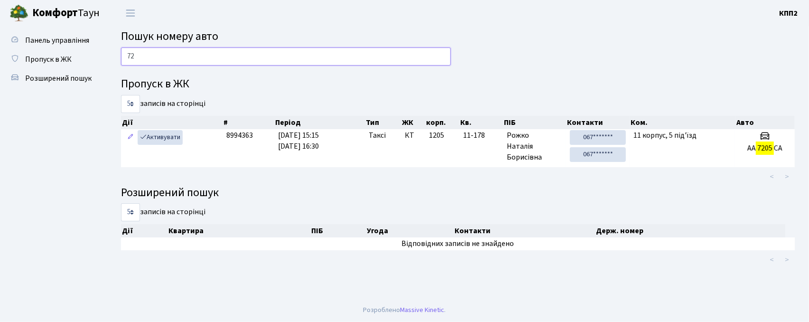
type input "7"
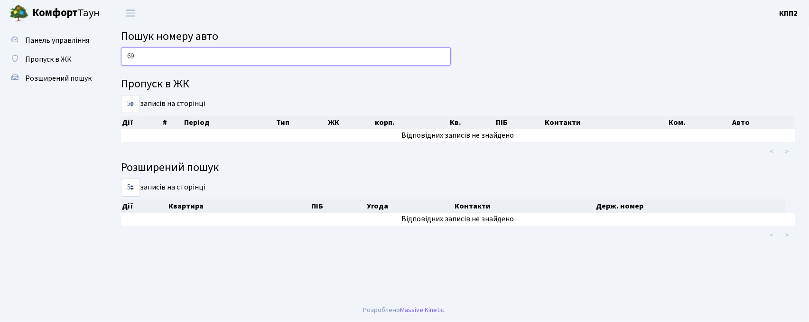
type input "6"
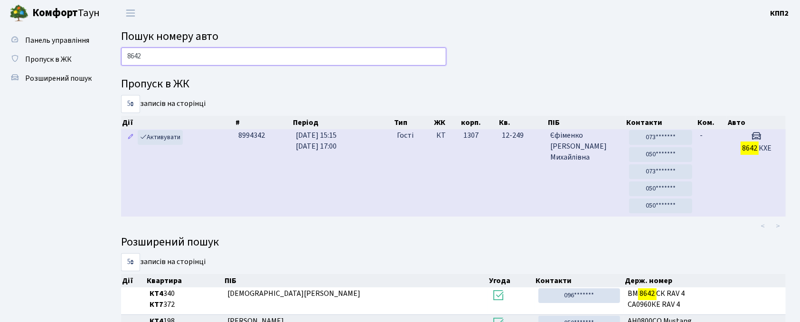
type input "8642"
click at [382, 202] on td "[DATE] 15:15 [DATE] 17:00" at bounding box center [342, 172] width 101 height 87
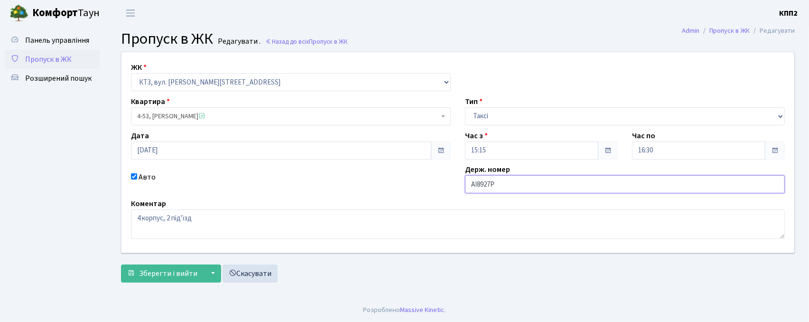
click at [528, 185] on input "АІ8927Р" at bounding box center [625, 184] width 320 height 18
type input "АІ8927РТ"
click at [131, 266] on button "Зберегти і вийти" at bounding box center [162, 273] width 83 height 18
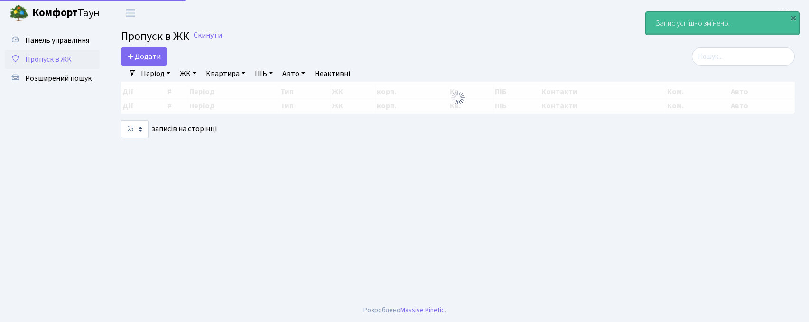
select select "25"
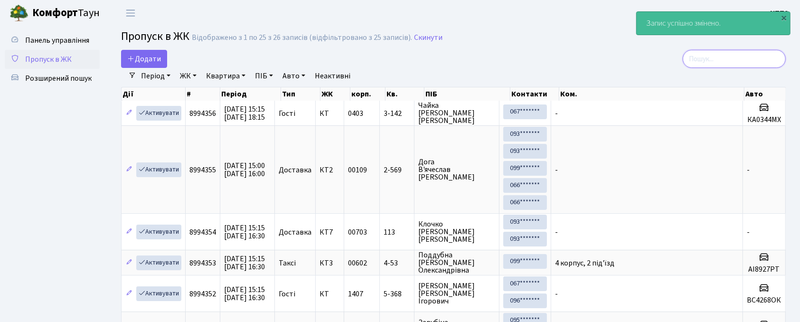
drag, startPoint x: 722, startPoint y: 61, endPoint x: 711, endPoint y: 65, distance: 11.7
click at [724, 61] on input "search" at bounding box center [733, 59] width 103 height 18
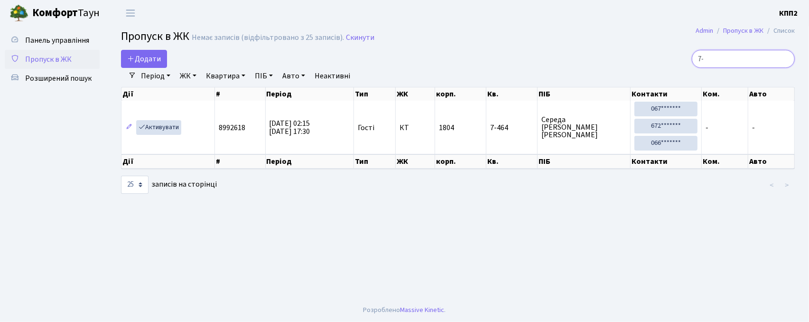
type input "7"
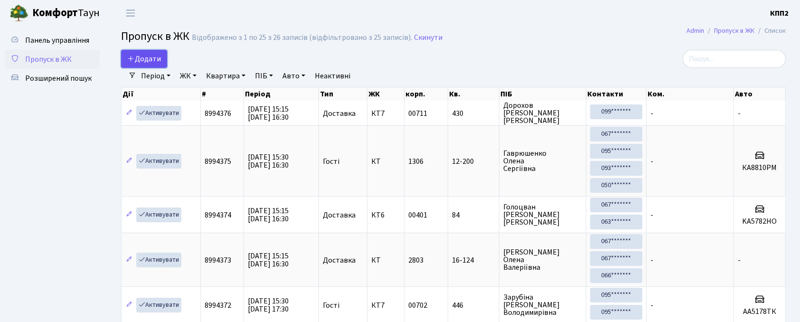
click at [140, 57] on span "Додати" at bounding box center [144, 59] width 34 height 10
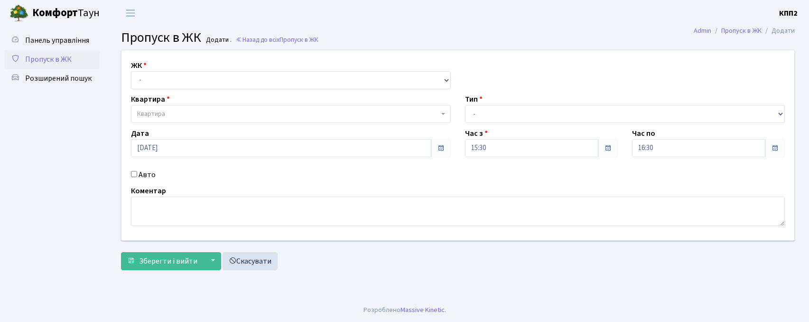
click at [158, 75] on select "- КТ, вул. Регенераторна, 4 КТ2, просп. [STREET_ADDRESS] [STREET_ADDRESS] [PERS…" at bounding box center [291, 80] width 320 height 18
select select "271"
click at [131, 71] on select "- КТ, вул. Регенераторна, 4 КТ2, просп. [STREET_ADDRESS] [STREET_ADDRESS] [PERS…" at bounding box center [291, 80] width 320 height 18
select select
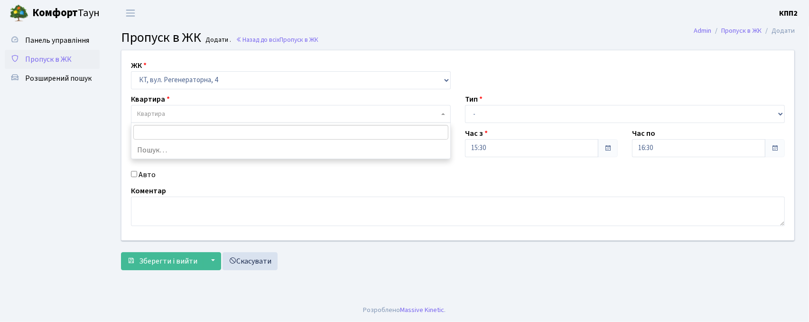
click at [169, 120] on span "Квартира" at bounding box center [291, 114] width 320 height 18
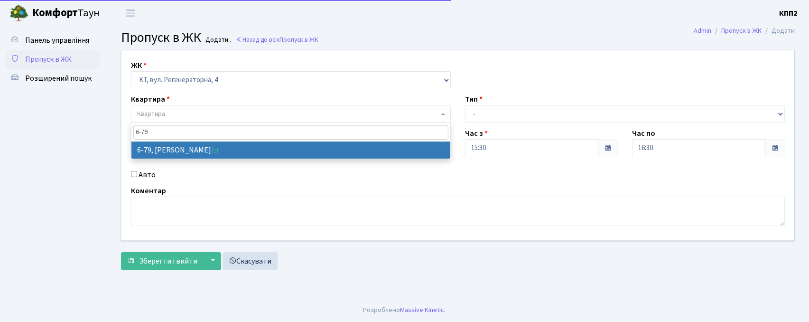
type input "6-79"
select select "5304"
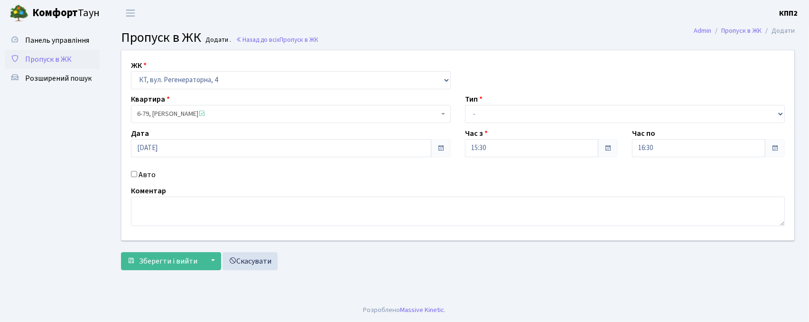
click at [153, 175] on label "Авто" at bounding box center [147, 174] width 17 height 11
click at [137, 175] on input "Авто" at bounding box center [134, 174] width 6 height 6
checkbox input "true"
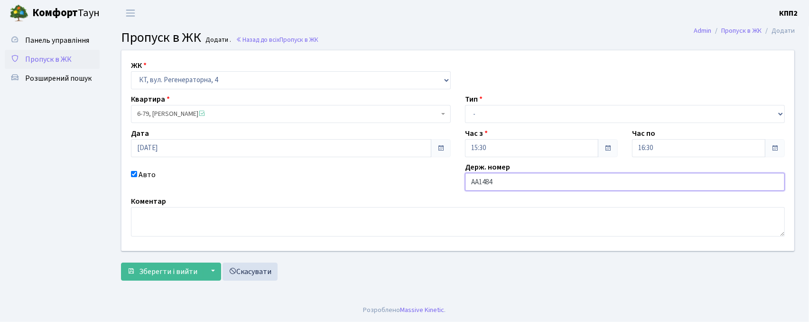
type input "АА1484НО"
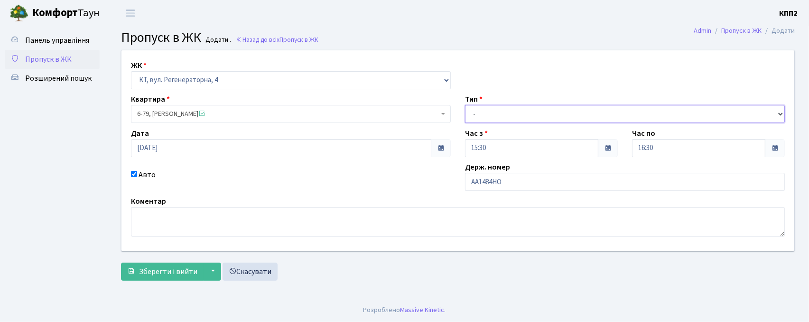
click at [502, 118] on select "- Доставка Таксі Гості Сервіс" at bounding box center [625, 114] width 320 height 18
select select "1"
click at [465, 105] on select "- Доставка Таксі Гості Сервіс" at bounding box center [625, 114] width 320 height 18
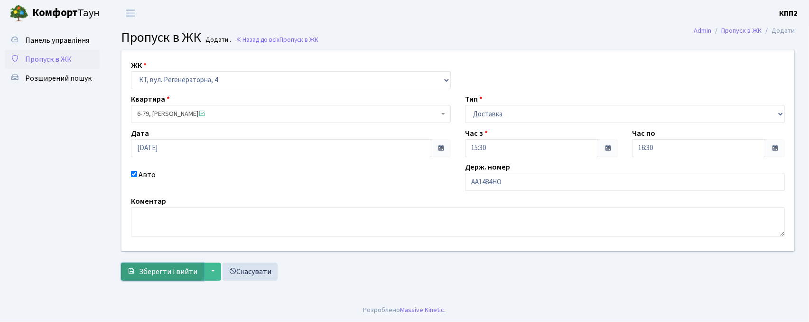
click at [179, 265] on button "Зберегти і вийти" at bounding box center [162, 271] width 83 height 18
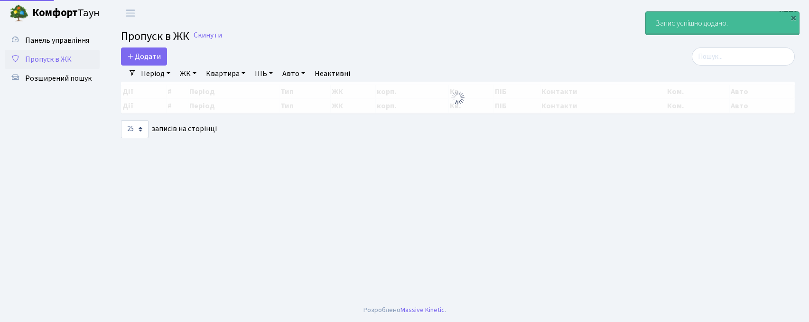
select select "25"
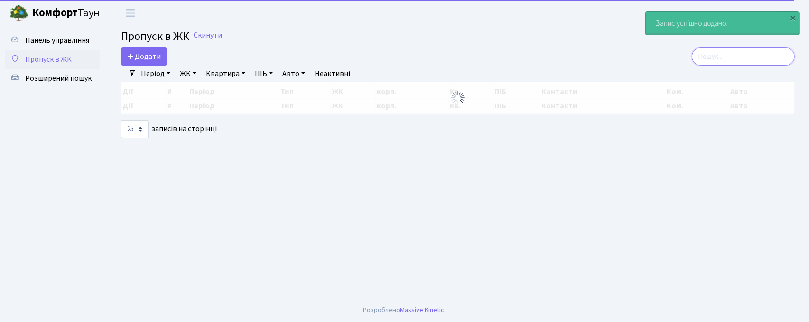
click at [756, 50] on input "search" at bounding box center [743, 56] width 103 height 18
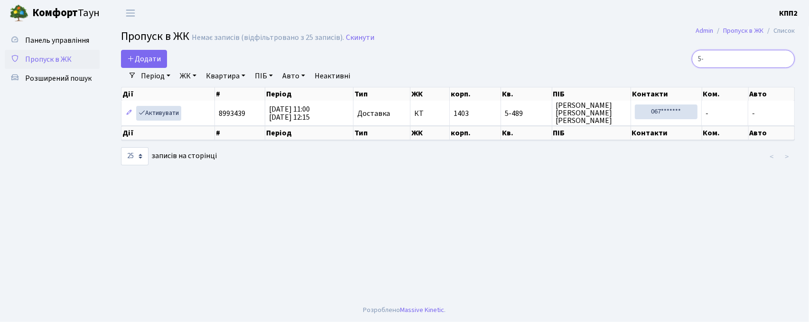
type input "5"
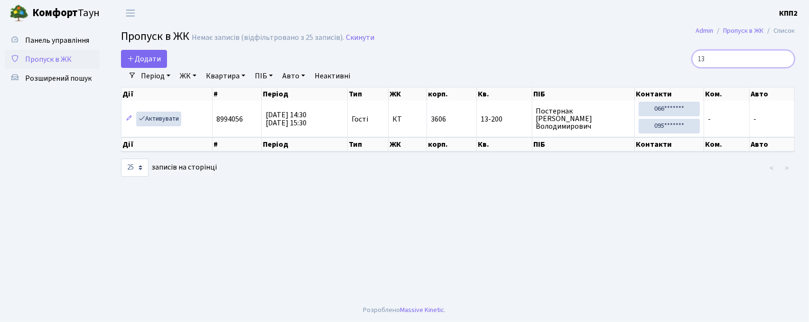
type input "1"
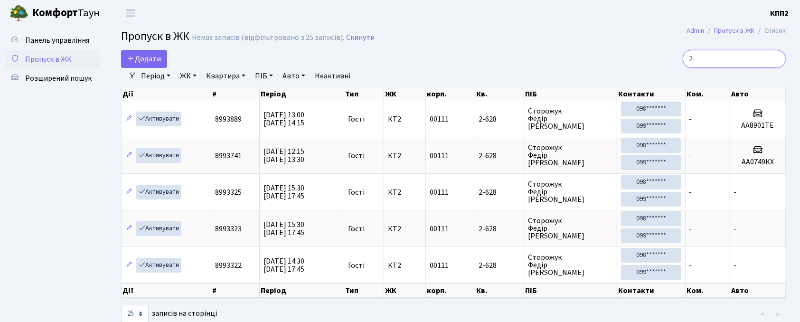
type input "2"
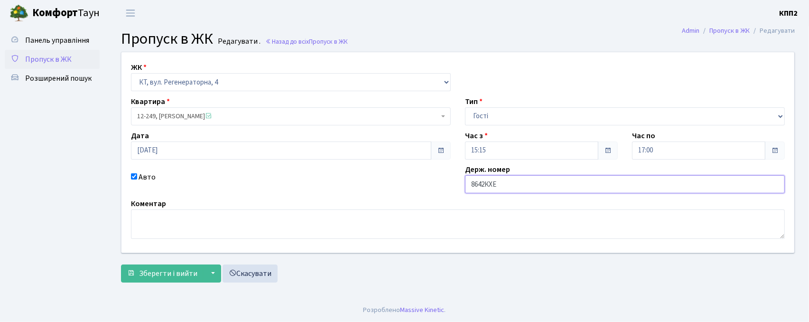
click at [489, 186] on input "8642КХЕ" at bounding box center [625, 184] width 320 height 18
click at [466, 186] on input "8642ХЕ" at bounding box center [625, 184] width 320 height 18
type input "КА8642ХЕ"
click at [162, 278] on span "Зберегти і вийти" at bounding box center [168, 273] width 58 height 10
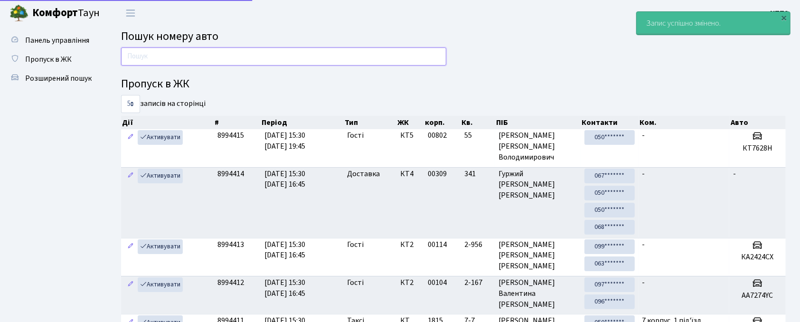
click at [349, 55] on input "text" at bounding box center [283, 56] width 325 height 18
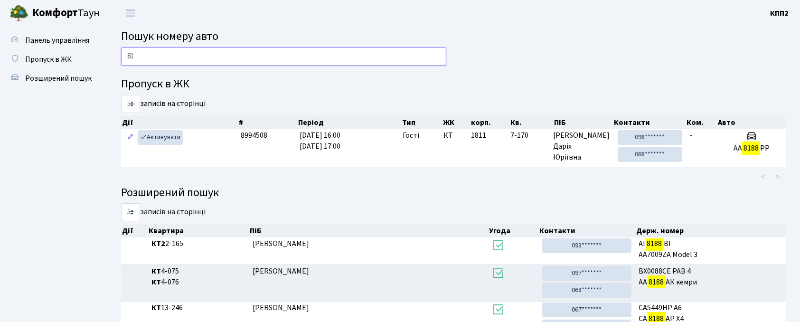
type input "8"
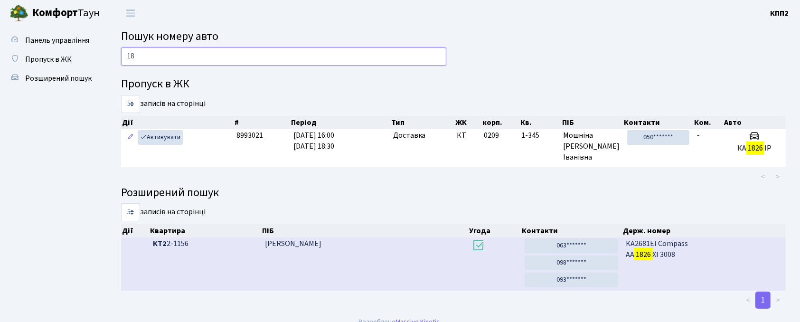
type input "1"
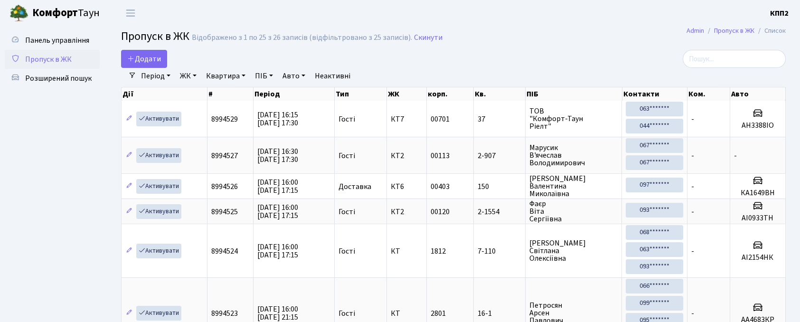
select select "25"
click at [130, 60] on icon at bounding box center [131, 59] width 8 height 8
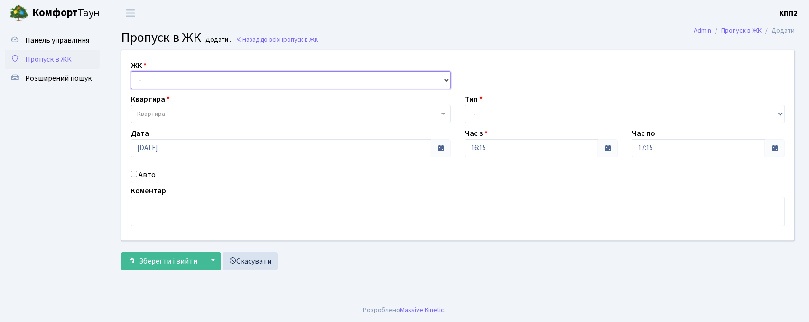
drag, startPoint x: 0, startPoint y: 0, endPoint x: 148, endPoint y: 85, distance: 170.9
click at [139, 73] on select "- КТ, вул. Регенераторна, 4 КТ2, просп. Соборності, 17 КТ3, вул. Березнева, 16 …" at bounding box center [291, 80] width 320 height 18
select select "271"
click at [131, 71] on select "- КТ, вул. Регенераторна, 4 КТ2, просп. Соборності, 17 КТ3, вул. Березнева, 16 …" at bounding box center [291, 80] width 320 height 18
select select
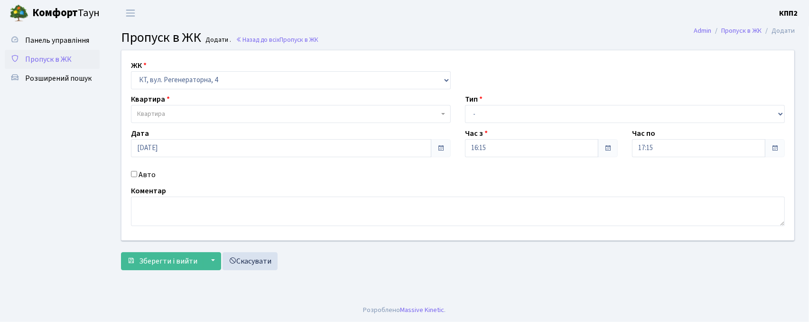
click at [164, 116] on span "Квартира" at bounding box center [151, 113] width 28 height 9
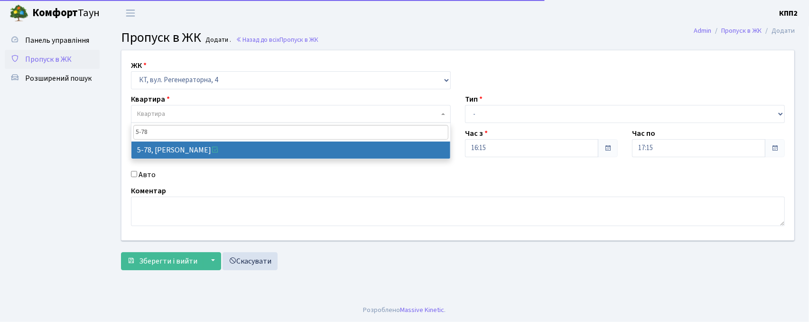
type input "5-78"
select select "2488"
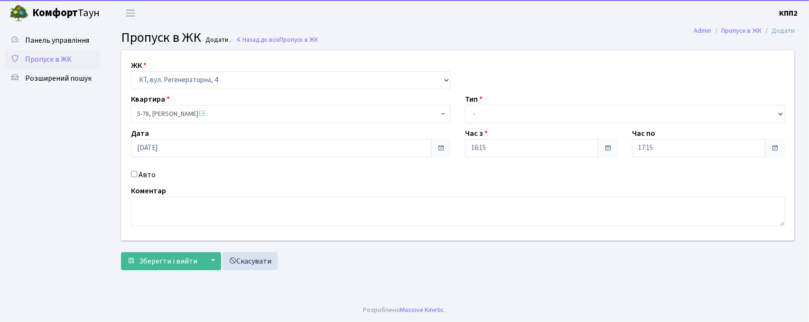
click at [150, 177] on label "Авто" at bounding box center [147, 174] width 17 height 11
click at [137, 177] on input "Авто" at bounding box center [134, 174] width 6 height 6
checkbox input "true"
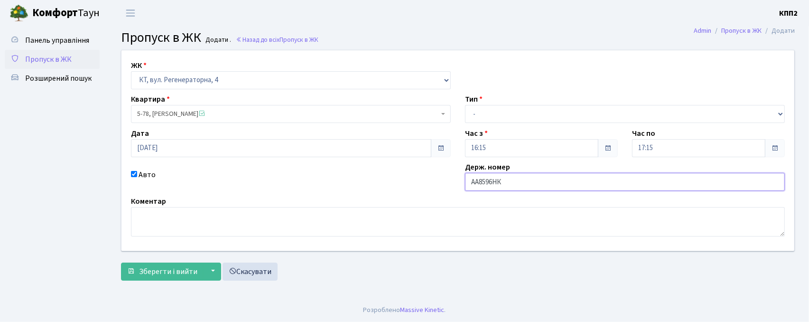
type input "АА8596НК"
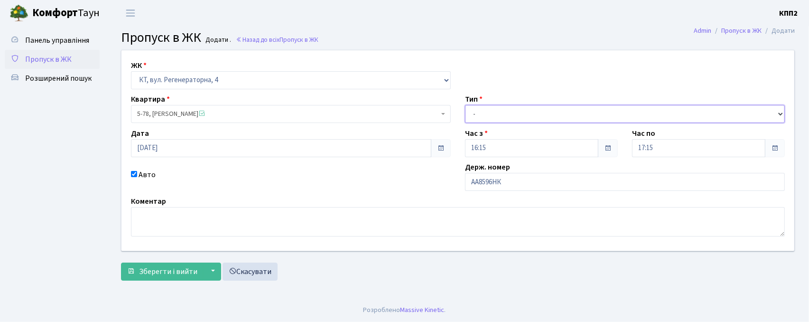
click at [492, 112] on select "- Доставка Таксі Гості Сервіс" at bounding box center [625, 114] width 320 height 18
select select "2"
click at [465, 105] on select "- Доставка Таксі Гості Сервіс" at bounding box center [625, 114] width 320 height 18
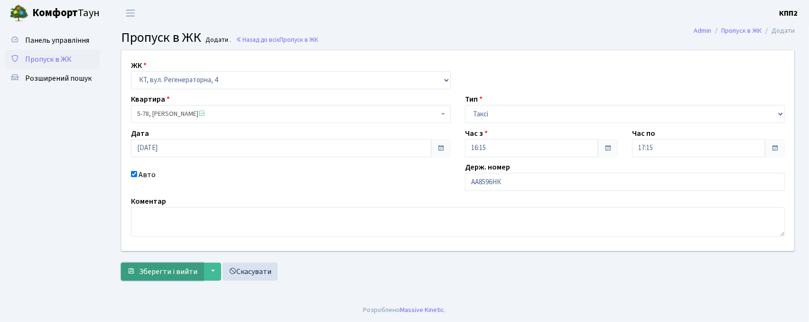
click at [137, 274] on button "Зберегти і вийти" at bounding box center [162, 271] width 83 height 18
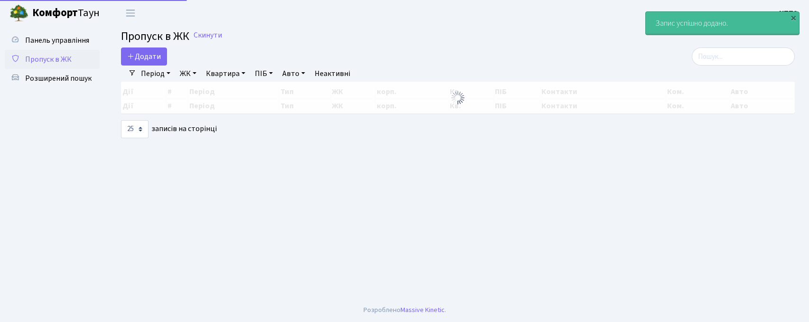
select select "25"
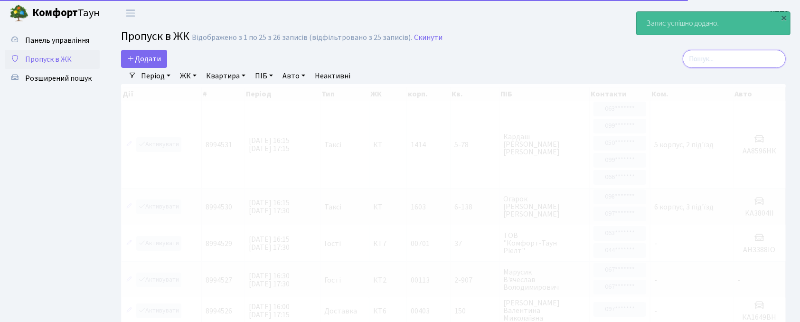
click at [728, 59] on input "search" at bounding box center [733, 59] width 103 height 18
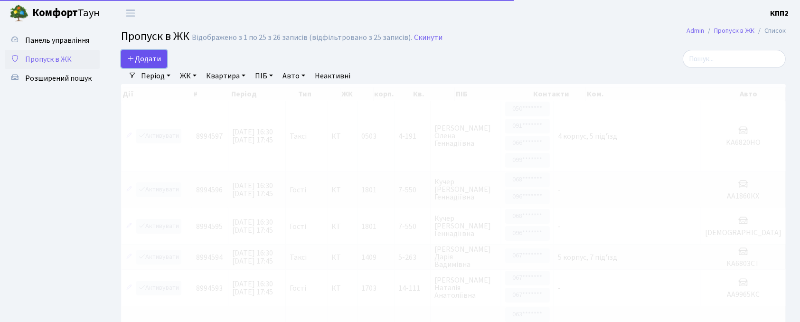
click at [158, 52] on link "Додати" at bounding box center [144, 59] width 46 height 18
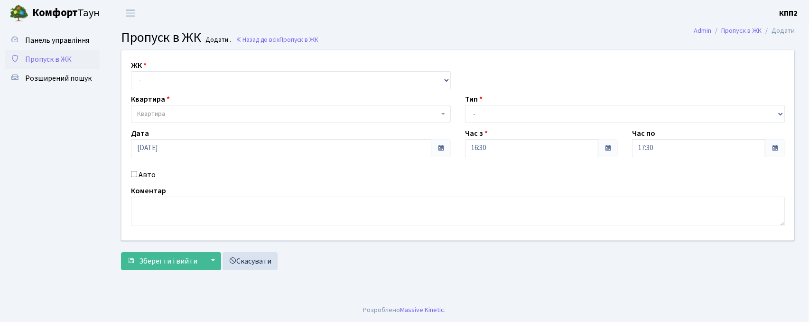
select select "271"
click at [131, 71] on select "- КТ, вул. Регенераторна, 4 КТ2, просп. [STREET_ADDRESS] [STREET_ADDRESS] [PERS…" at bounding box center [291, 80] width 320 height 18
select select
click at [194, 114] on span "Квартира" at bounding box center [288, 113] width 302 height 9
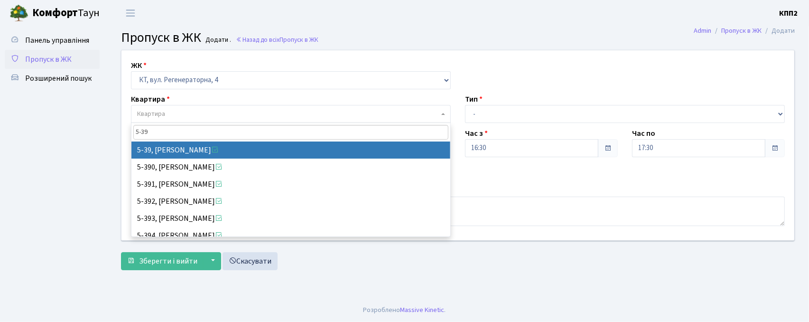
type input "5-39"
select select "2531"
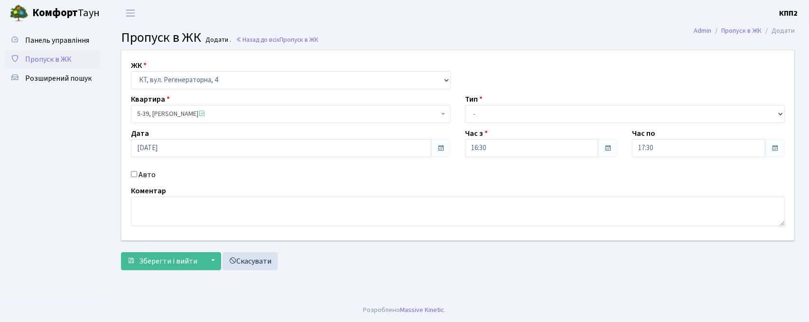
click at [150, 174] on label "Авто" at bounding box center [147, 174] width 17 height 11
click at [137, 174] on input "Авто" at bounding box center [134, 174] width 6 height 6
checkbox input "true"
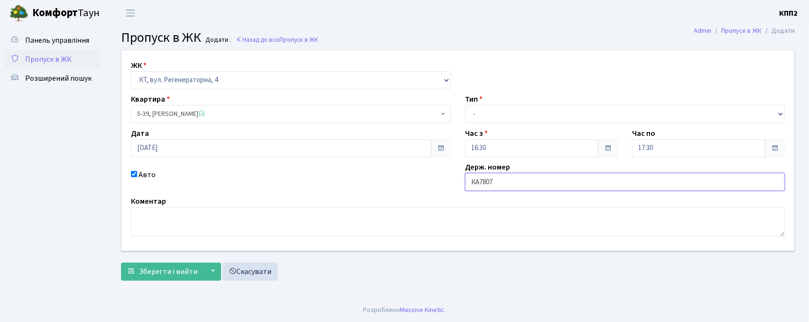
type input "КА7807СР"
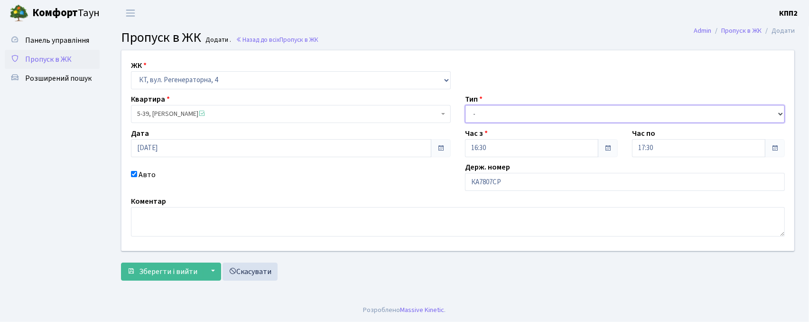
drag, startPoint x: 483, startPoint y: 105, endPoint x: 485, endPoint y: 118, distance: 12.5
click at [483, 105] on select "- Доставка Таксі Гості Сервіс" at bounding box center [625, 114] width 320 height 18
select select "3"
click at [465, 105] on select "- Доставка Таксі Гості Сервіс" at bounding box center [625, 114] width 320 height 18
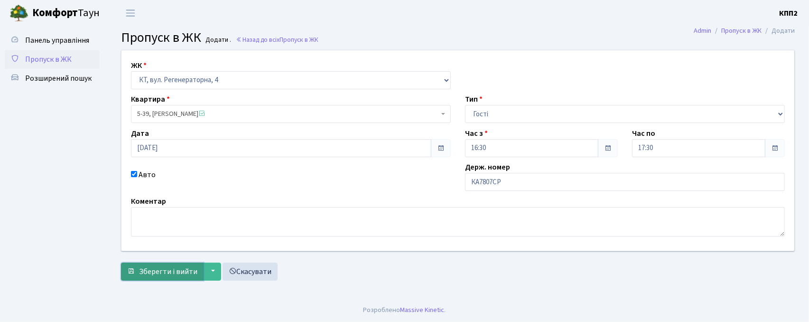
click at [142, 278] on button "Зберегти і вийти" at bounding box center [162, 271] width 83 height 18
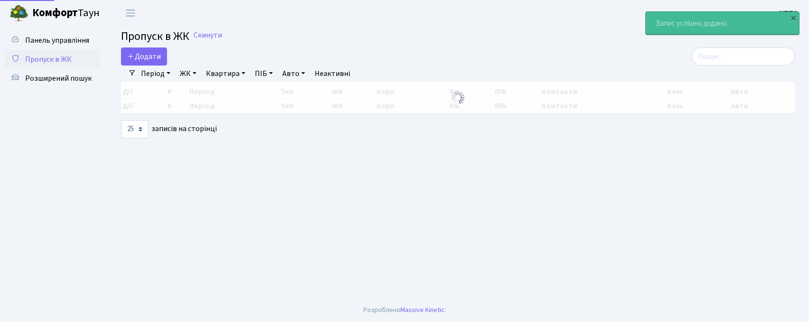
select select "25"
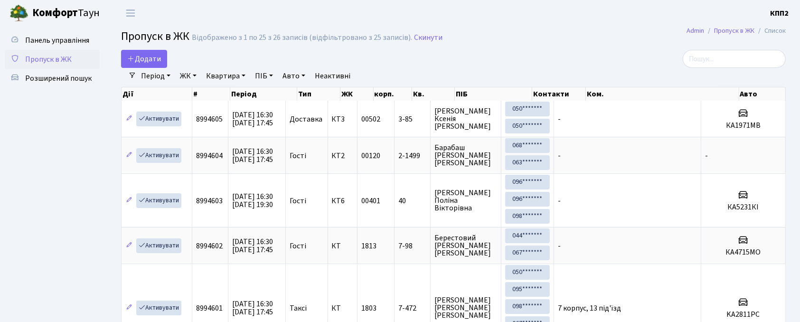
click at [755, 68] on div "Період 19.09.2025 - 19.09.2025 ЖК - КТ, вул. Регенераторна, 4 КТ2, просп. Собор…" at bounding box center [457, 76] width 642 height 16
click at [756, 65] on input "search" at bounding box center [733, 59] width 103 height 18
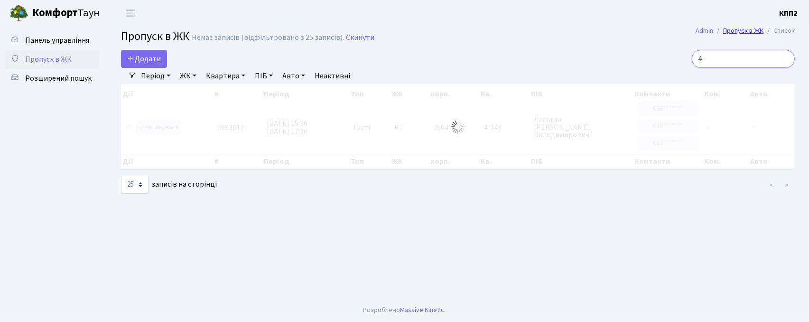
type input "4"
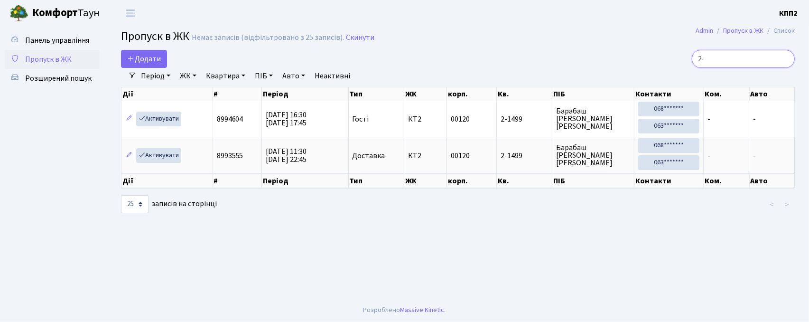
type input "2"
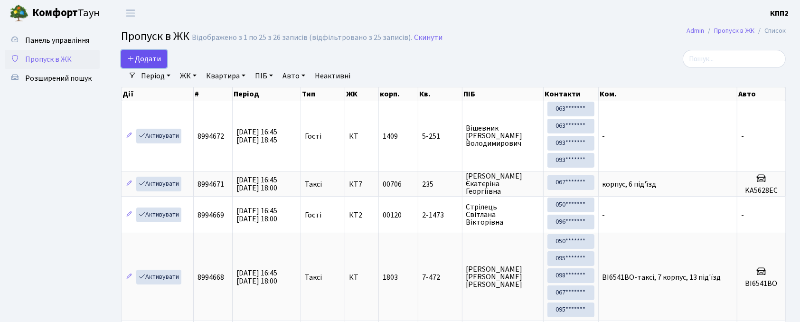
click at [145, 61] on span "Додати" at bounding box center [144, 59] width 34 height 10
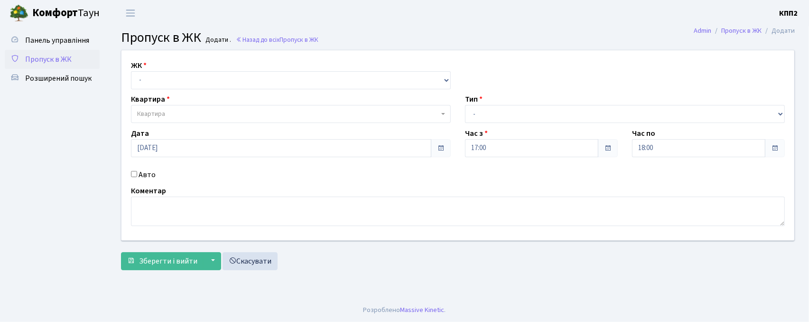
select select "271"
click at [131, 71] on select "- КТ, вул. Регенераторна, 4 КТ2, просп. [STREET_ADDRESS] [STREET_ADDRESS] [PERS…" at bounding box center [291, 80] width 320 height 18
select select
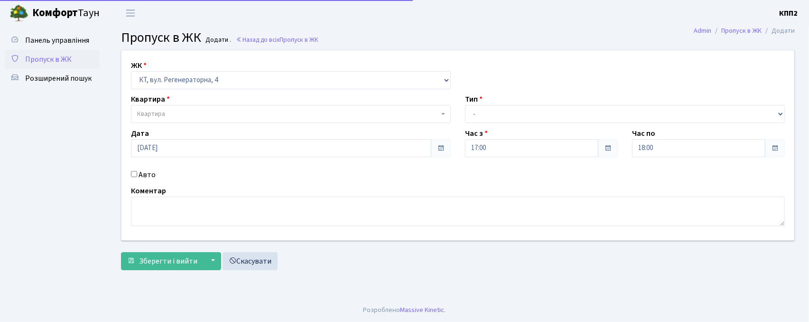
click at [170, 114] on span "Квартира" at bounding box center [288, 113] width 302 height 9
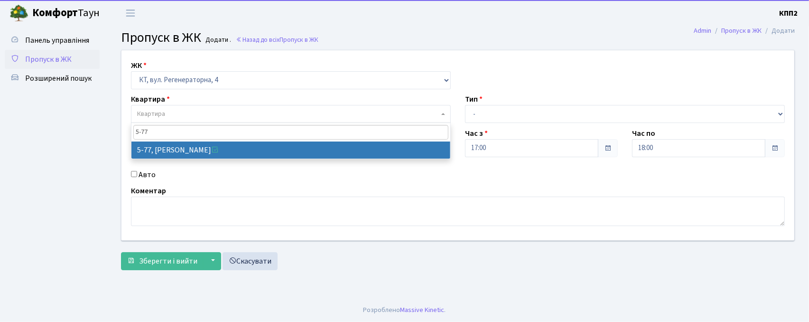
type input "5-77"
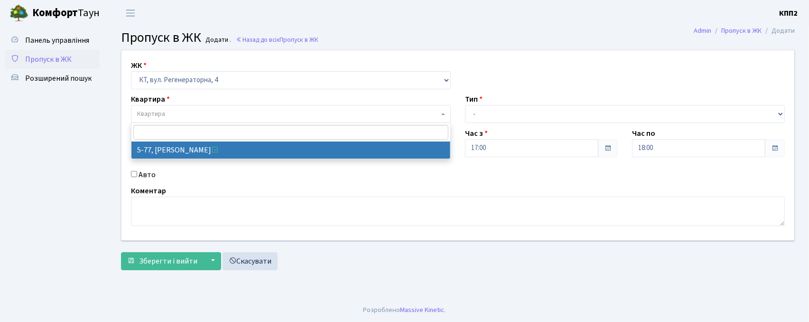
select select "2487"
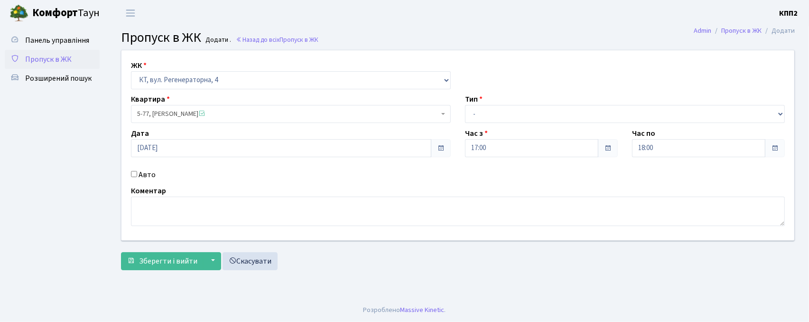
click at [146, 177] on label "Авто" at bounding box center [147, 174] width 17 height 11
click at [137, 177] on input "Авто" at bounding box center [134, 174] width 6 height 6
checkbox input "true"
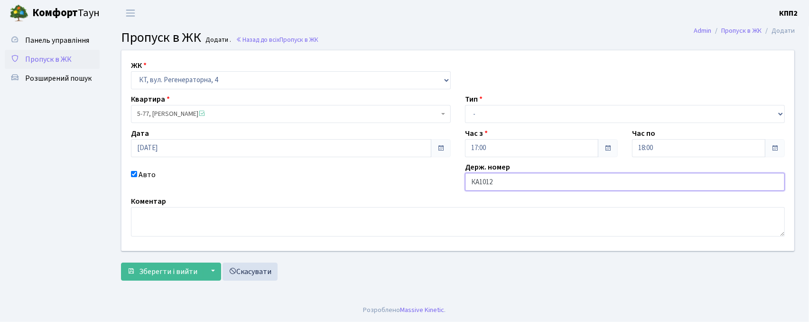
type input "КА1012РН"
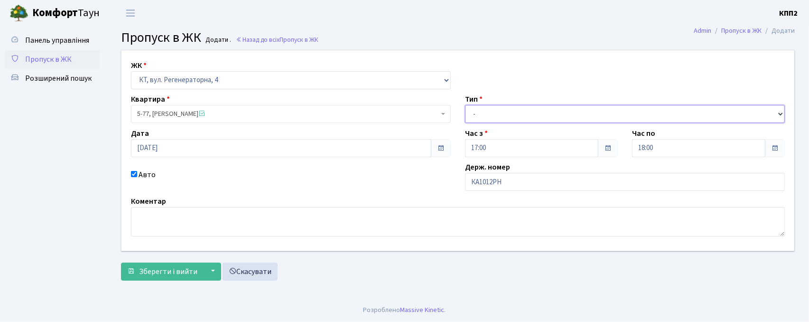
click at [517, 117] on select "- Доставка Таксі Гості Сервіс" at bounding box center [625, 114] width 320 height 18
select select "2"
click at [465, 105] on select "- Доставка Таксі Гості Сервіс" at bounding box center [625, 114] width 320 height 18
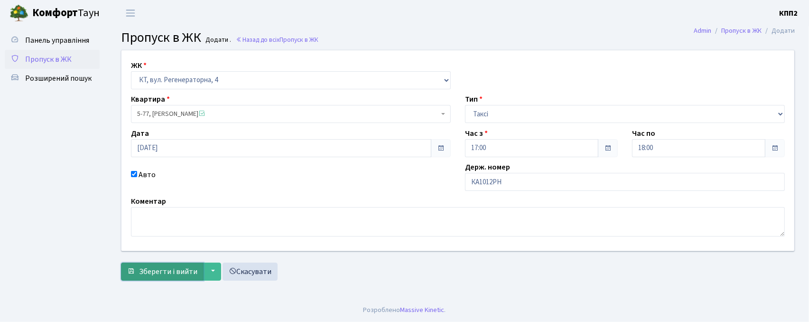
click at [173, 278] on button "Зберегти і вийти" at bounding box center [162, 271] width 83 height 18
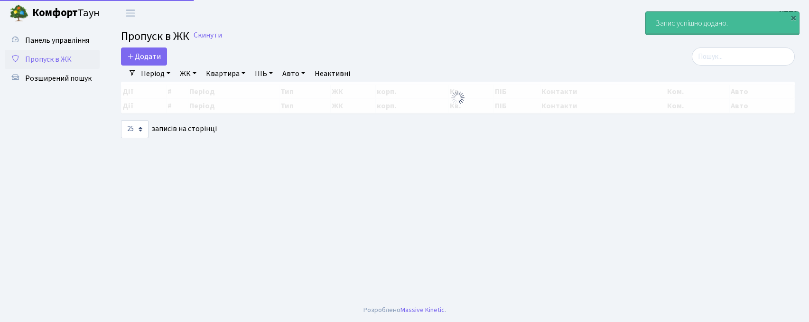
select select "25"
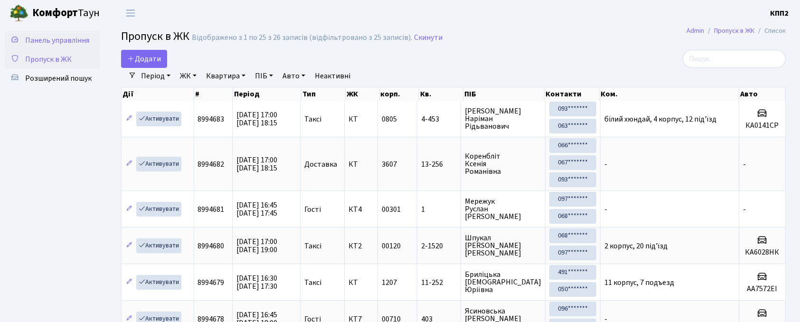
click at [46, 37] on span "Панель управління" at bounding box center [57, 40] width 64 height 10
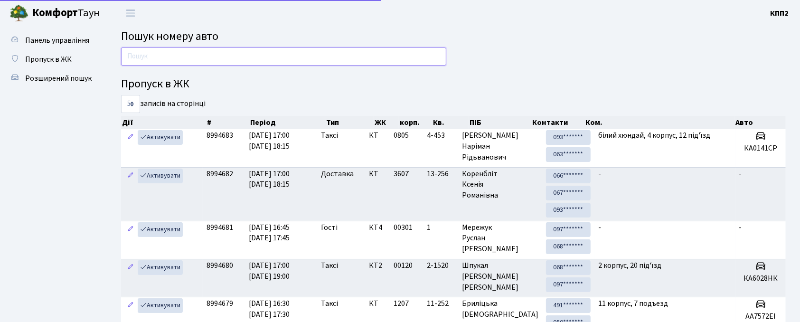
click at [145, 48] on input "text" at bounding box center [283, 56] width 325 height 18
type input "7414"
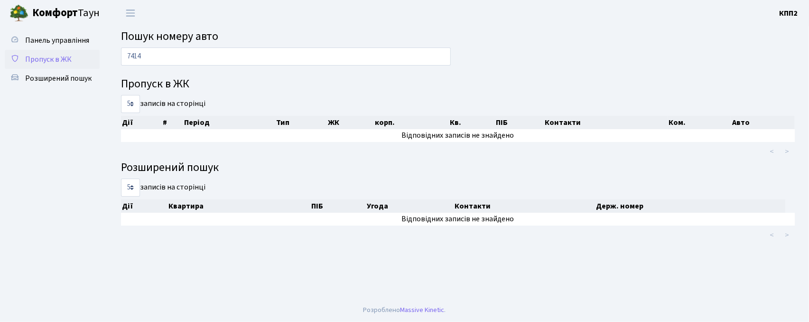
click at [58, 56] on span "Пропуск в ЖК" at bounding box center [48, 59] width 47 height 10
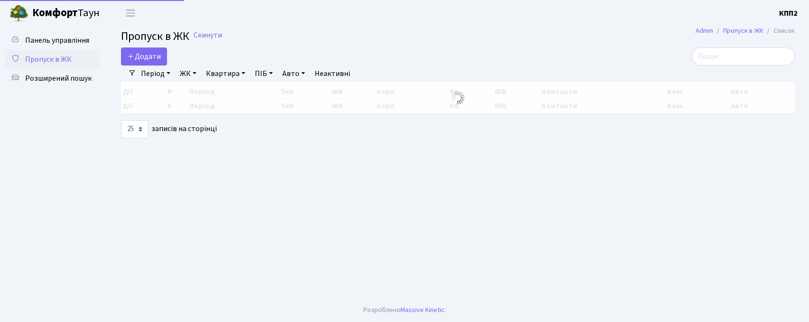
select select "25"
click at [748, 60] on input "search" at bounding box center [743, 56] width 103 height 18
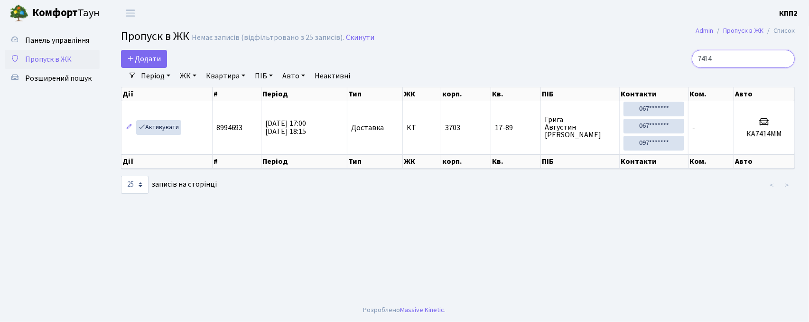
type input "7414"
click at [55, 50] on link "Пропуск в ЖК" at bounding box center [52, 59] width 95 height 19
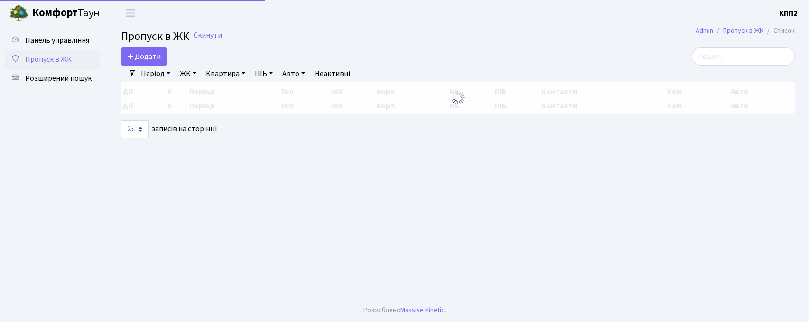
select select "25"
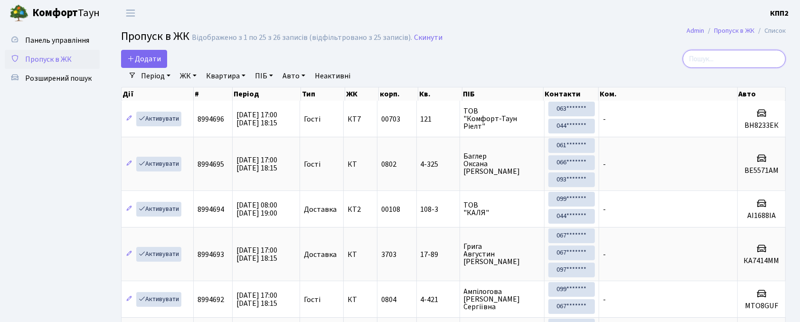
click at [753, 67] on input "search" at bounding box center [733, 59] width 103 height 18
click at [744, 61] on input "search" at bounding box center [733, 59] width 103 height 18
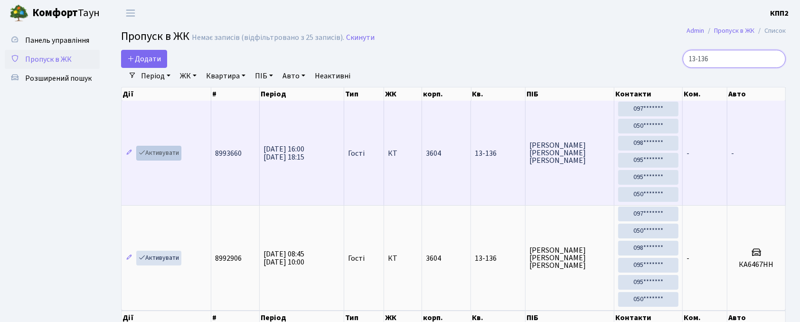
type input "13-136"
click at [157, 155] on link "Активувати" at bounding box center [158, 153] width 45 height 15
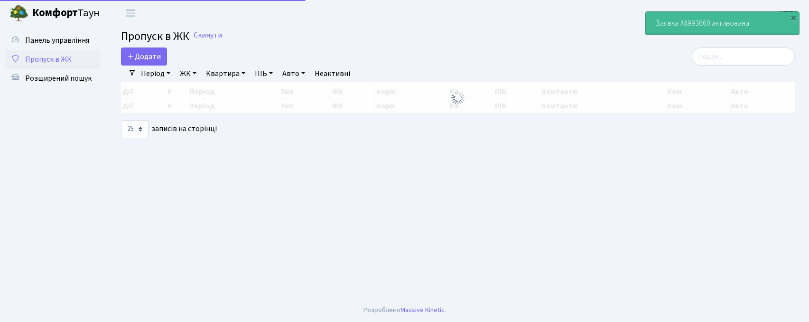
select select "25"
click at [735, 44] on main "Admin Пропуск в ЖК Список Пропуск в ЖК Скинути Додати Фільтри Період [DATE] - […" at bounding box center [458, 162] width 702 height 272
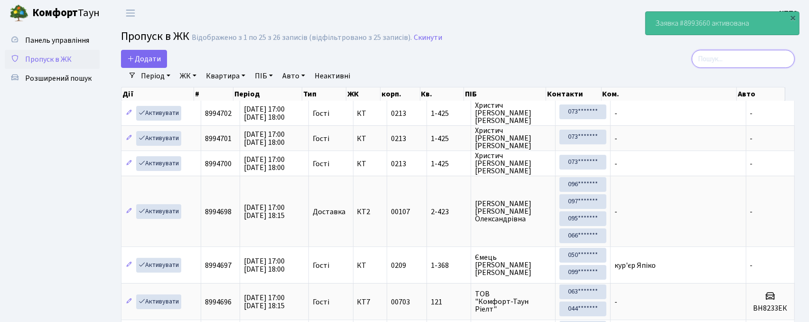
click at [736, 59] on input "search" at bounding box center [743, 59] width 103 height 18
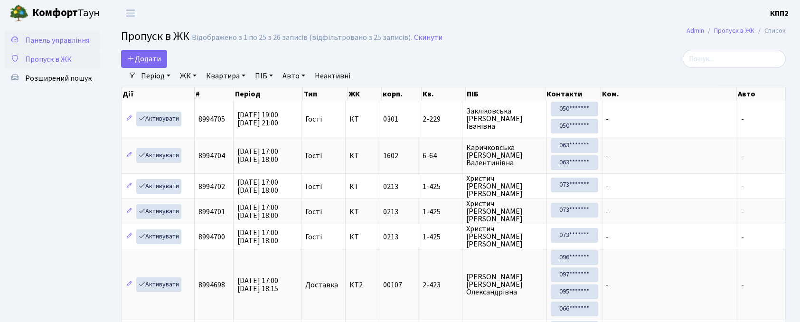
click at [66, 37] on span "Панель управління" at bounding box center [57, 40] width 64 height 10
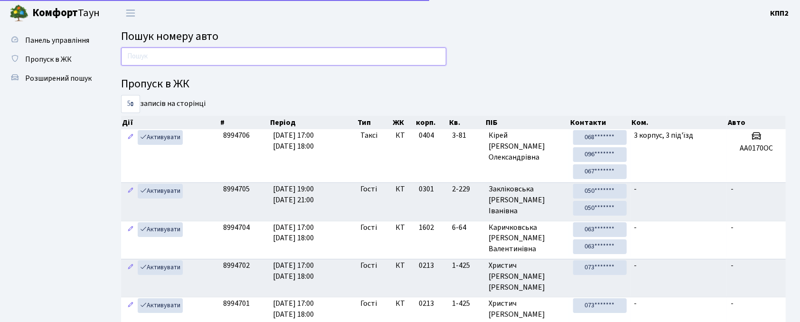
click at [168, 59] on input "text" at bounding box center [283, 56] width 325 height 18
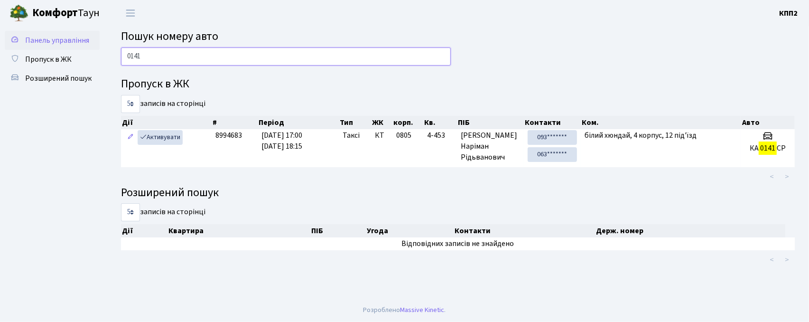
type input "0141"
click at [41, 33] on link "Панель управління" at bounding box center [52, 40] width 95 height 19
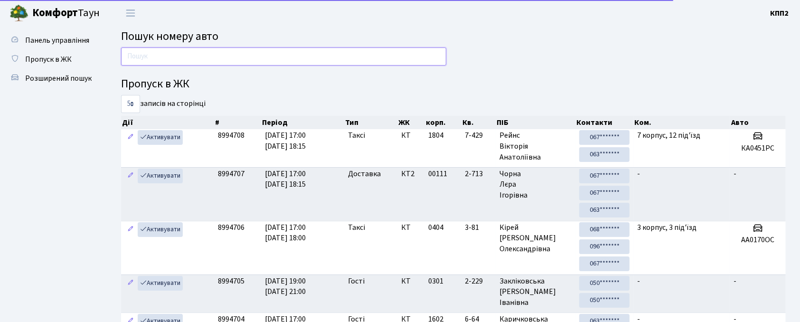
click at [340, 59] on input "text" at bounding box center [283, 56] width 325 height 18
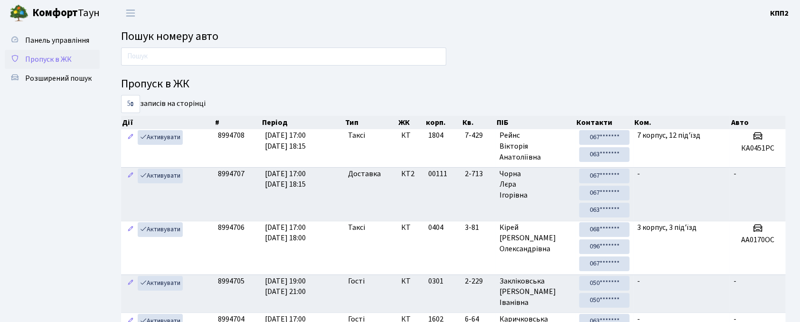
click at [56, 54] on span "Пропуск в ЖК" at bounding box center [48, 59] width 47 height 10
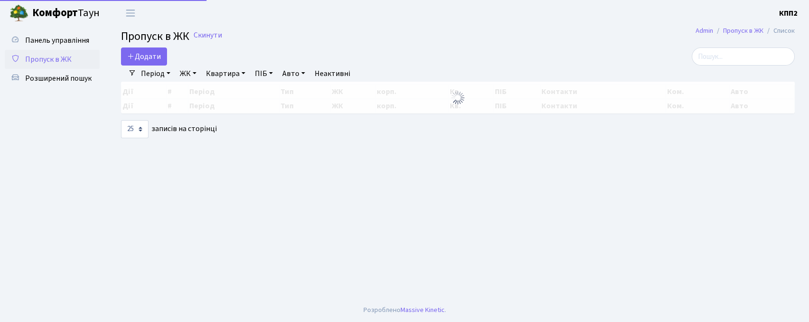
select select "25"
click at [738, 60] on input "search" at bounding box center [743, 56] width 103 height 18
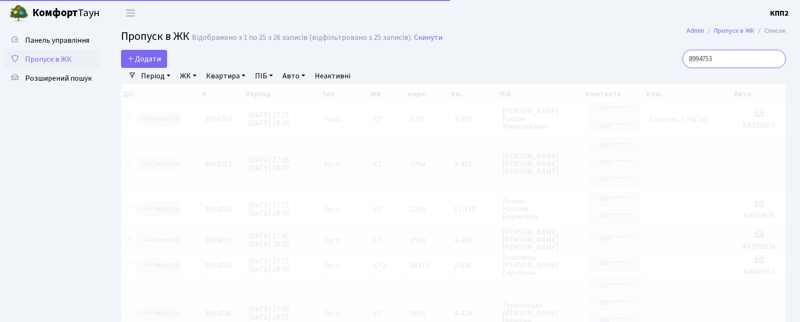
type input "8994753"
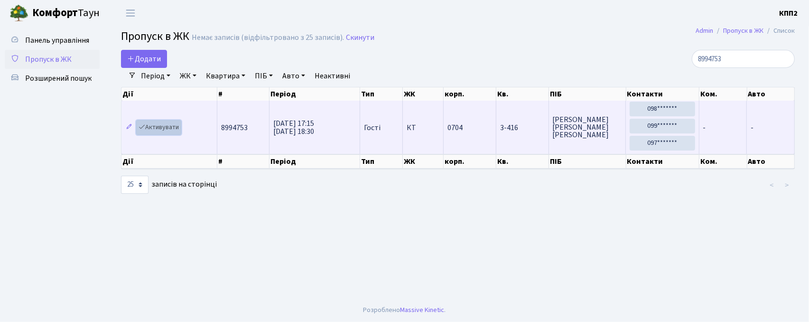
click at [162, 126] on link "Активувати" at bounding box center [158, 127] width 45 height 15
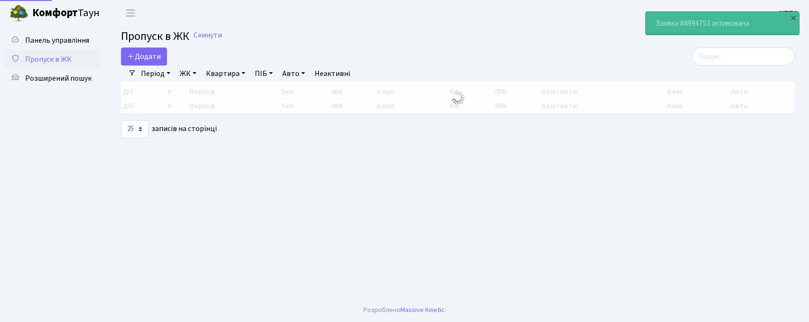
select select "25"
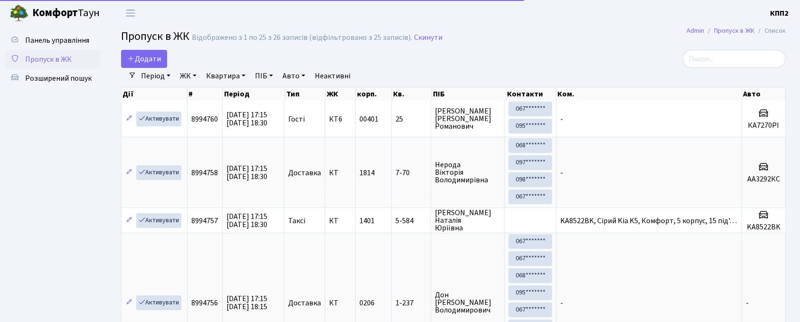
click at [718, 66] on input "search" at bounding box center [733, 59] width 103 height 18
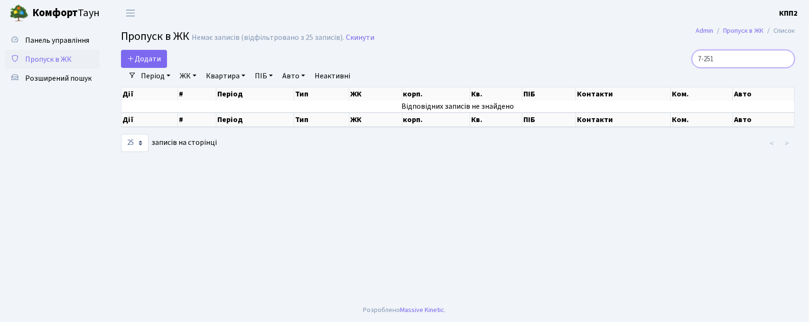
click at [710, 60] on input "7-251" at bounding box center [743, 59] width 103 height 18
click at [713, 64] on input "7-251" at bounding box center [743, 59] width 103 height 18
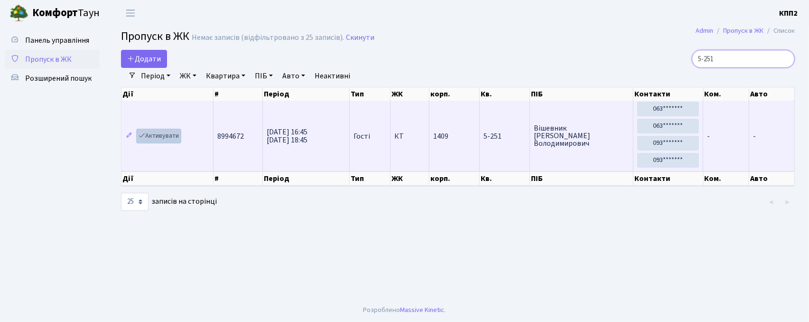
type input "5-251"
drag, startPoint x: 152, startPoint y: 136, endPoint x: 198, endPoint y: 139, distance: 45.7
click at [152, 135] on link "Активувати" at bounding box center [158, 136] width 45 height 15
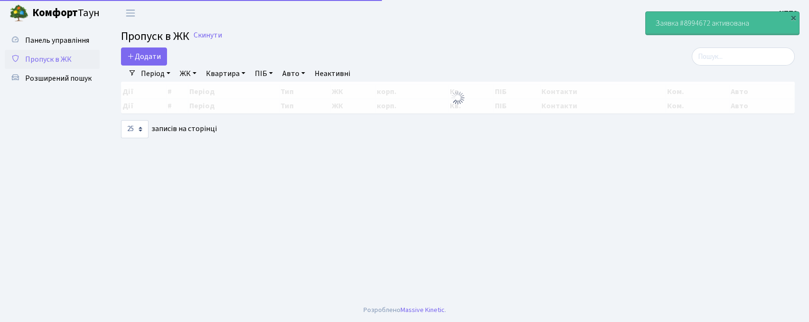
select select "25"
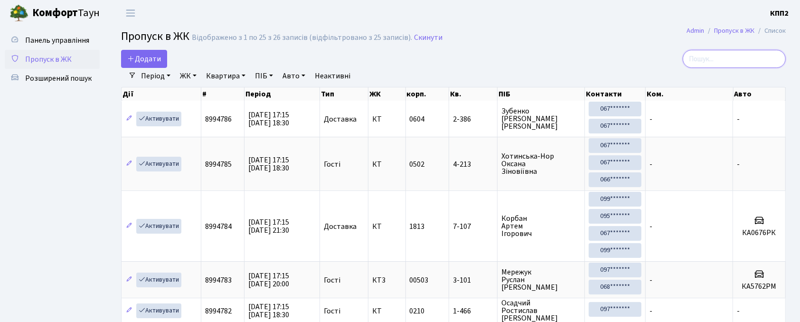
click at [732, 54] on input "search" at bounding box center [733, 59] width 103 height 18
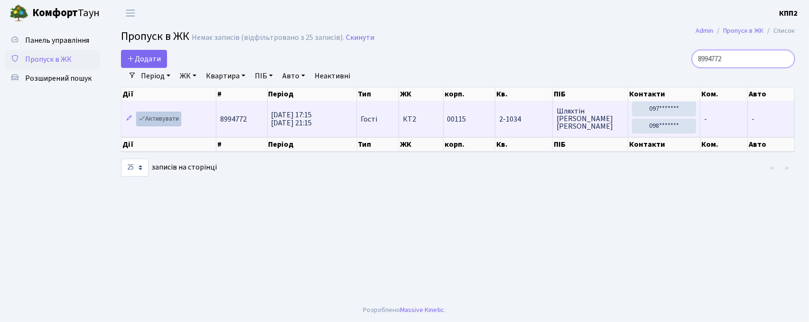
type input "8994772"
click at [168, 126] on link "Активувати" at bounding box center [158, 119] width 45 height 15
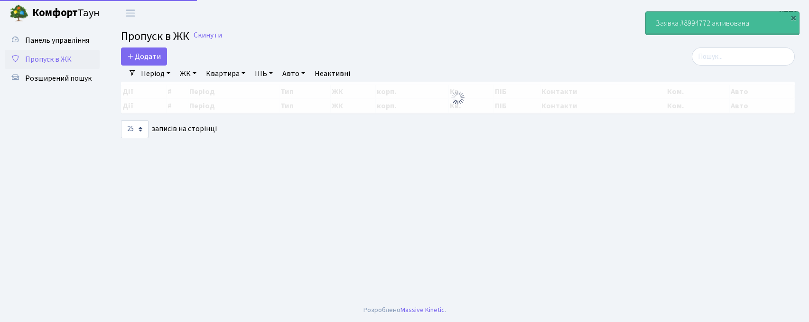
select select "25"
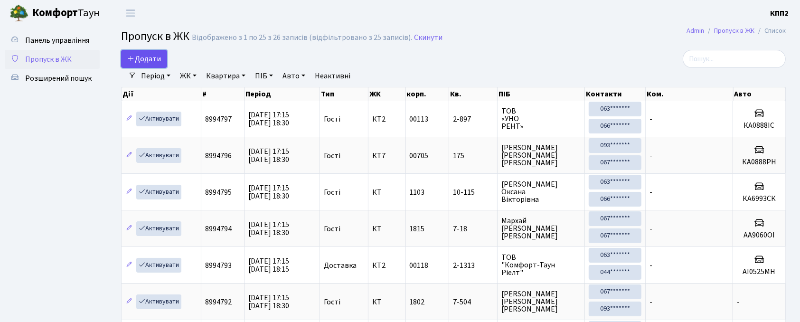
click at [138, 57] on span "Додати" at bounding box center [144, 59] width 34 height 10
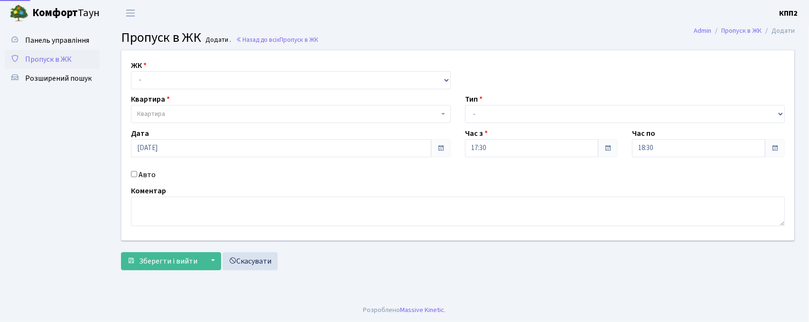
click at [183, 90] on div "ЖК - КТ, вул. Регенераторна, 4 КТ2, просп. [STREET_ADDRESS] [STREET_ADDRESS] [P…" at bounding box center [457, 145] width 687 height 190
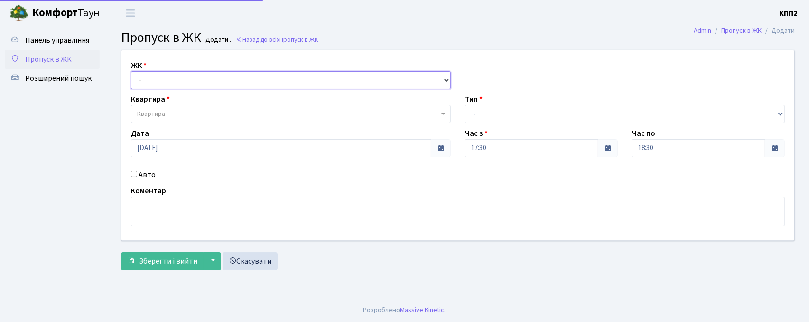
click at [181, 84] on select "- КТ, вул. Регенераторна, 4 КТ2, просп. [STREET_ADDRESS] [STREET_ADDRESS] [PERS…" at bounding box center [291, 80] width 320 height 18
select select "271"
click at [131, 71] on select "- КТ, вул. Регенераторна, 4 КТ2, просп. [STREET_ADDRESS] [STREET_ADDRESS] [PERS…" at bounding box center [291, 80] width 320 height 18
select select
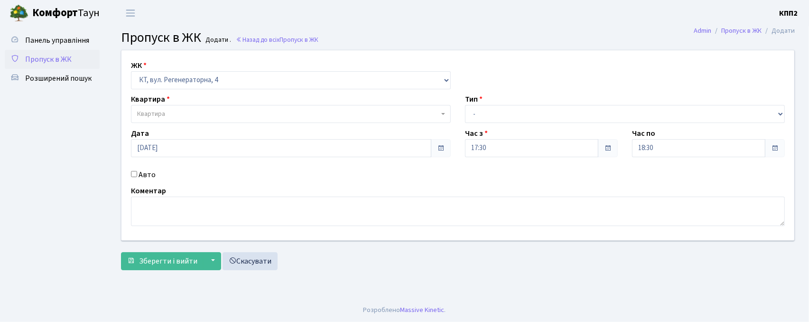
click at [186, 110] on span "Квартира" at bounding box center [288, 113] width 302 height 9
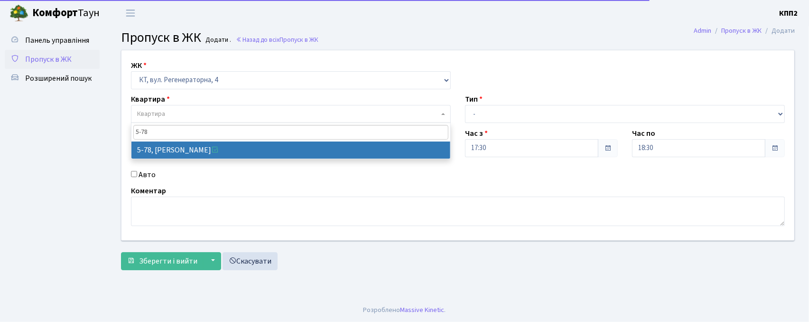
type input "5-78"
select select "2488"
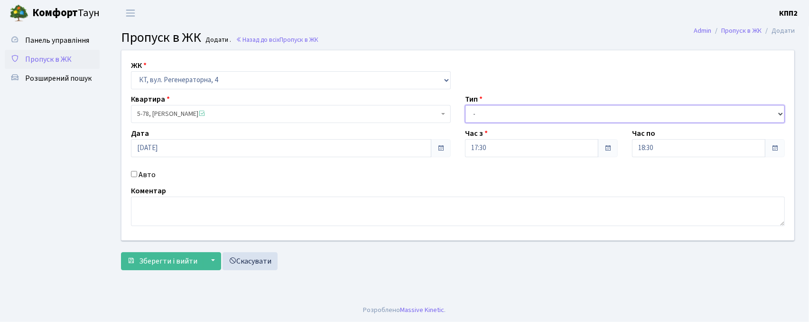
drag, startPoint x: 568, startPoint y: 114, endPoint x: 555, endPoint y: 122, distance: 14.5
click at [568, 114] on select "- Доставка Таксі Гості Сервіс" at bounding box center [625, 114] width 320 height 18
select select "2"
click at [465, 105] on select "- Доставка Таксі Гості Сервіс" at bounding box center [625, 114] width 320 height 18
click at [143, 175] on label "Авто" at bounding box center [147, 174] width 17 height 11
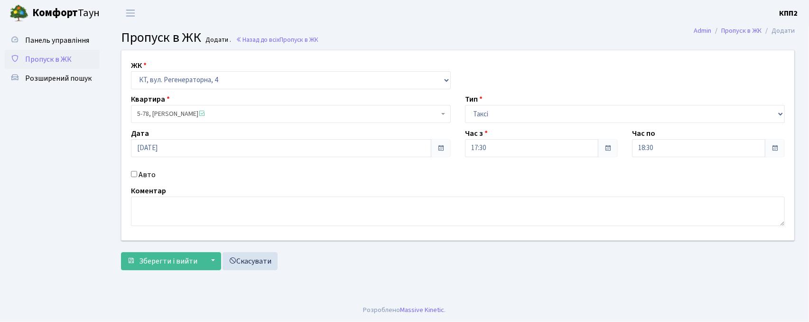
click at [137, 175] on input "Авто" at bounding box center [134, 174] width 6 height 6
checkbox input "true"
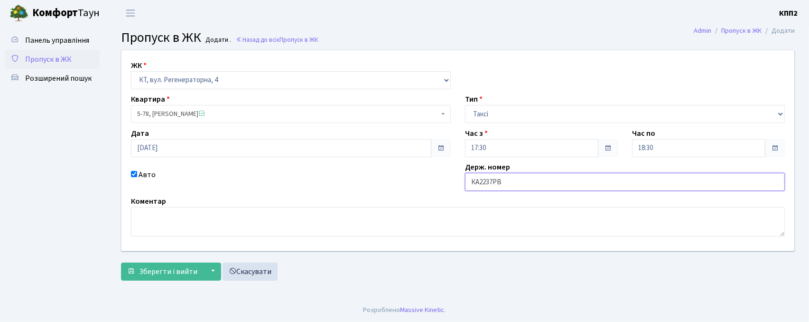
type input "КА2237РВ"
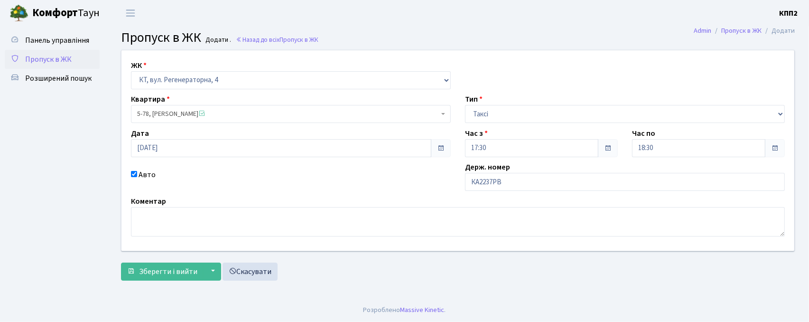
click at [137, 261] on form "ЖК - КТ, вул. Регенераторна, 4 КТ2, просп. [STREET_ADDRESS] [STREET_ADDRESS] [P…" at bounding box center [458, 165] width 674 height 231
click at [150, 270] on span "Зберегти і вийти" at bounding box center [168, 271] width 58 height 10
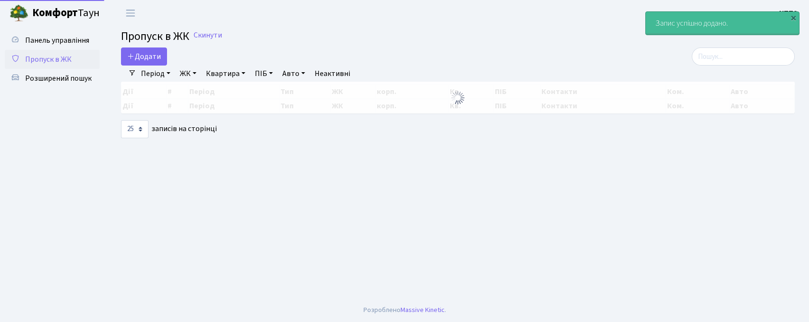
select select "25"
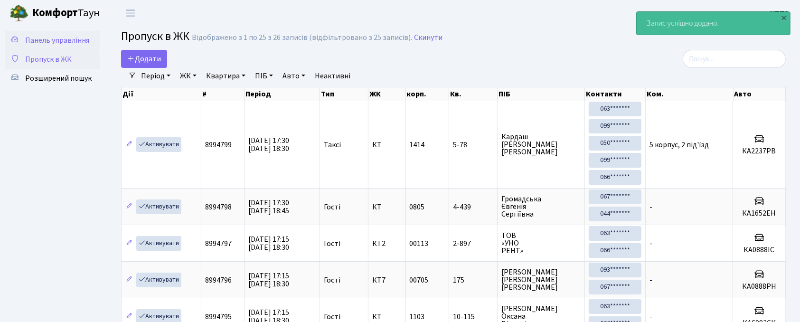
click at [60, 37] on span "Панель управління" at bounding box center [57, 40] width 64 height 10
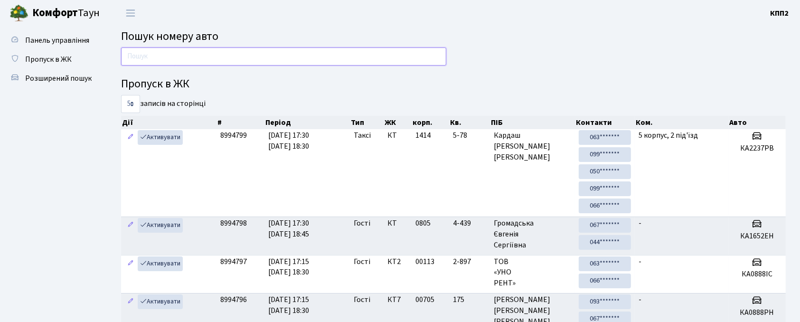
click at [214, 63] on input "text" at bounding box center [283, 56] width 325 height 18
type input "3465"
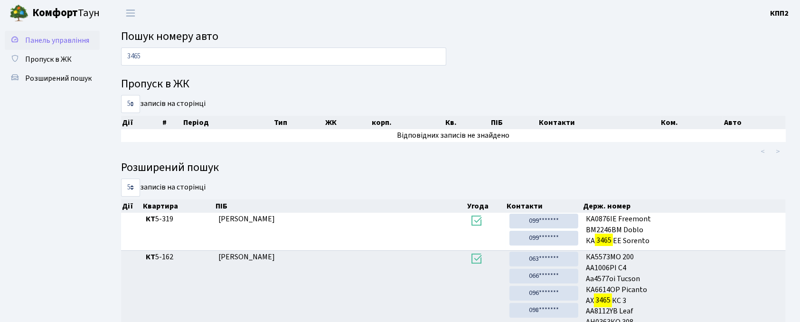
click at [71, 31] on link "Панель управління" at bounding box center [52, 40] width 95 height 19
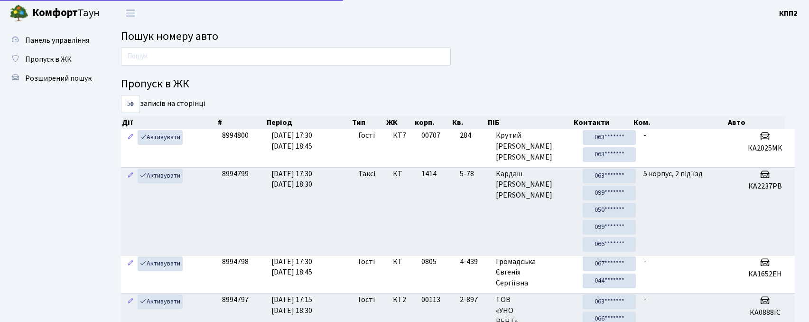
click at [204, 50] on input "text" at bounding box center [286, 56] width 330 height 18
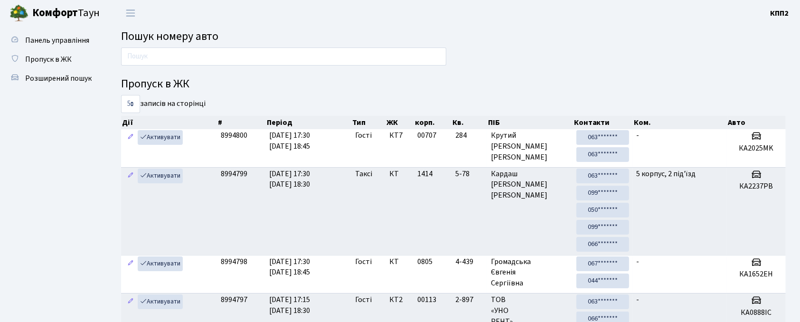
click at [160, 58] on input "text" at bounding box center [283, 56] width 325 height 18
type input "2570"
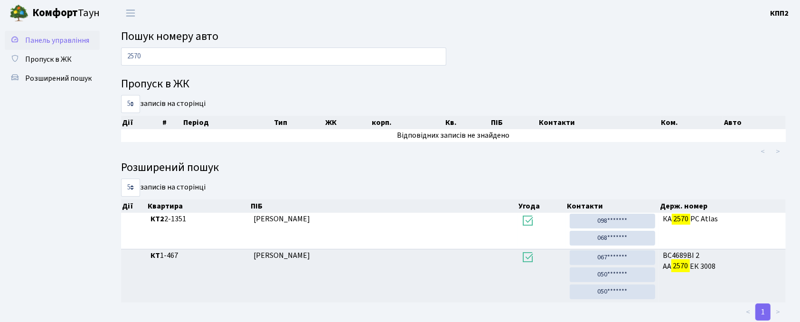
click at [61, 38] on span "Панель управління" at bounding box center [57, 40] width 64 height 10
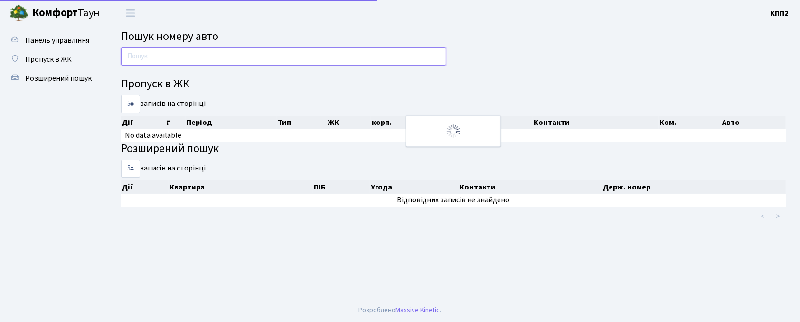
click at [204, 59] on input "text" at bounding box center [283, 56] width 325 height 18
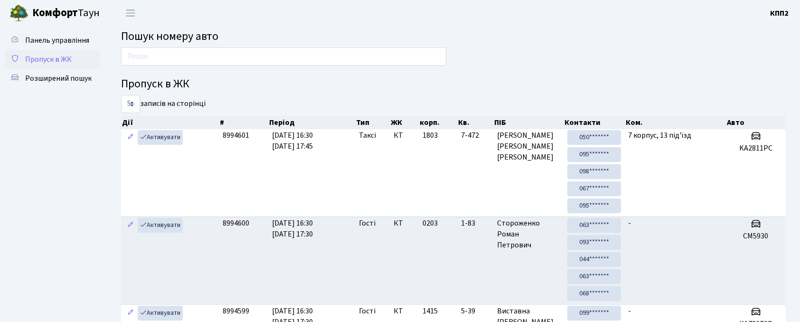
click at [70, 59] on span "Пропуск в ЖК" at bounding box center [48, 59] width 47 height 10
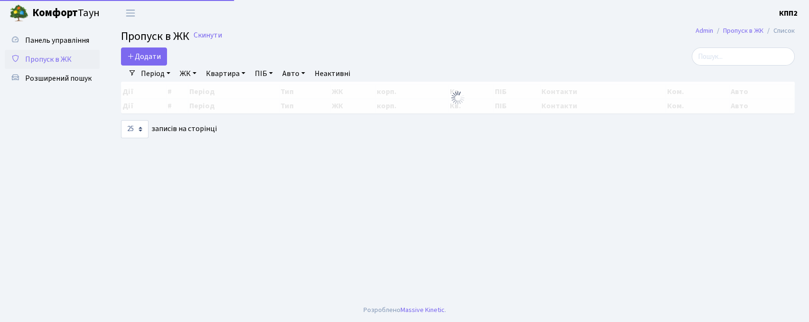
select select "25"
click at [143, 59] on span "Додати" at bounding box center [144, 56] width 34 height 10
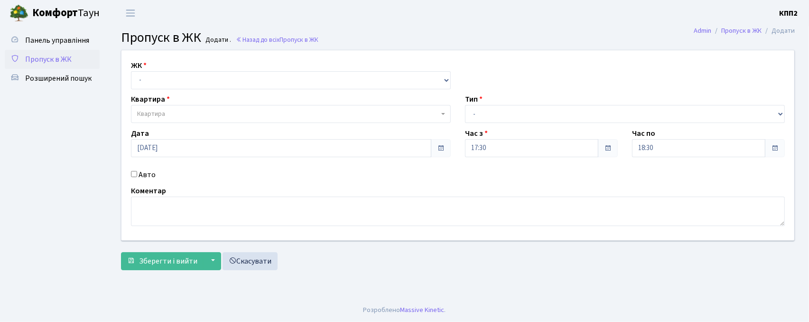
drag, startPoint x: 211, startPoint y: 67, endPoint x: 188, endPoint y: 109, distance: 47.6
click at [210, 67] on div "ЖК - КТ, вул. Регенераторна, 4 КТ2, просп. Соборності, 17 КТ3, вул. Березнева, …" at bounding box center [291, 74] width 334 height 29
drag, startPoint x: 190, startPoint y: 76, endPoint x: 190, endPoint y: 88, distance: 11.9
click at [190, 76] on select "- КТ, вул. Регенераторна, 4 КТ2, просп. Соборності, 17 КТ3, вул. Березнева, 16 …" at bounding box center [291, 80] width 320 height 18
select select "271"
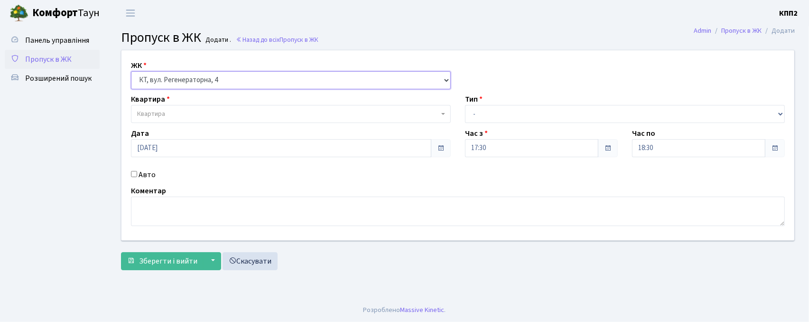
click at [131, 71] on select "- КТ, вул. Регенераторна, 4 КТ2, просп. Соборності, 17 КТ3, вул. Березнева, 16 …" at bounding box center [291, 80] width 320 height 18
select select
click at [185, 118] on span "Квартира" at bounding box center [288, 113] width 302 height 9
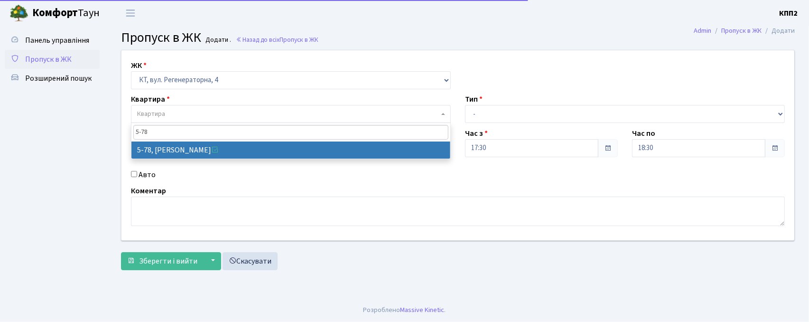
type input "5-78"
select select "2488"
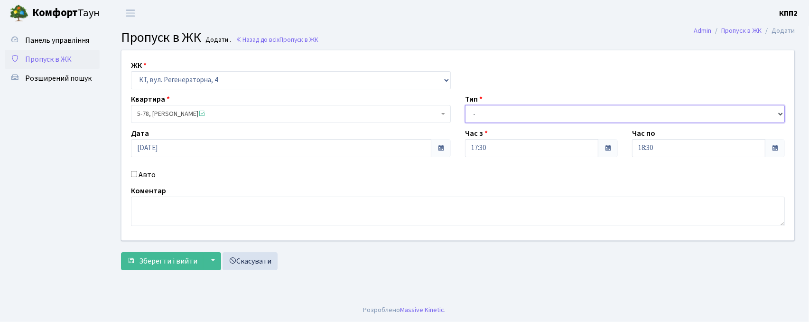
click at [487, 120] on select "- Доставка Таксі Гості Сервіс" at bounding box center [625, 114] width 320 height 18
select select "3"
click at [465, 105] on select "- Доставка Таксі Гості Сервіс" at bounding box center [625, 114] width 320 height 18
click at [143, 173] on label "Авто" at bounding box center [147, 174] width 17 height 11
click at [137, 173] on input "Авто" at bounding box center [134, 174] width 6 height 6
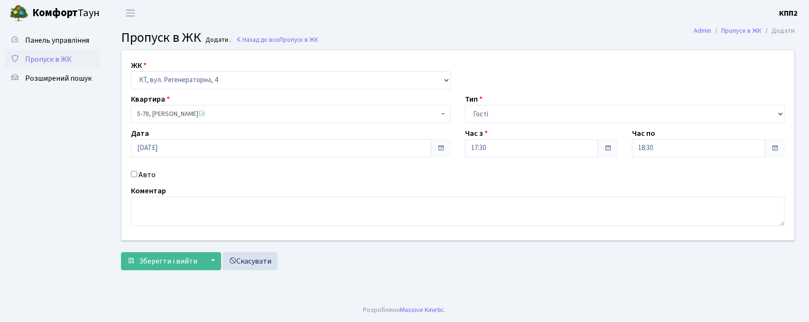
checkbox input "true"
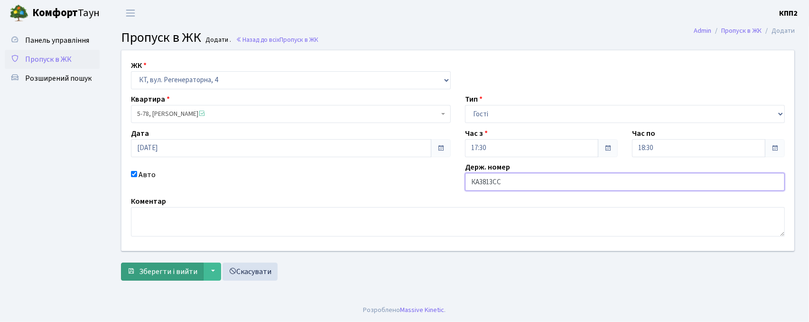
type input "КА3813СС"
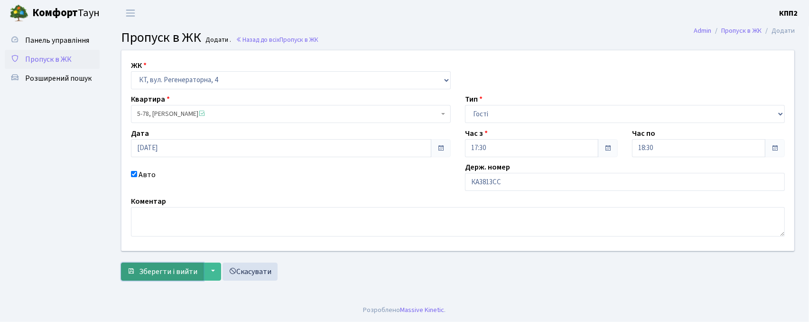
click at [152, 280] on button "Зберегти і вийти" at bounding box center [162, 271] width 83 height 18
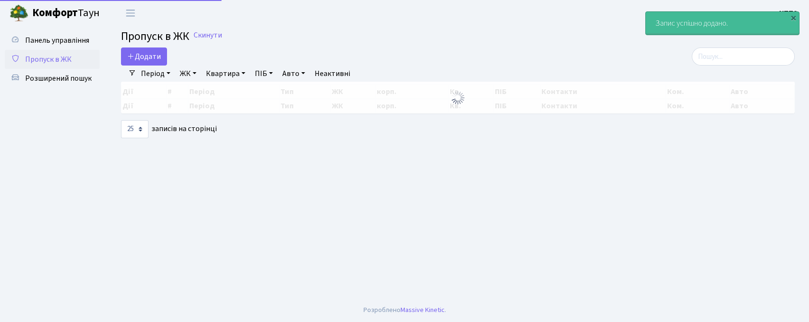
select select "25"
click at [730, 55] on input "search" at bounding box center [743, 56] width 103 height 18
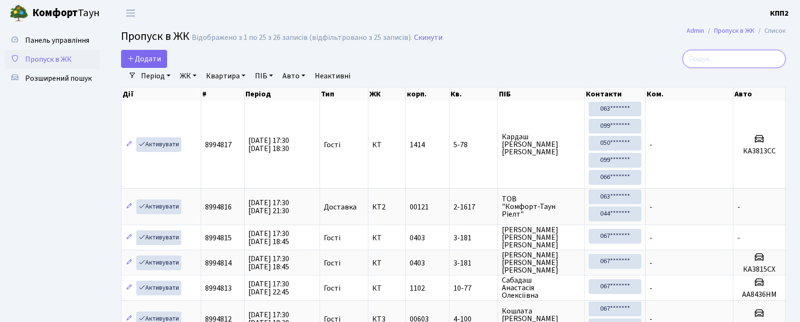
click at [735, 63] on input "search" at bounding box center [733, 59] width 103 height 18
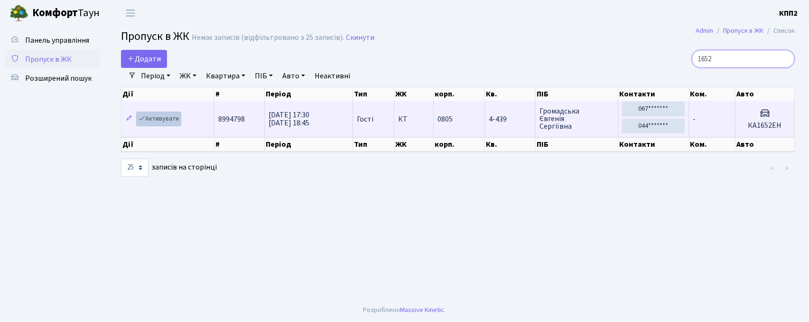
type input "1652"
click at [154, 119] on link "Активувати" at bounding box center [158, 119] width 45 height 15
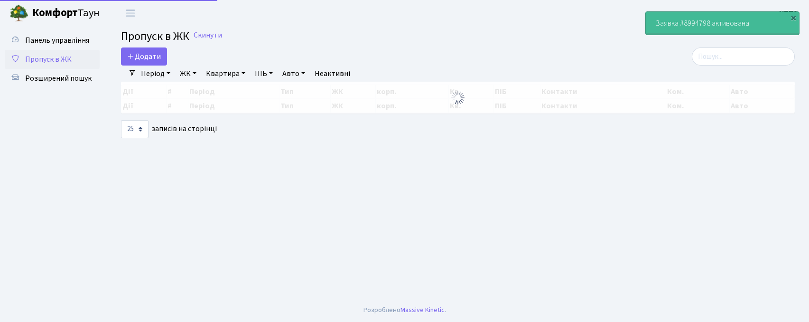
select select "25"
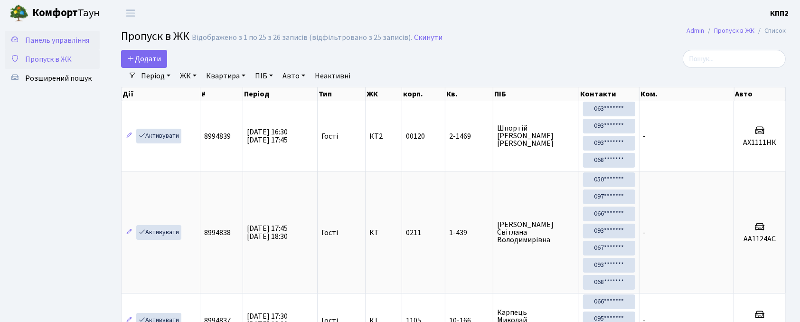
click at [67, 35] on span "Панель управління" at bounding box center [57, 40] width 64 height 10
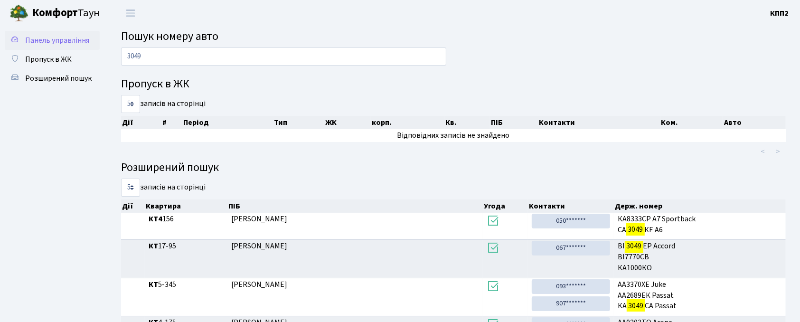
type input "3049"
click at [46, 42] on span "Панель управління" at bounding box center [57, 40] width 64 height 10
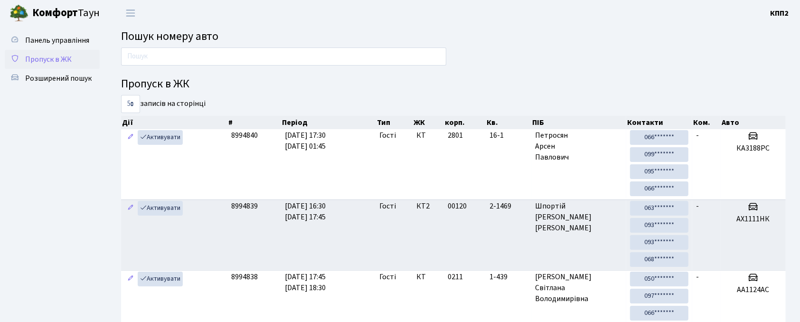
click at [67, 50] on link "Пропуск в ЖК" at bounding box center [52, 59] width 95 height 19
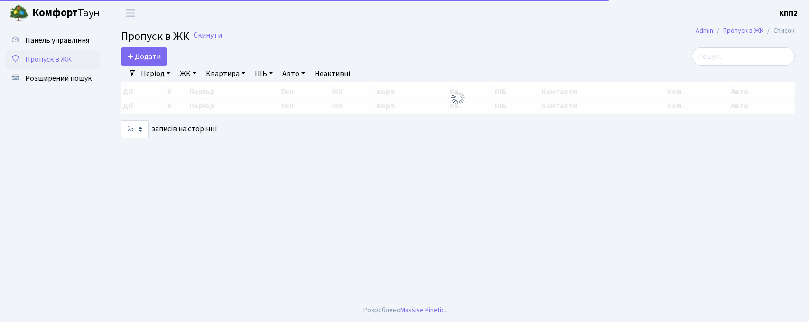
select select "25"
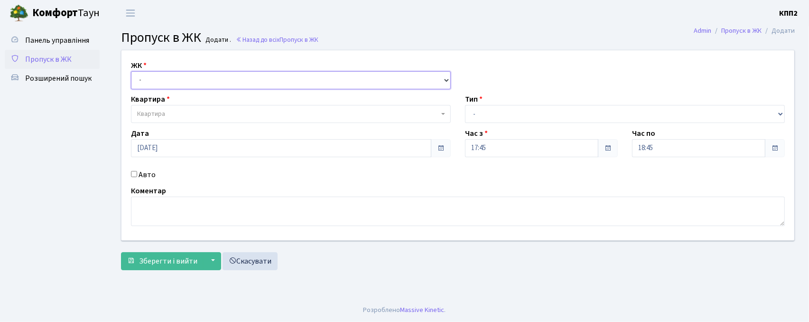
click at [154, 82] on select "- КТ, вул. Регенераторна, 4 КТ2, просп. [STREET_ADDRESS] [STREET_ADDRESS] [PERS…" at bounding box center [291, 80] width 320 height 18
select select "302"
click at [131, 71] on select "- КТ, вул. Регенераторна, 4 КТ2, просп. Соборності, 17 КТ3, вул. Березнева, 16 …" at bounding box center [291, 80] width 320 height 18
select select
click at [139, 175] on label "Авто" at bounding box center [147, 174] width 17 height 11
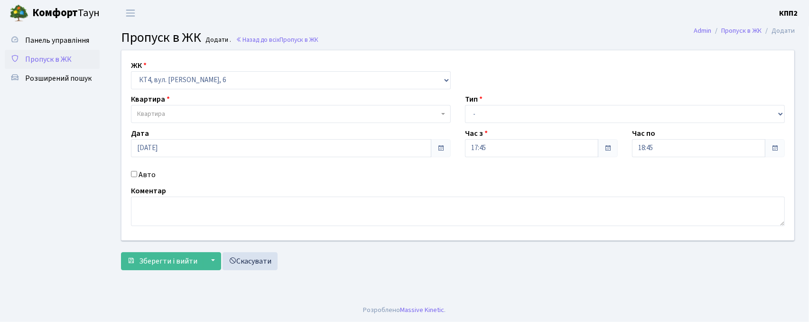
click at [137, 175] on input "Авто" at bounding box center [134, 174] width 6 height 6
checkbox input "true"
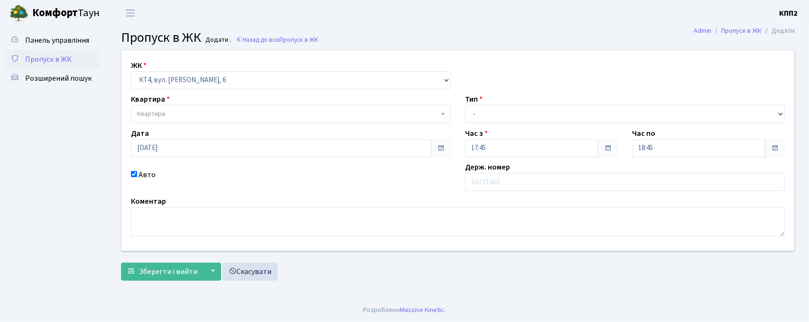
click at [182, 120] on span "Квартира" at bounding box center [291, 114] width 320 height 18
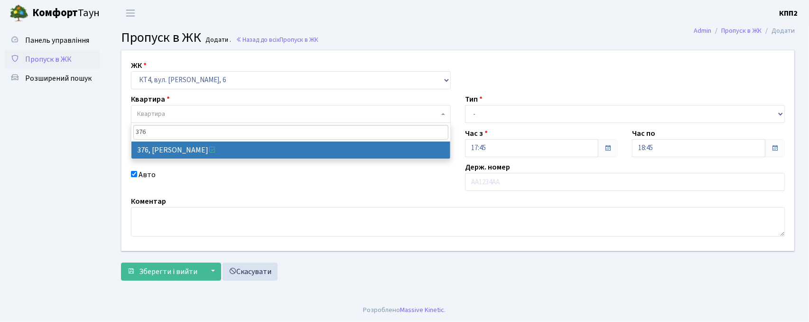
type input "376"
select select "17083"
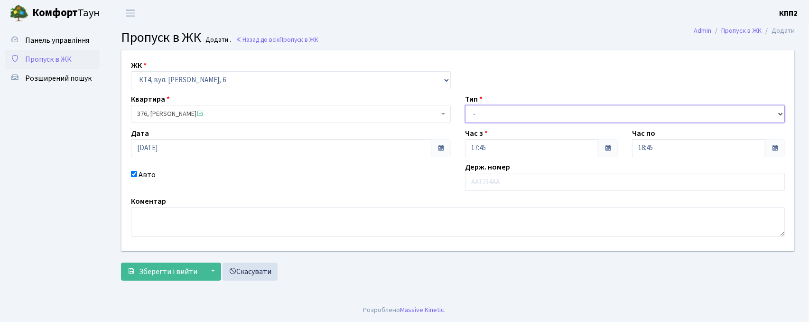
click at [502, 113] on select "- Доставка Таксі Гості Сервіс" at bounding box center [625, 114] width 320 height 18
select select "1"
click at [465, 105] on select "- Доставка Таксі Гості Сервіс" at bounding box center [625, 114] width 320 height 18
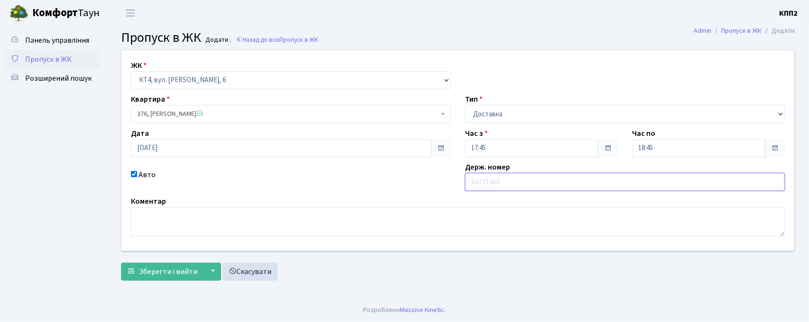
click at [555, 186] on input "text" at bounding box center [625, 182] width 320 height 18
type input "MOTORNY"
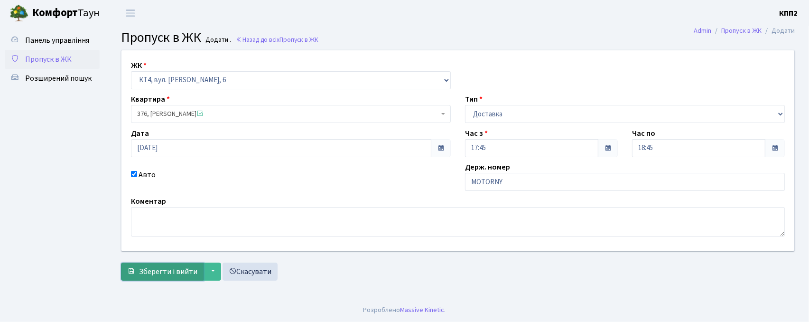
click at [171, 266] on span "Зберегти і вийти" at bounding box center [168, 271] width 58 height 10
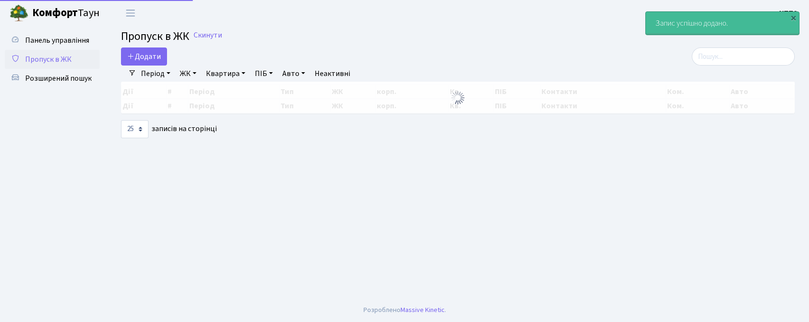
select select "25"
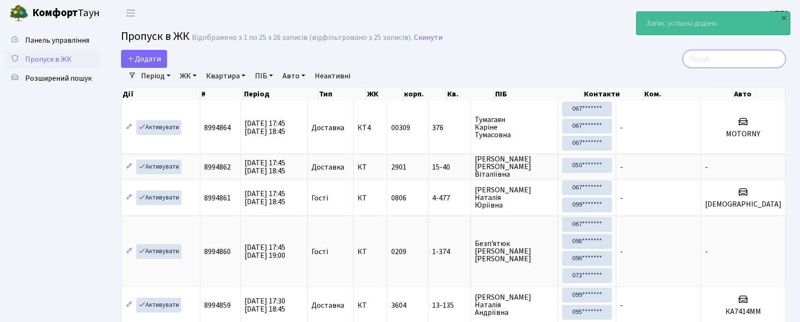
click at [715, 59] on input "search" at bounding box center [733, 59] width 103 height 18
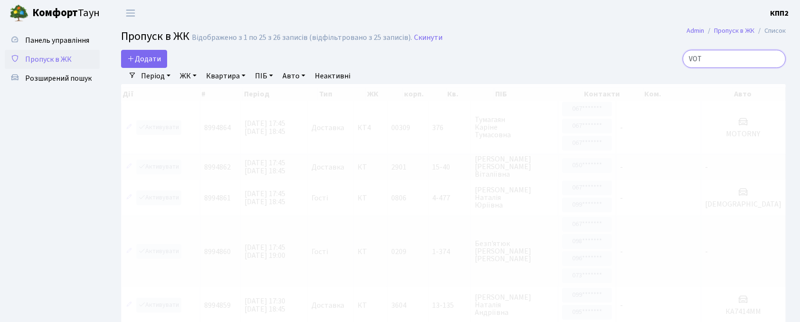
click at [703, 60] on input "VOT" at bounding box center [733, 59] width 103 height 18
type input "MOT"
drag, startPoint x: 727, startPoint y: 48, endPoint x: 729, endPoint y: 66, distance: 18.1
click at [720, 60] on input "MOT" at bounding box center [733, 59] width 103 height 18
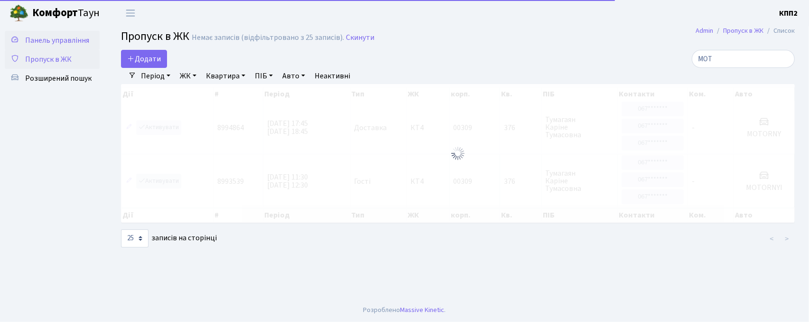
click at [52, 48] on link "Панель управління" at bounding box center [52, 40] width 95 height 19
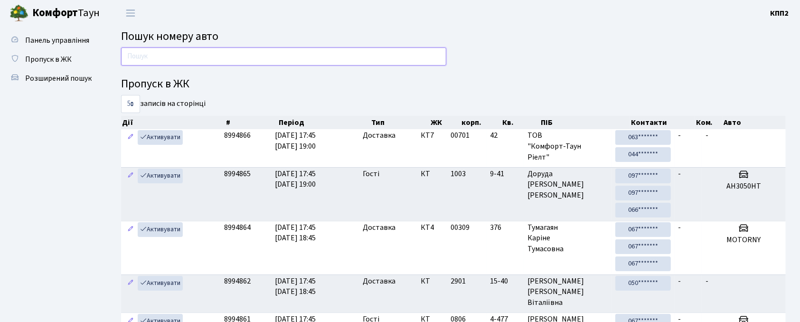
click at [247, 51] on input "text" at bounding box center [283, 56] width 325 height 18
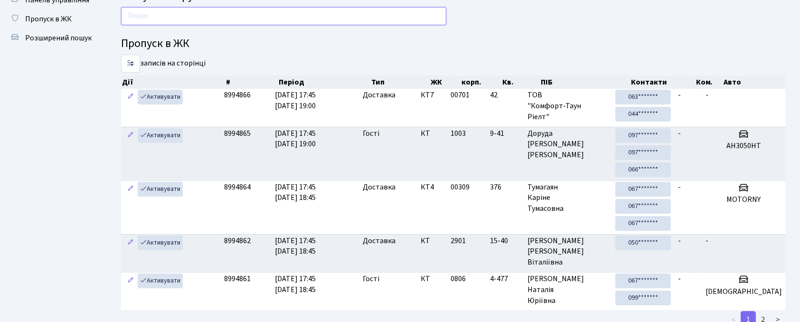
scroll to position [63, 0]
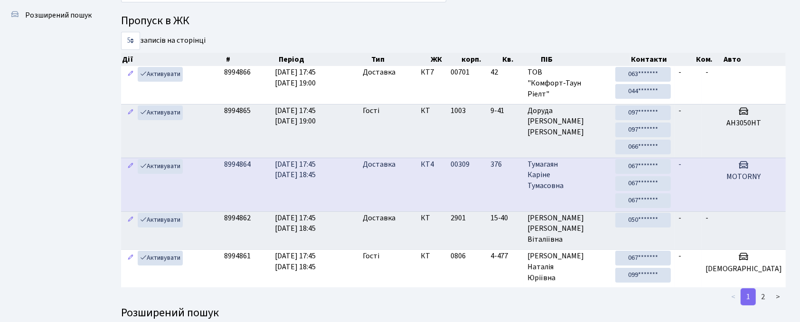
click at [601, 194] on td "Тумагаян Каріне Тумасовна" at bounding box center [567, 185] width 88 height 54
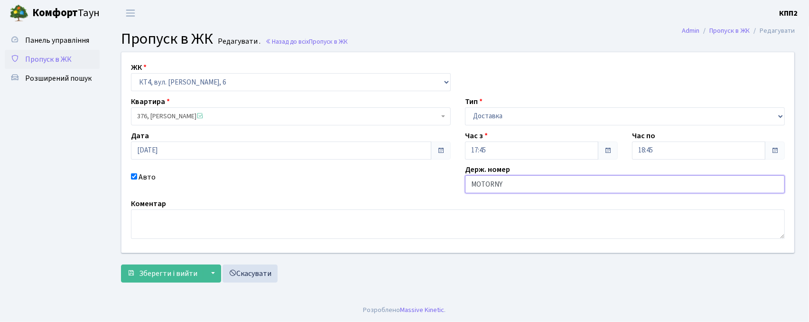
click at [552, 186] on input "MOTORNY" at bounding box center [625, 184] width 320 height 18
click at [36, 56] on span "Пропуск в ЖК" at bounding box center [48, 59] width 47 height 10
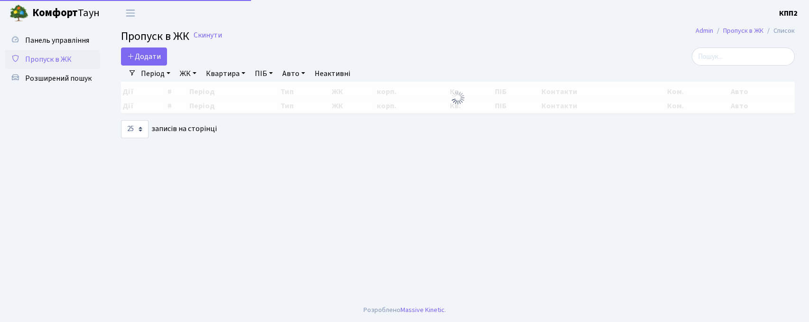
select select "25"
click at [722, 55] on input "search" at bounding box center [743, 56] width 103 height 18
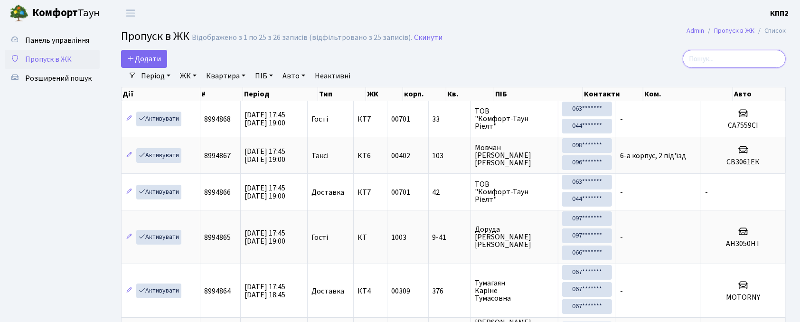
type input "Р"
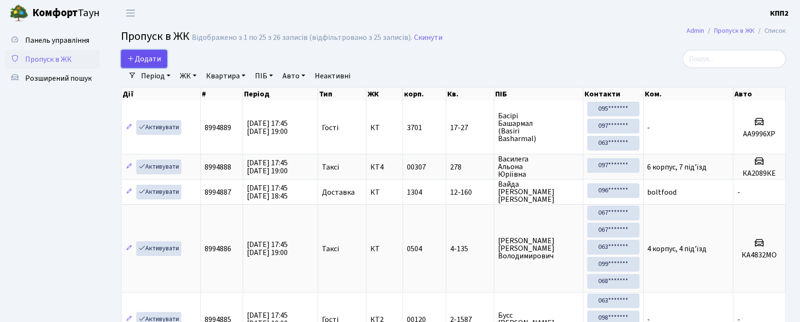
click at [149, 60] on span "Додати" at bounding box center [144, 59] width 34 height 10
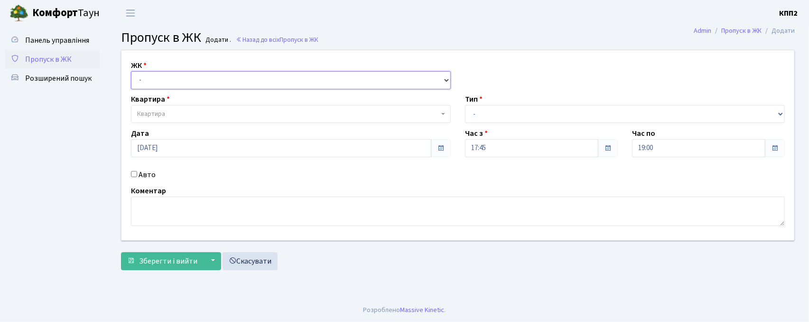
click at [170, 75] on select "- КТ, вул. Регенераторна, 4 КТ2, просп. [STREET_ADDRESS] [STREET_ADDRESS] [PERS…" at bounding box center [291, 80] width 320 height 18
select select "271"
click at [131, 71] on select "- КТ, вул. Регенераторна, 4 КТ2, просп. [STREET_ADDRESS] [STREET_ADDRESS] [PERS…" at bounding box center [291, 80] width 320 height 18
select select
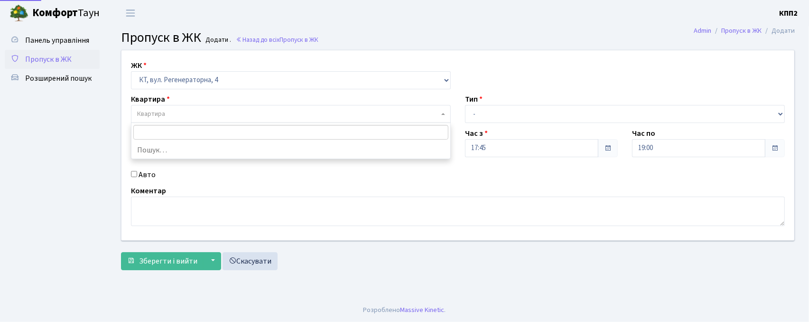
click at [185, 112] on span "Квартира" at bounding box center [288, 113] width 302 height 9
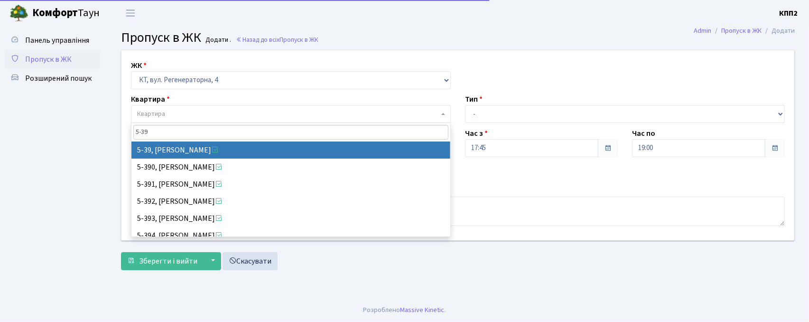
type input "5-39"
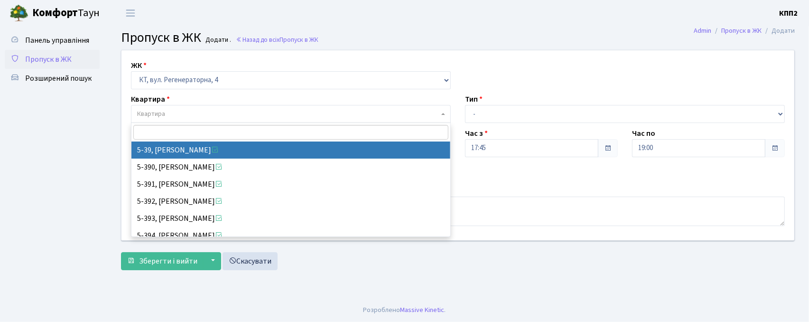
select select "2531"
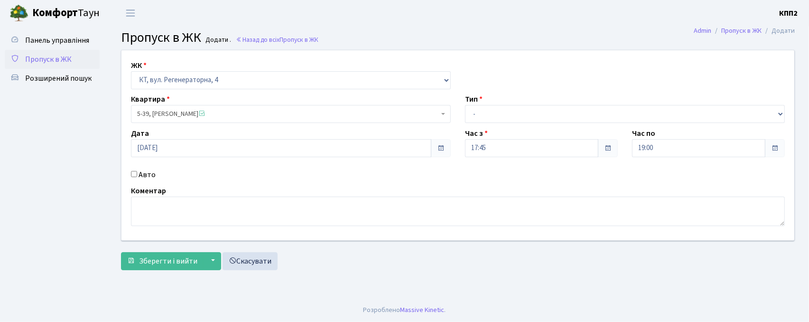
click at [137, 174] on input "Авто" at bounding box center [134, 174] width 6 height 6
checkbox input "true"
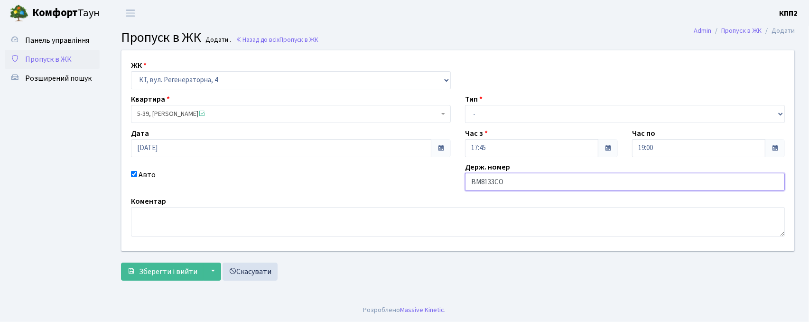
type input "ВМ8133СО"
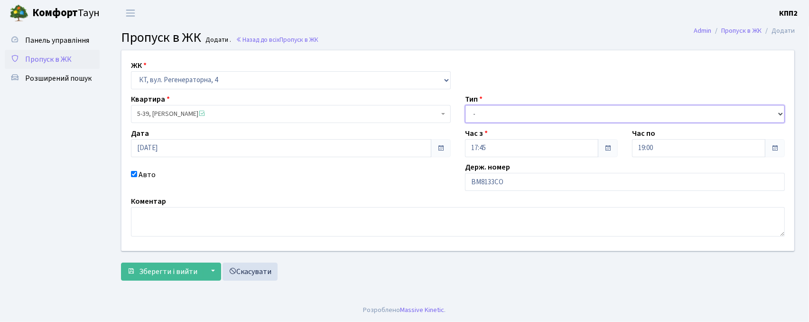
click at [518, 116] on select "- Доставка Таксі Гості Сервіс" at bounding box center [625, 114] width 320 height 18
select select "2"
click at [465, 105] on select "- Доставка Таксі Гості Сервіс" at bounding box center [625, 114] width 320 height 18
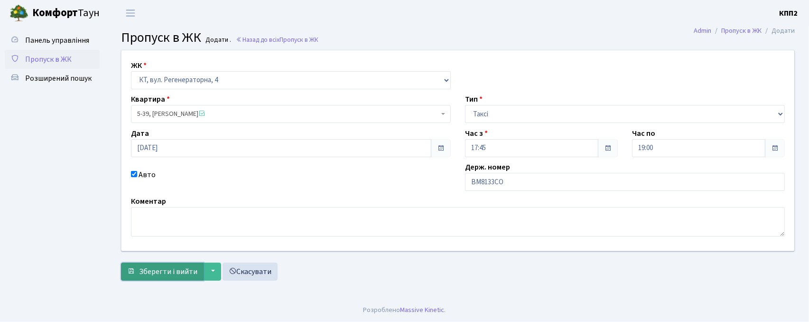
click at [141, 273] on span "Зберегти і вийти" at bounding box center [168, 271] width 58 height 10
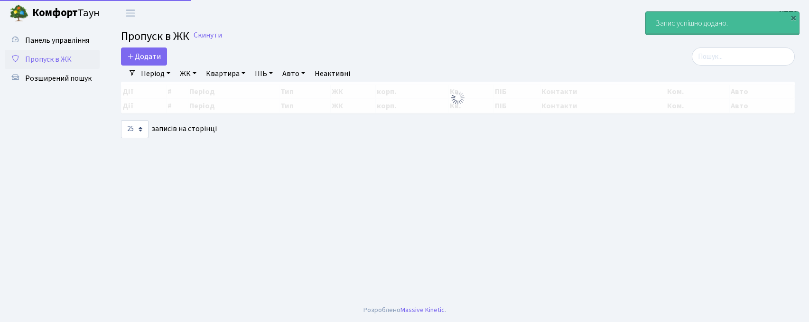
select select "25"
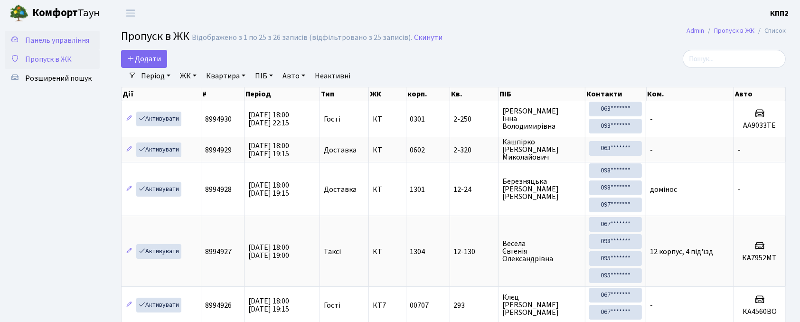
click at [85, 32] on link "Панель управління" at bounding box center [52, 40] width 95 height 19
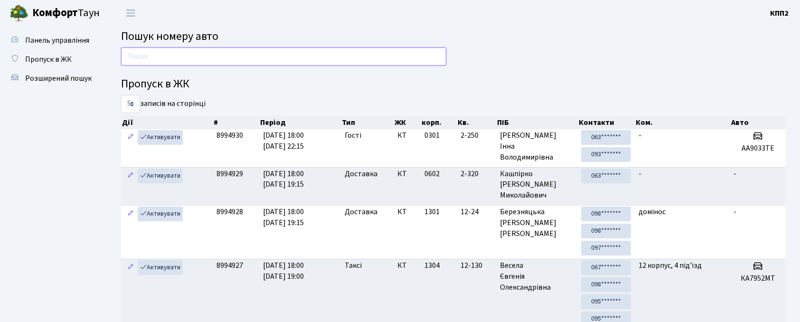
click at [128, 55] on input "text" at bounding box center [283, 56] width 325 height 18
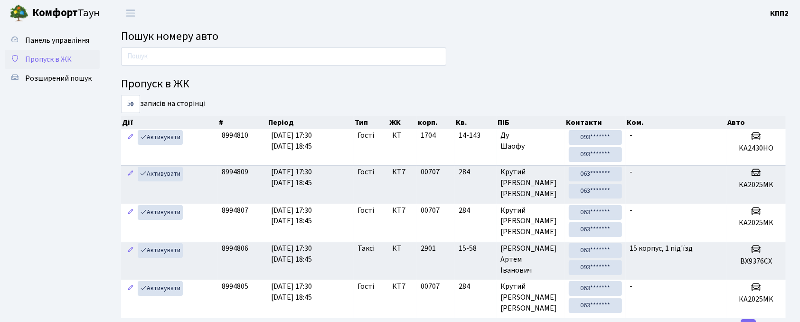
click at [50, 56] on span "Пропуск в ЖК" at bounding box center [48, 59] width 47 height 10
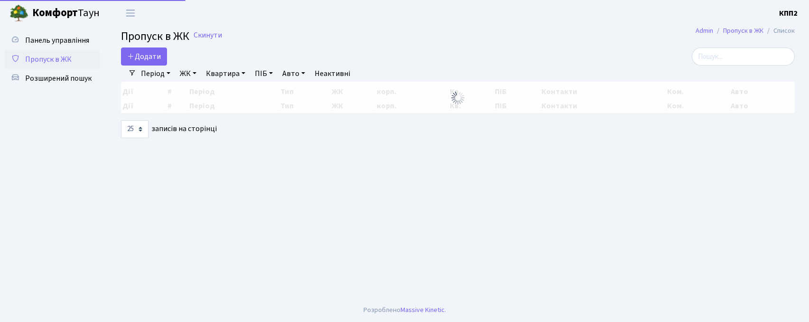
select select "25"
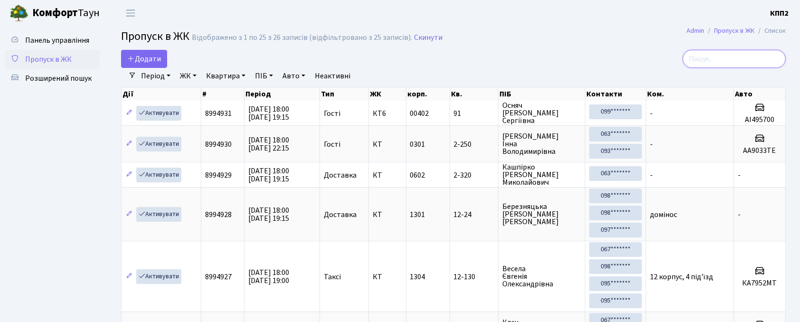
drag, startPoint x: 740, startPoint y: 55, endPoint x: 733, endPoint y: 58, distance: 7.7
click at [738, 56] on input "search" at bounding box center [733, 59] width 103 height 18
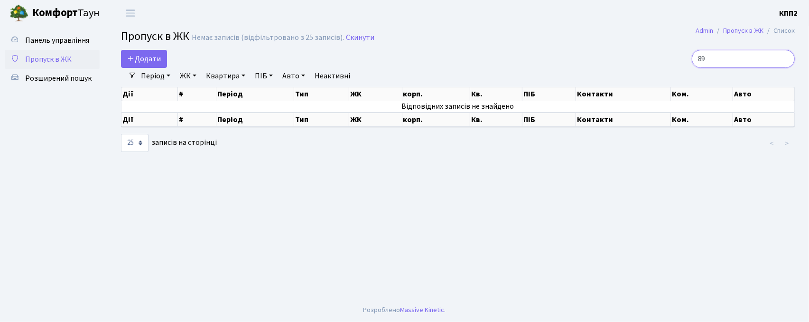
type input "8"
